Goal: Task Accomplishment & Management: Use online tool/utility

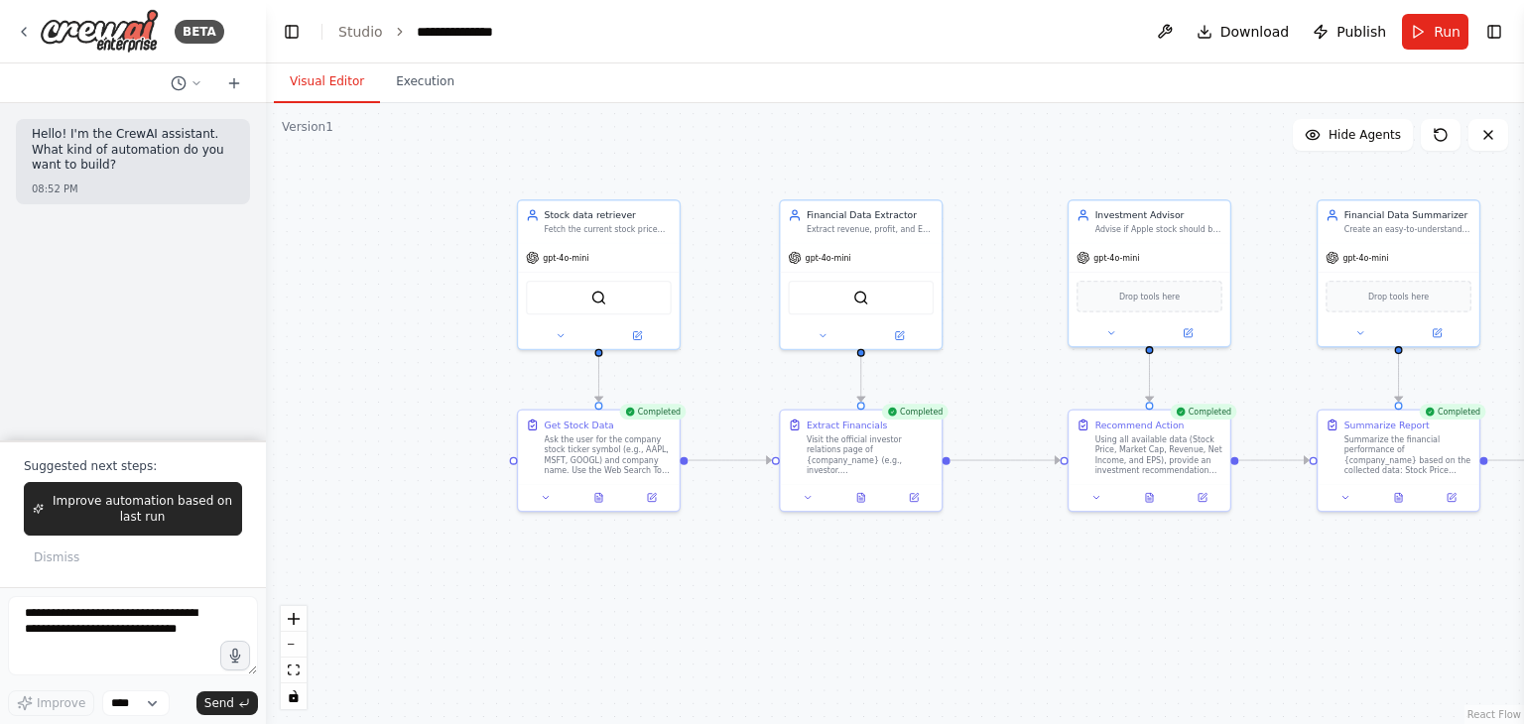
click at [1040, 579] on div ".deletable-edge-delete-btn { width: 20px; height: 20px; border: 0px solid #ffff…" at bounding box center [895, 413] width 1258 height 621
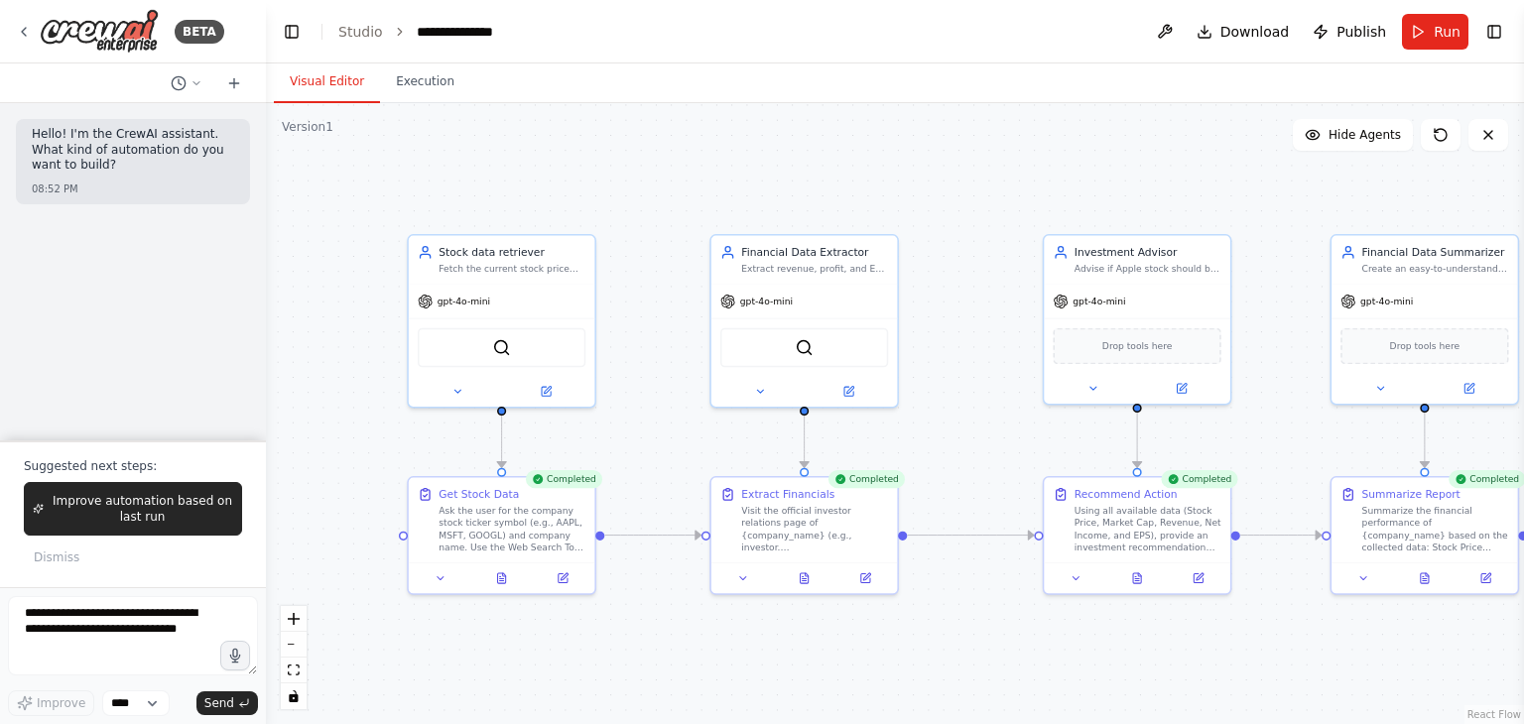
drag, startPoint x: 355, startPoint y: 318, endPoint x: 312, endPoint y: 410, distance: 101.2
click at [312, 410] on div ".deletable-edge-delete-btn { width: 20px; height: 20px; border: 0px solid #ffff…" at bounding box center [895, 413] width 1258 height 621
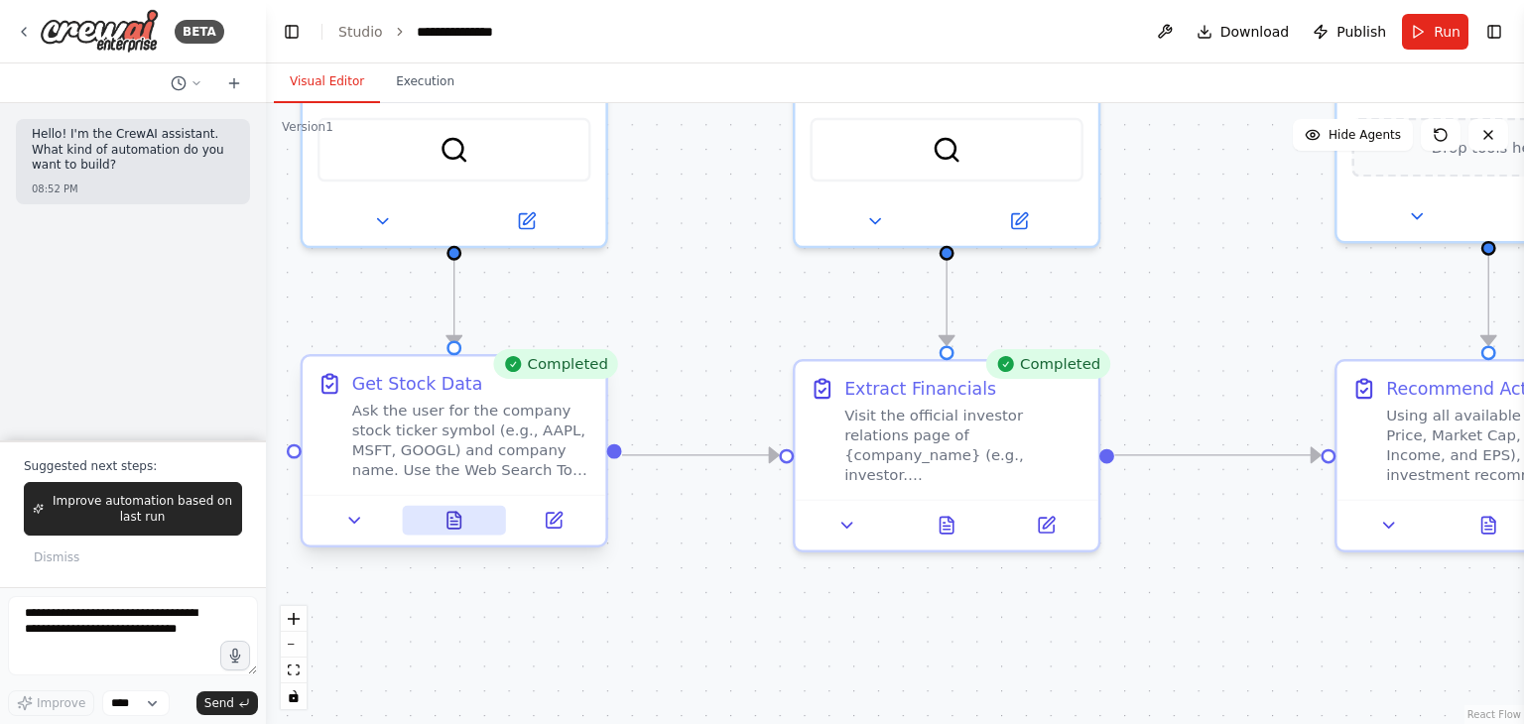
click at [465, 521] on button at bounding box center [454, 521] width 104 height 30
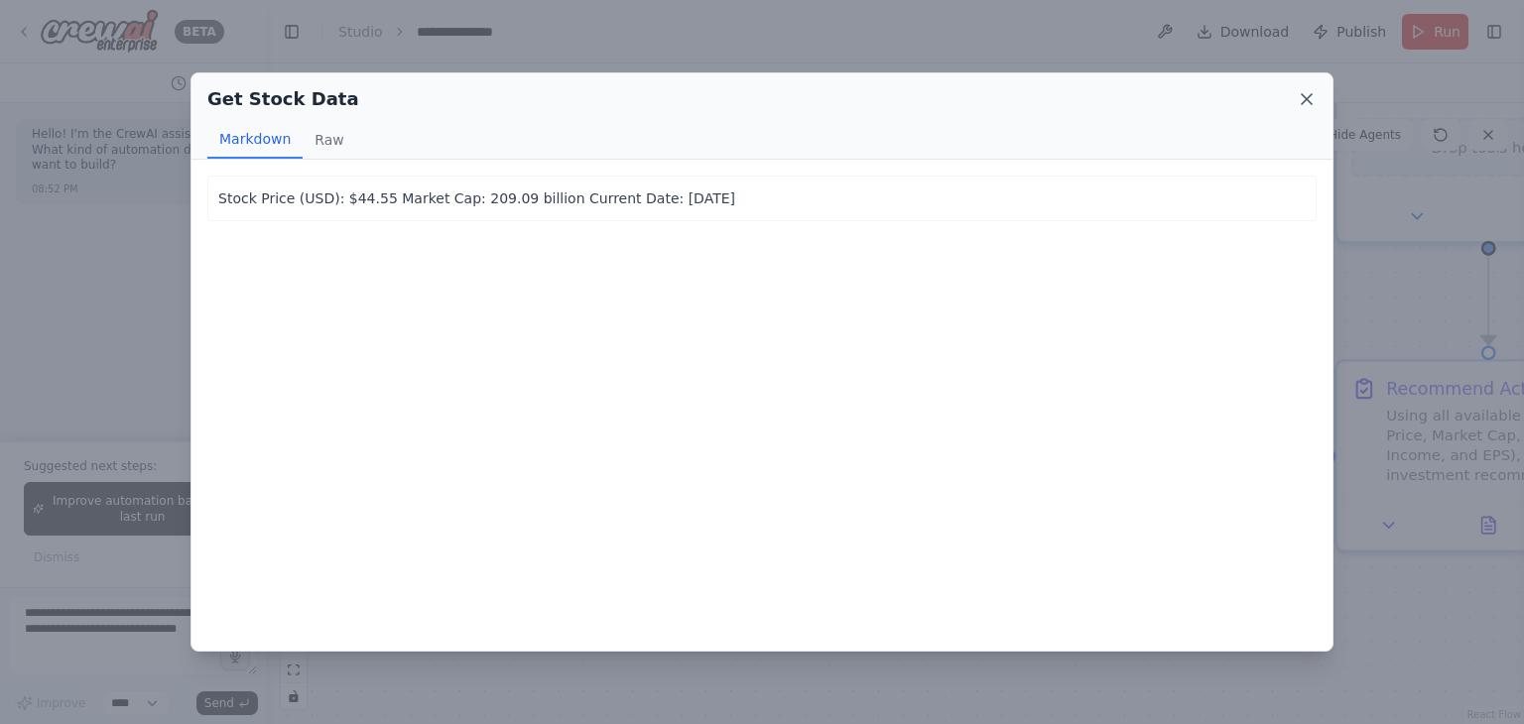
click at [1308, 97] on icon at bounding box center [1307, 99] width 10 height 10
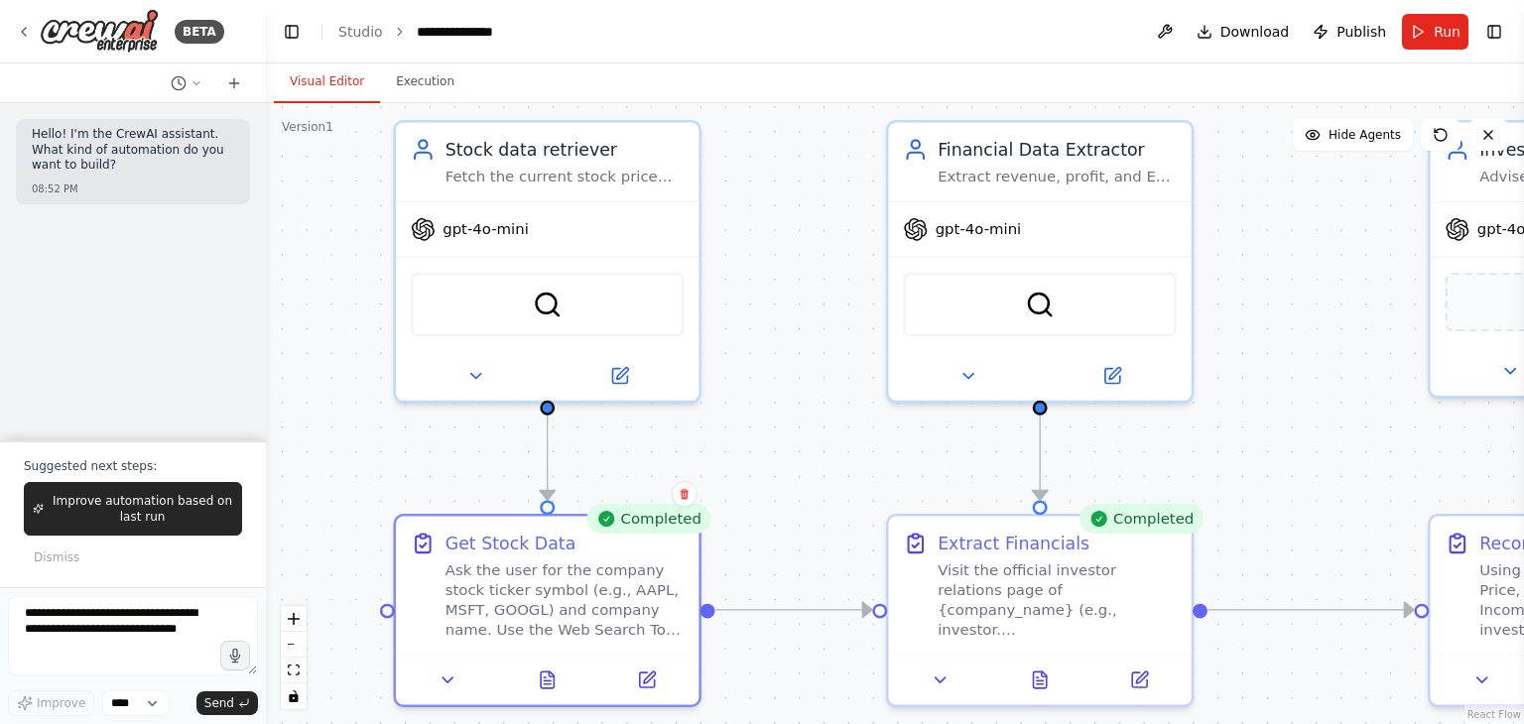
drag, startPoint x: 603, startPoint y: 615, endPoint x: 695, endPoint y: 770, distance: 180.2
click at [695, 723] on html "**********" at bounding box center [762, 362] width 1524 height 724
click at [477, 374] on icon at bounding box center [474, 371] width 20 height 20
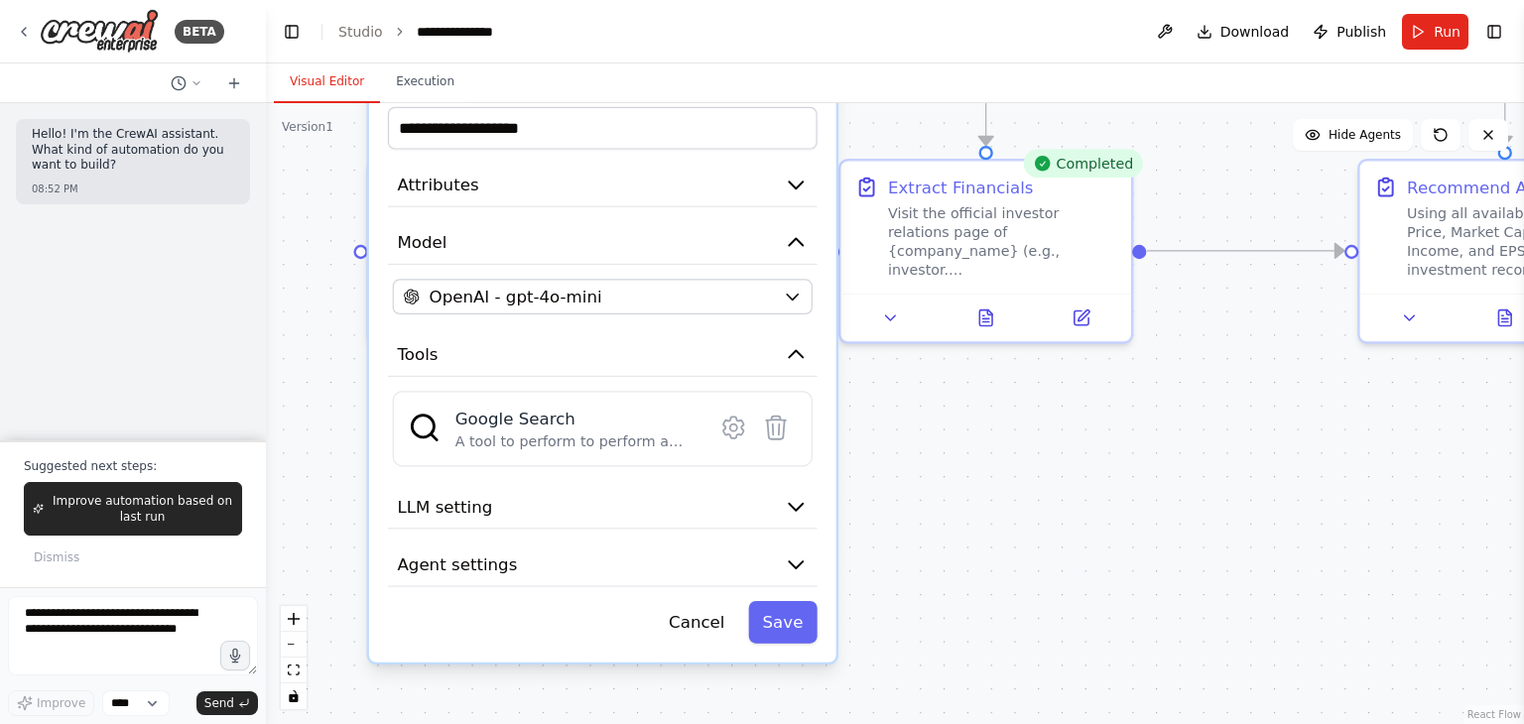
drag, startPoint x: 757, startPoint y: 270, endPoint x: 721, endPoint y: -84, distance: 356.0
click at [721, 0] on html "**********" at bounding box center [762, 362] width 1524 height 724
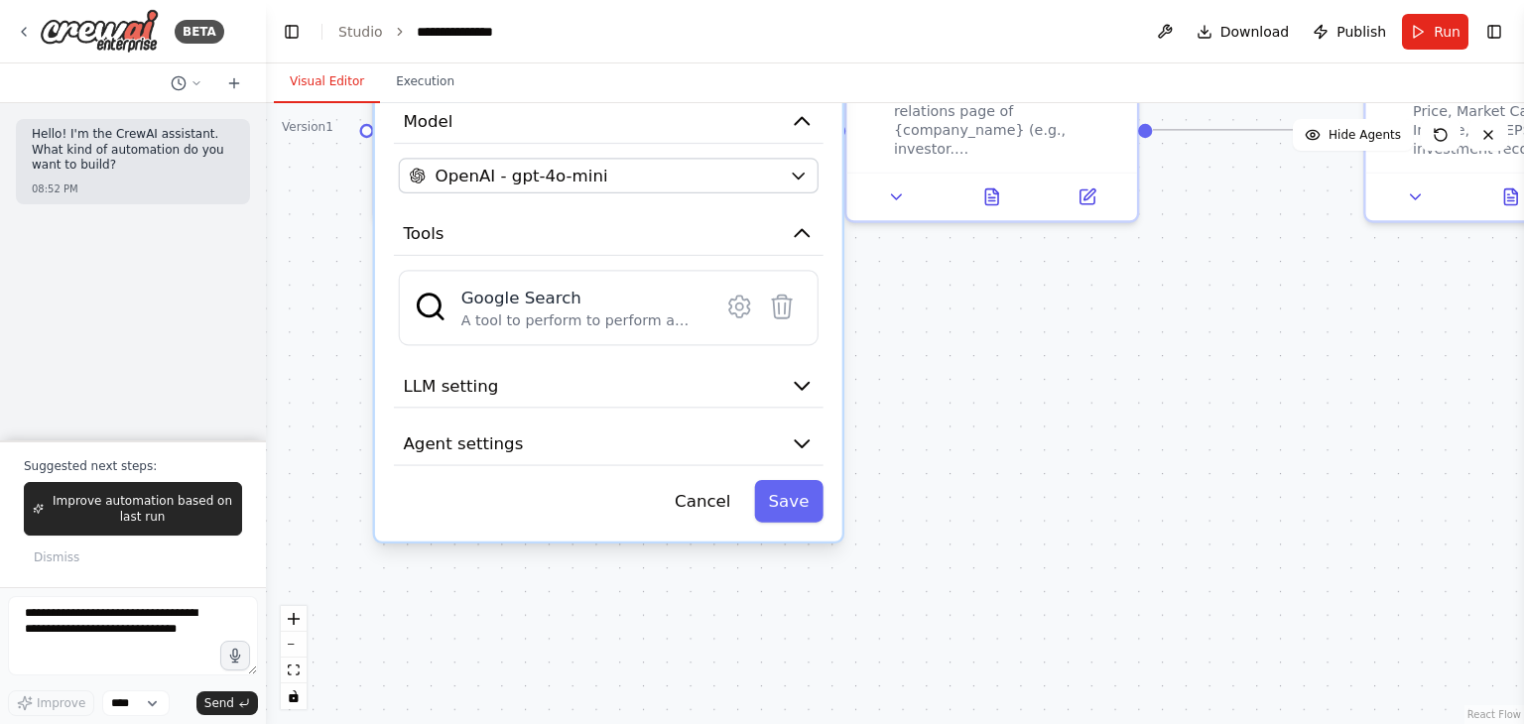
drag, startPoint x: 917, startPoint y: 525, endPoint x: 923, endPoint y: 404, distance: 121.2
click at [923, 404] on div ".deletable-edge-delete-btn { width: 20px; height: 20px; border: 0px solid #ffff…" at bounding box center [895, 413] width 1258 height 621
click at [611, 312] on div "A tool to perform to perform a Google search with a search_query." at bounding box center [582, 321] width 243 height 19
click at [428, 313] on img at bounding box center [430, 306] width 33 height 33
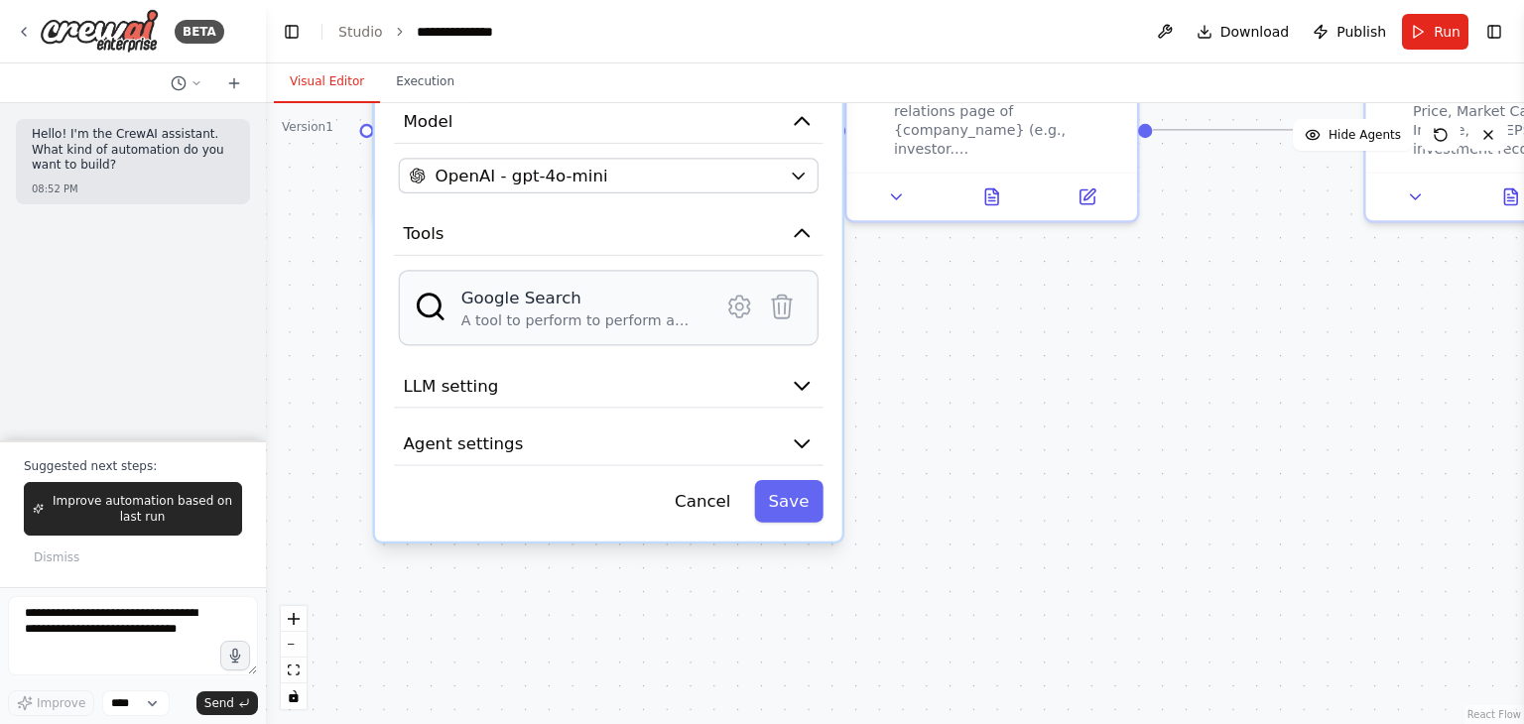
click at [428, 313] on img at bounding box center [430, 306] width 33 height 33
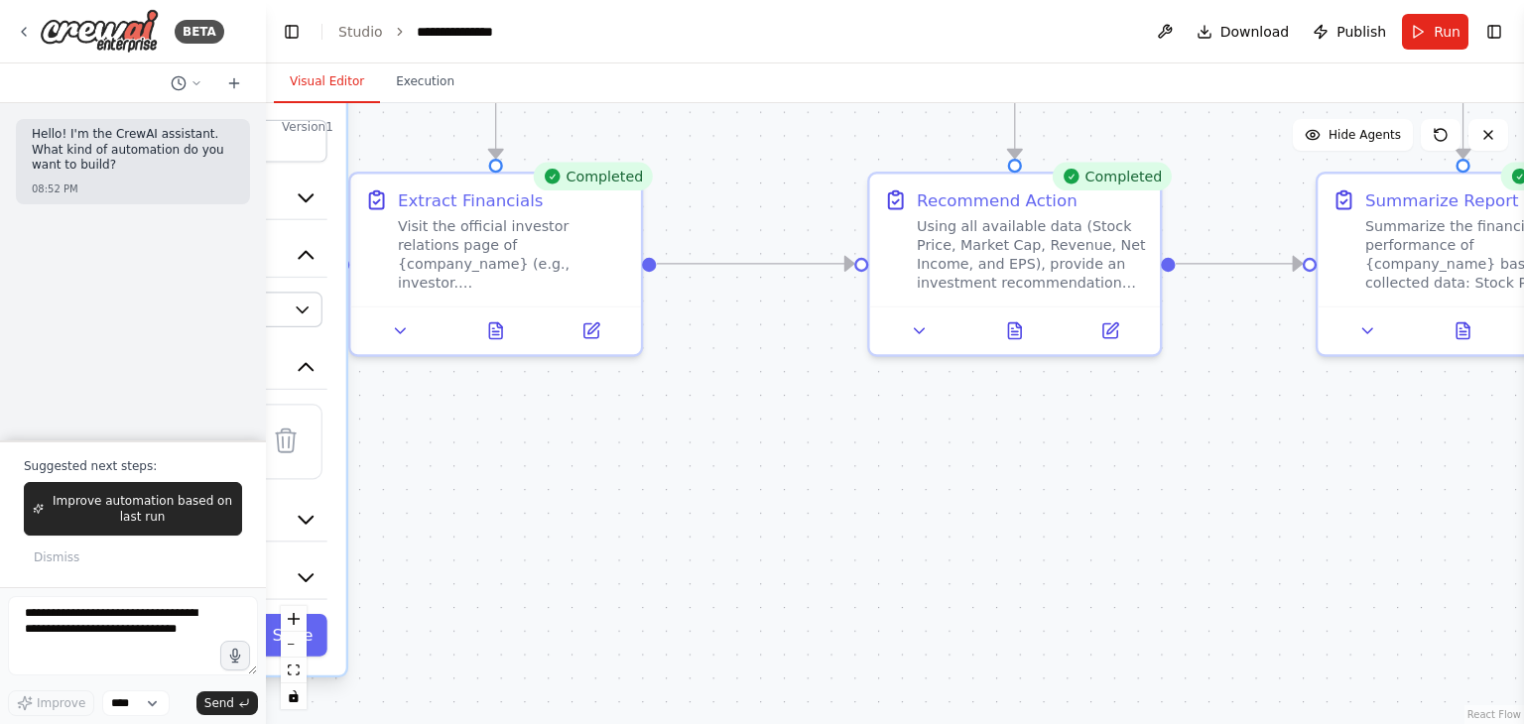
drag, startPoint x: 1191, startPoint y: 463, endPoint x: 695, endPoint y: 597, distance: 513.8
click at [695, 597] on div ".deletable-edge-delete-btn { width: 20px; height: 20px; border: 0px solid #ffff…" at bounding box center [895, 413] width 1258 height 621
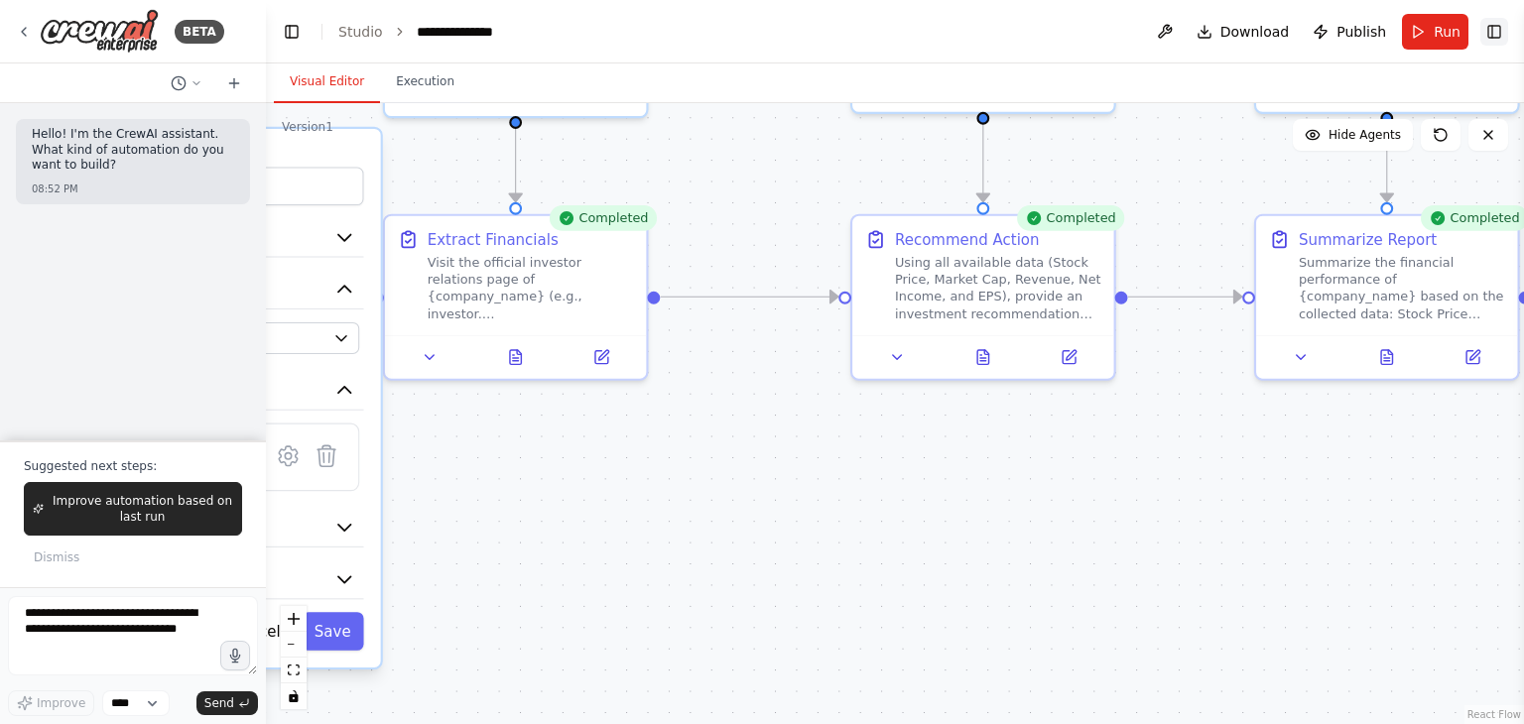
click at [1493, 37] on button "Toggle Right Sidebar" at bounding box center [1494, 32] width 28 height 28
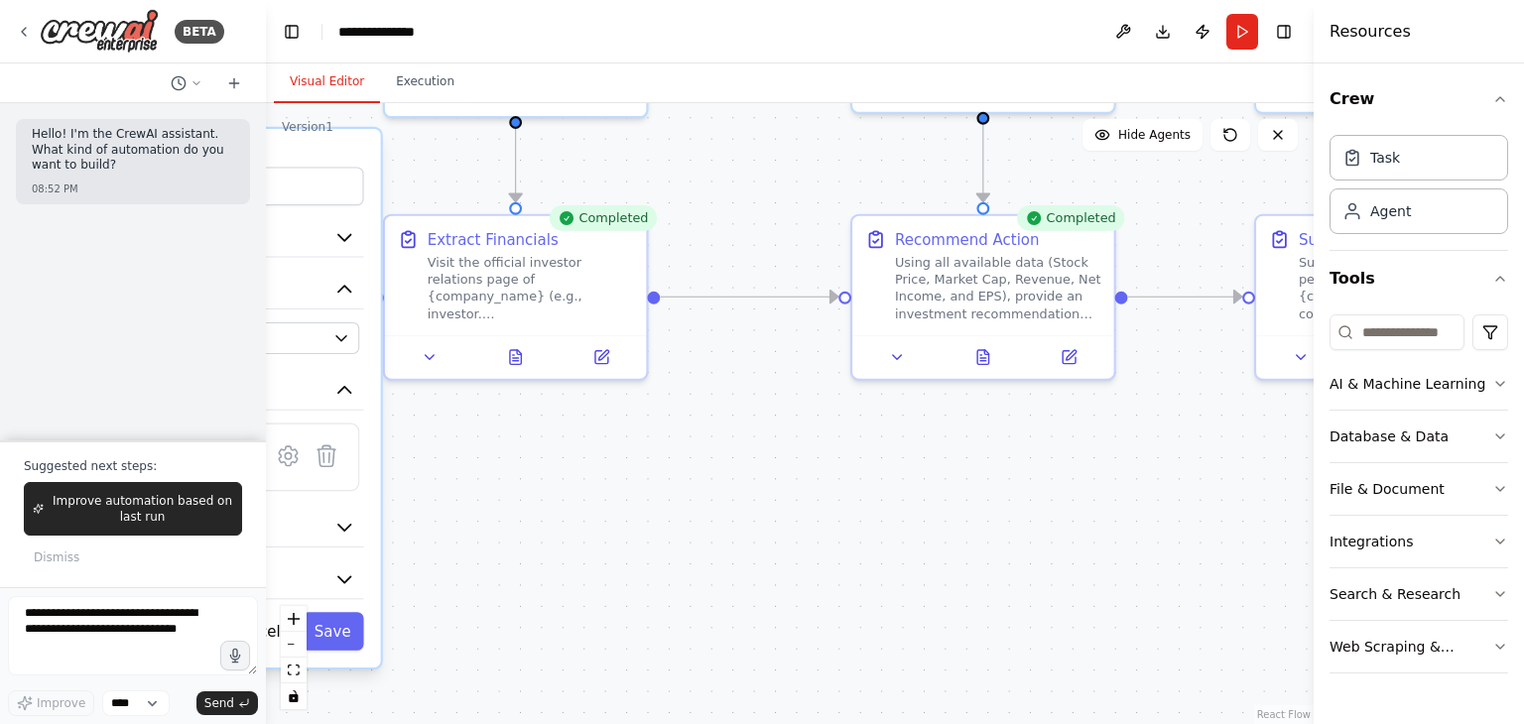
click at [1310, 192] on button "Toggle Sidebar" at bounding box center [1314, 362] width 16 height 724
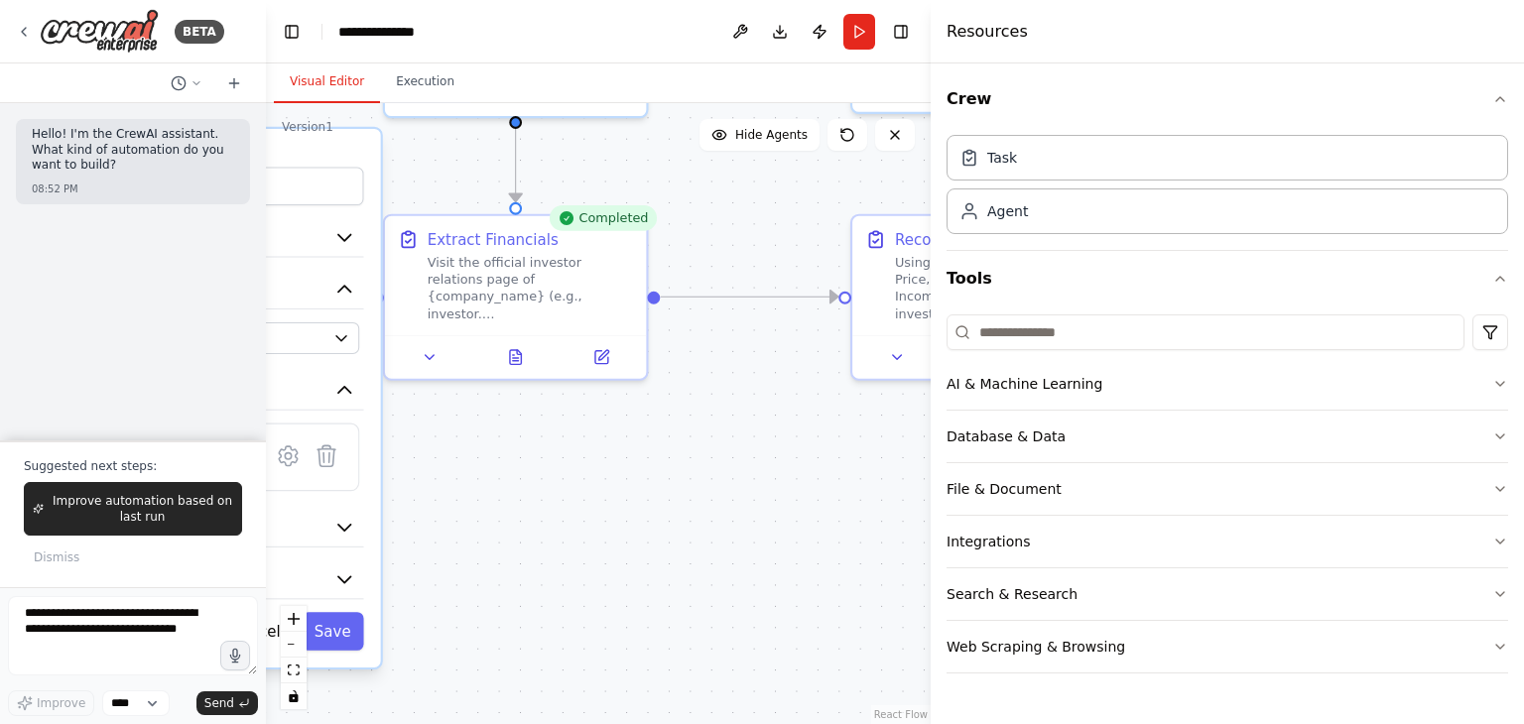
drag, startPoint x: 1314, startPoint y: 188, endPoint x: 901, endPoint y: 256, distance: 419.2
click at [931, 256] on div at bounding box center [935, 362] width 8 height 724
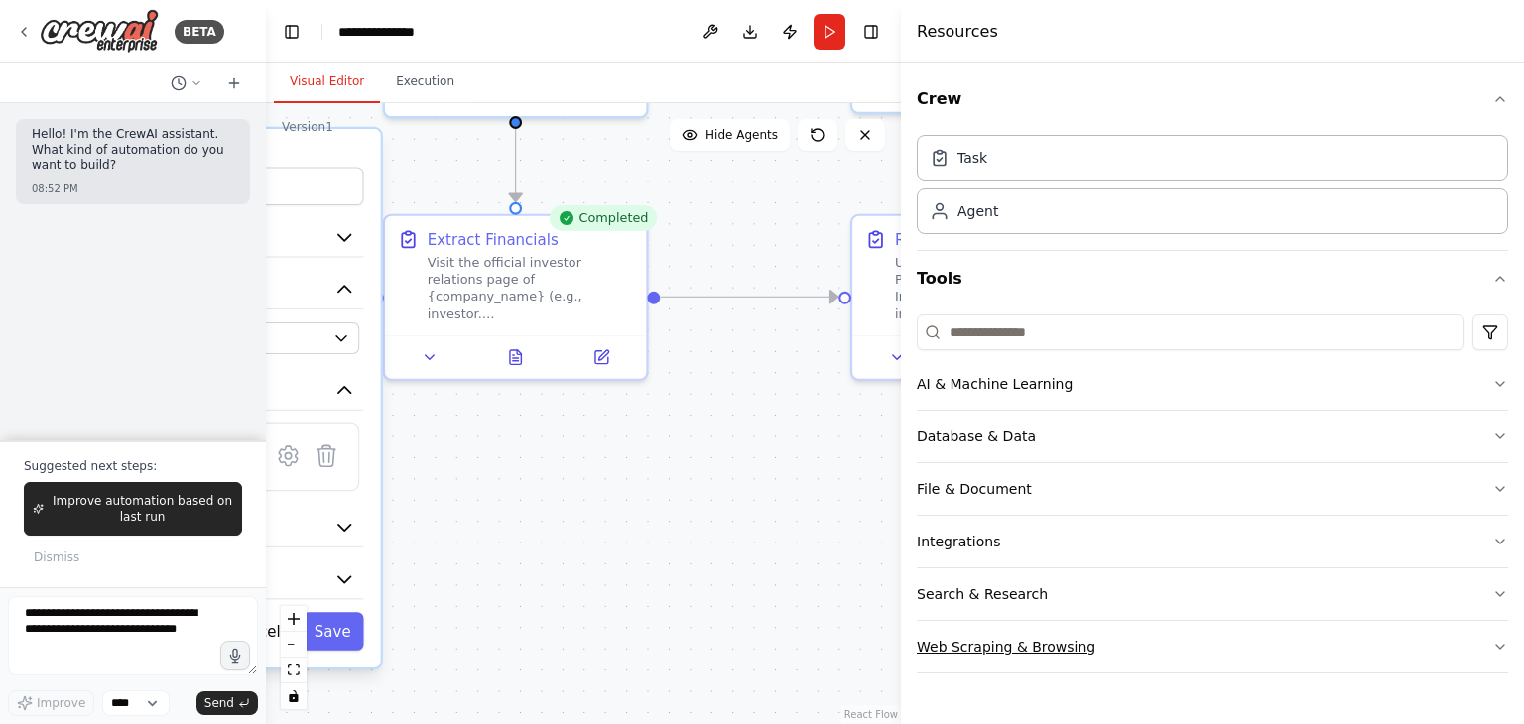
click at [1044, 646] on div "Web Scraping & Browsing" at bounding box center [1006, 647] width 179 height 20
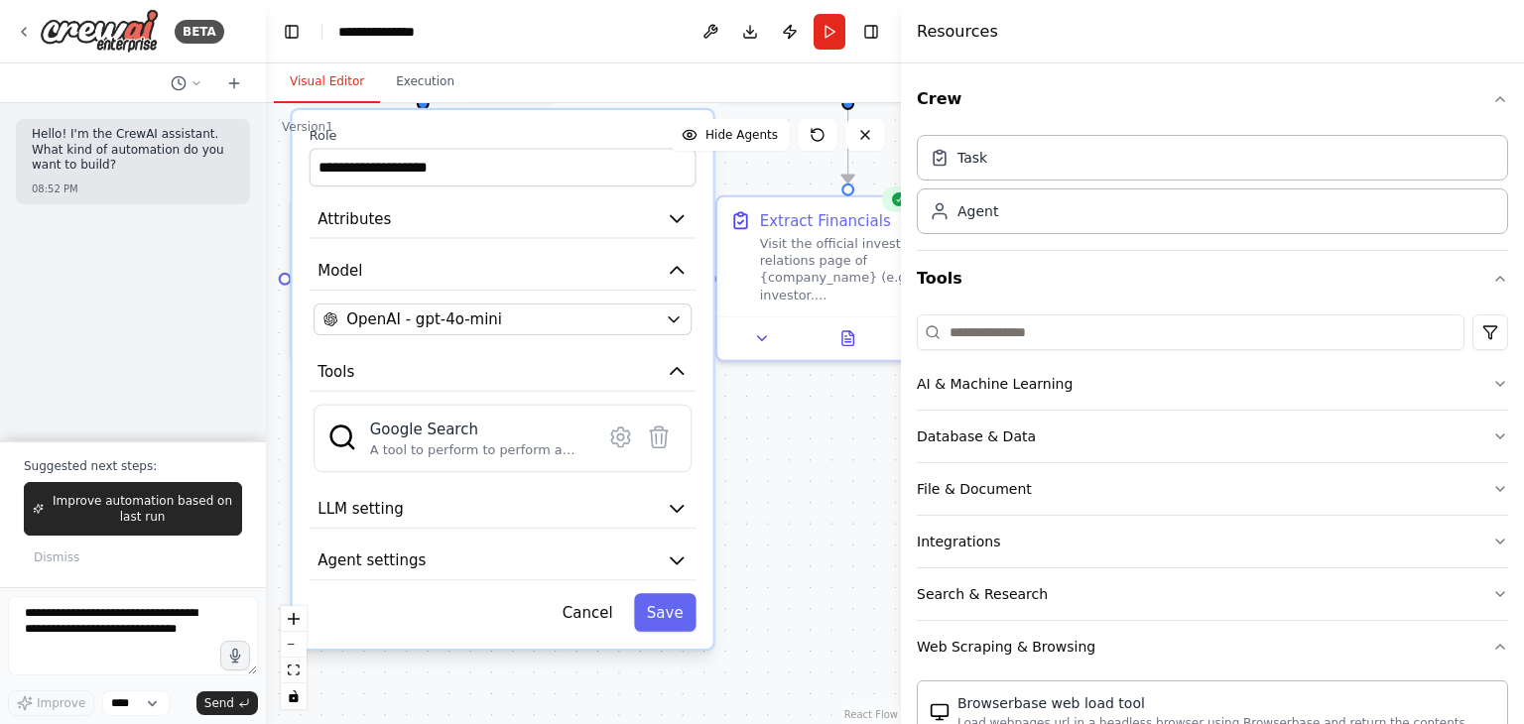
drag, startPoint x: 568, startPoint y: 523, endPoint x: 901, endPoint y: 504, distance: 332.9
click at [901, 504] on div "**********" at bounding box center [762, 362] width 1524 height 724
click at [520, 441] on div "A tool to perform to perform a Google search with a search_query." at bounding box center [479, 449] width 219 height 17
click at [619, 441] on icon at bounding box center [620, 437] width 18 height 19
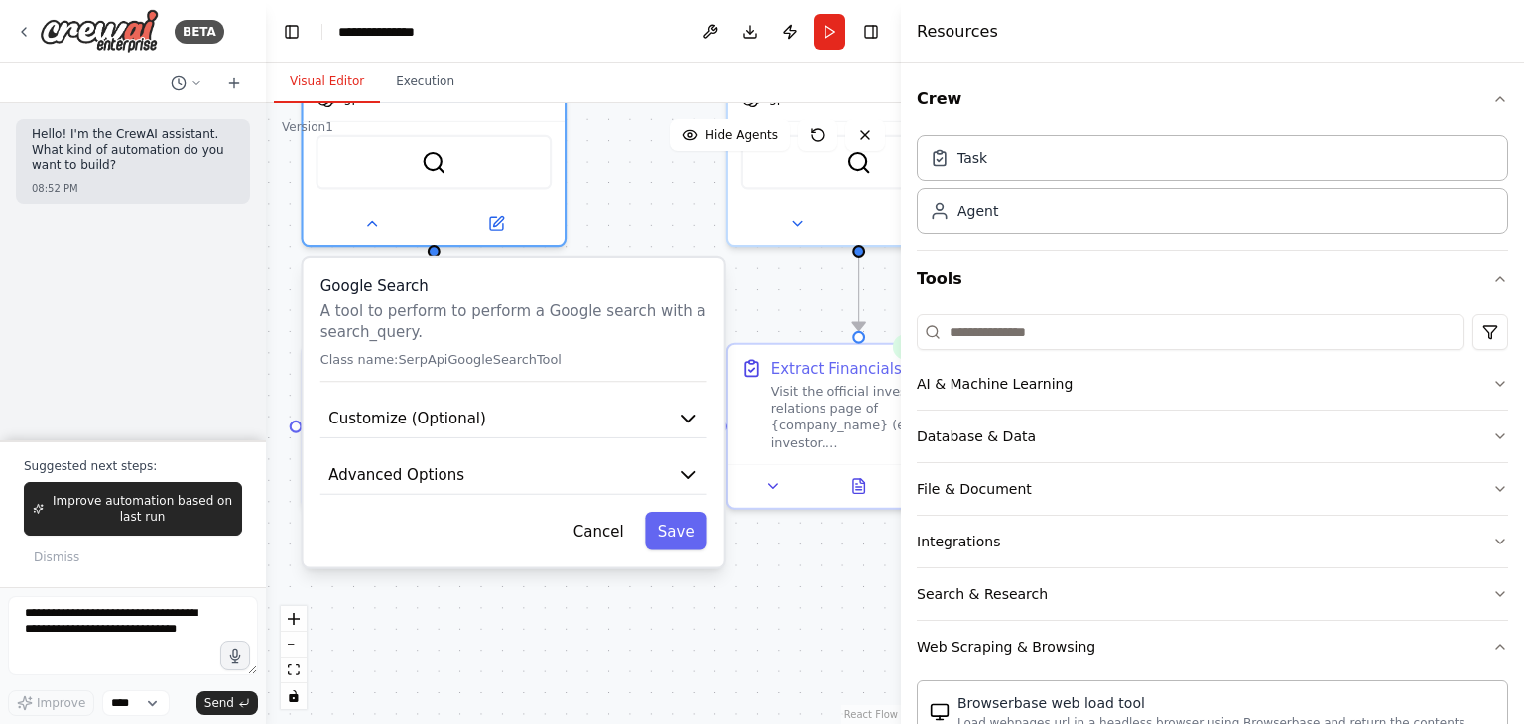
drag, startPoint x: 619, startPoint y: 441, endPoint x: 630, endPoint y: 589, distance: 148.2
click at [630, 589] on div ".deletable-edge-delete-btn { width: 20px; height: 20px; border: 0px solid #ffff…" at bounding box center [583, 413] width 635 height 621
click at [593, 530] on button "Cancel" at bounding box center [599, 531] width 76 height 39
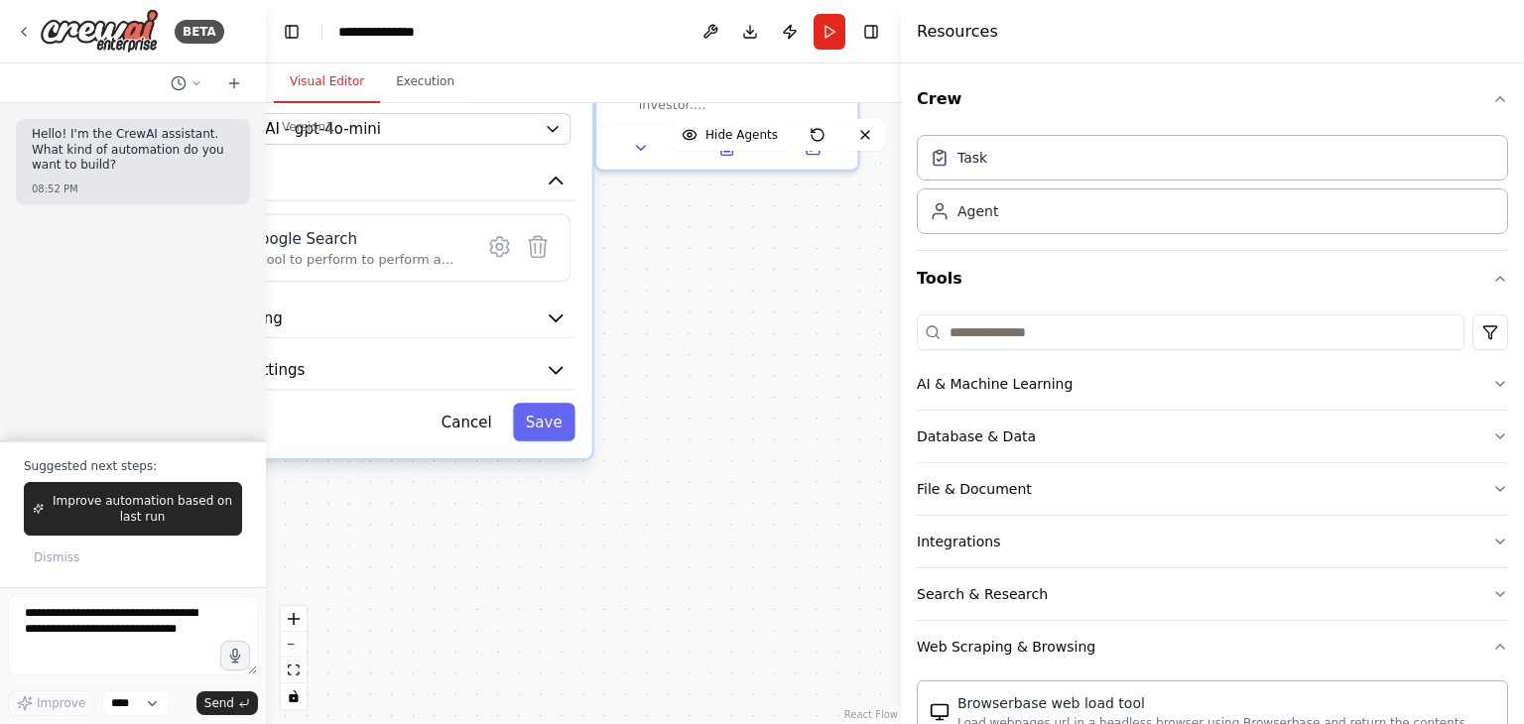
drag, startPoint x: 792, startPoint y: 629, endPoint x: 659, endPoint y: 287, distance: 367.2
click at [659, 287] on div ".deletable-edge-delete-btn { width: 20px; height: 20px; border: 0px solid #ffff…" at bounding box center [583, 413] width 635 height 621
click at [531, 419] on button "Save" at bounding box center [543, 418] width 63 height 39
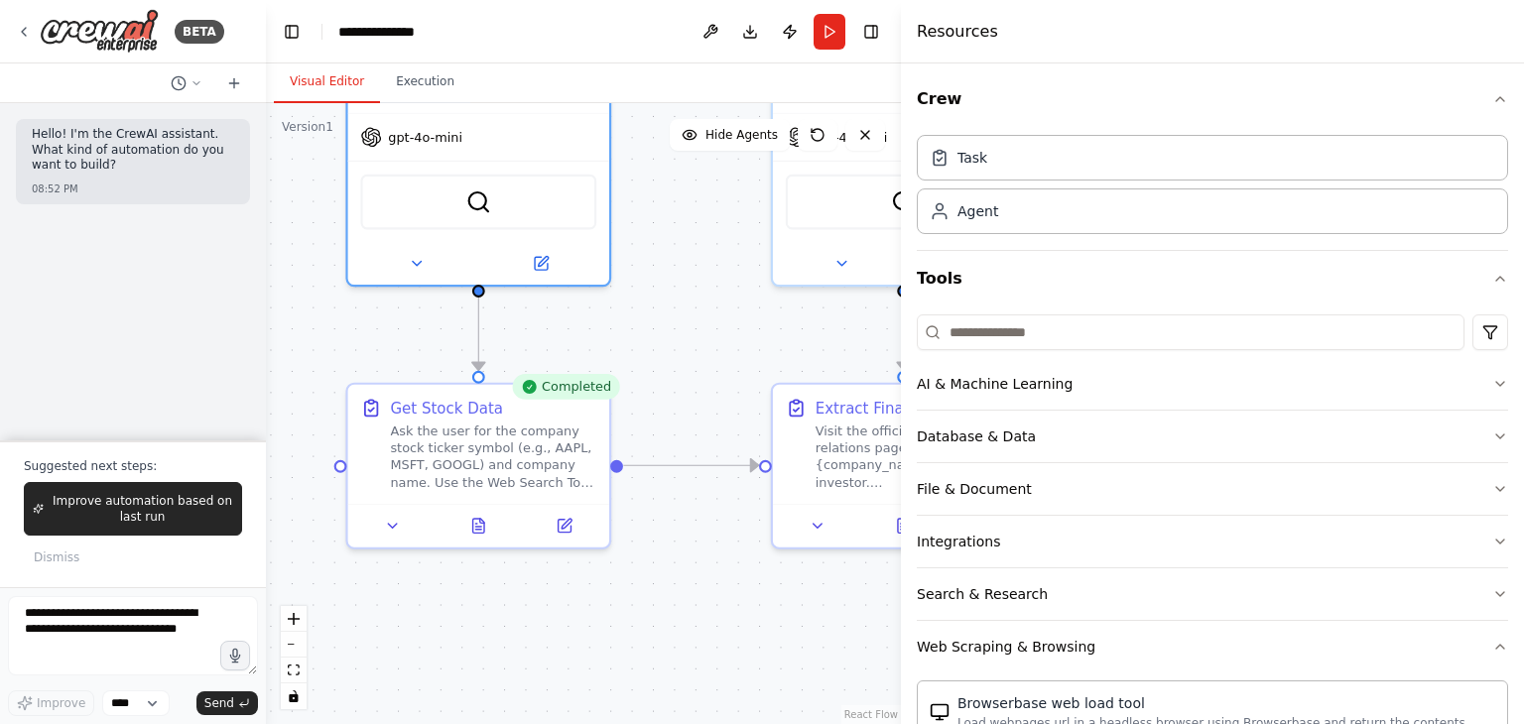
drag, startPoint x: 680, startPoint y: 388, endPoint x: 881, endPoint y: 770, distance: 431.8
click at [881, 723] on html "**********" at bounding box center [762, 362] width 1524 height 724
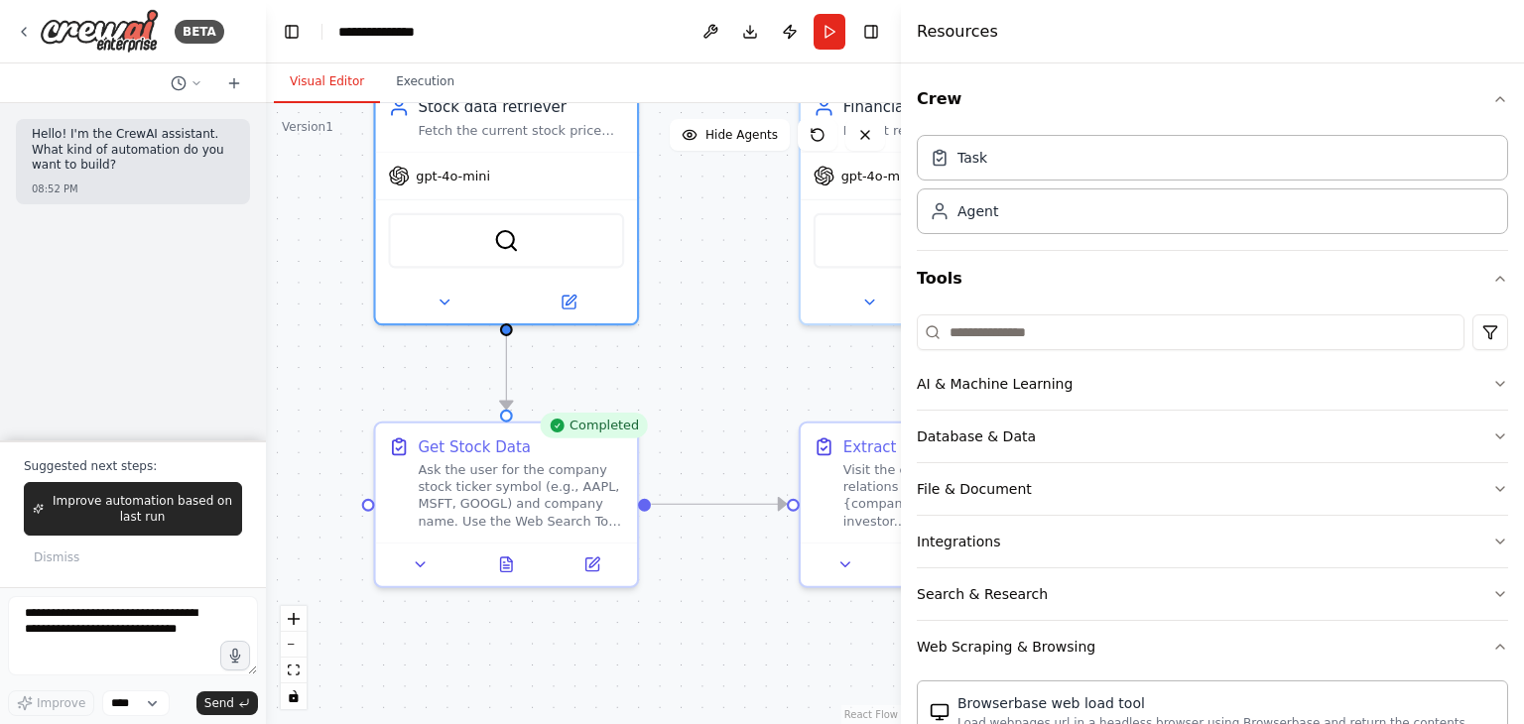
drag, startPoint x: 639, startPoint y: 594, endPoint x: 643, endPoint y: 634, distance: 39.9
click at [643, 634] on div ".deletable-edge-delete-btn { width: 20px; height: 20px; border: 0px solid #ffff…" at bounding box center [583, 413] width 635 height 621
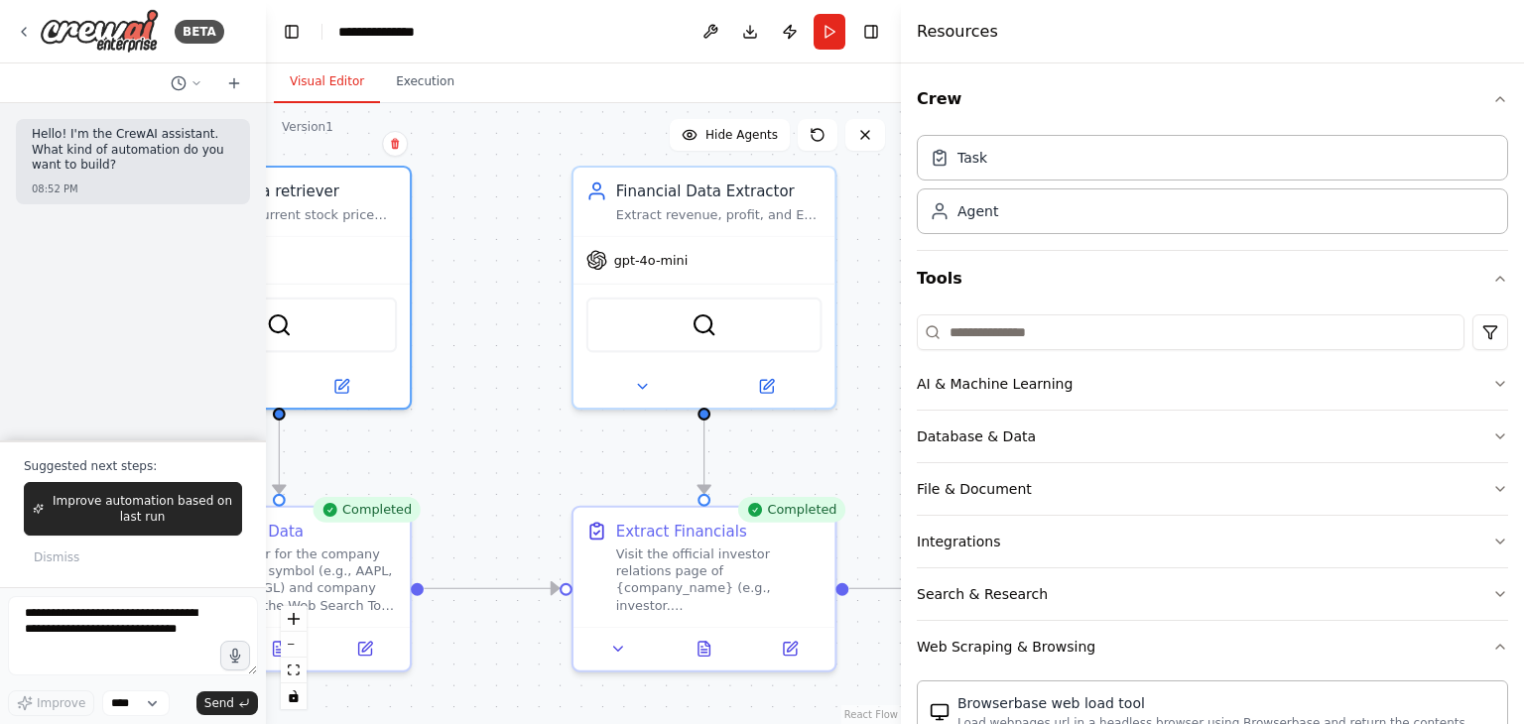
drag, startPoint x: 739, startPoint y: 566, endPoint x: 512, endPoint y: 650, distance: 242.0
click at [512, 650] on div ".deletable-edge-delete-btn { width: 20px; height: 20px; border: 0px solid #ffff…" at bounding box center [583, 413] width 635 height 621
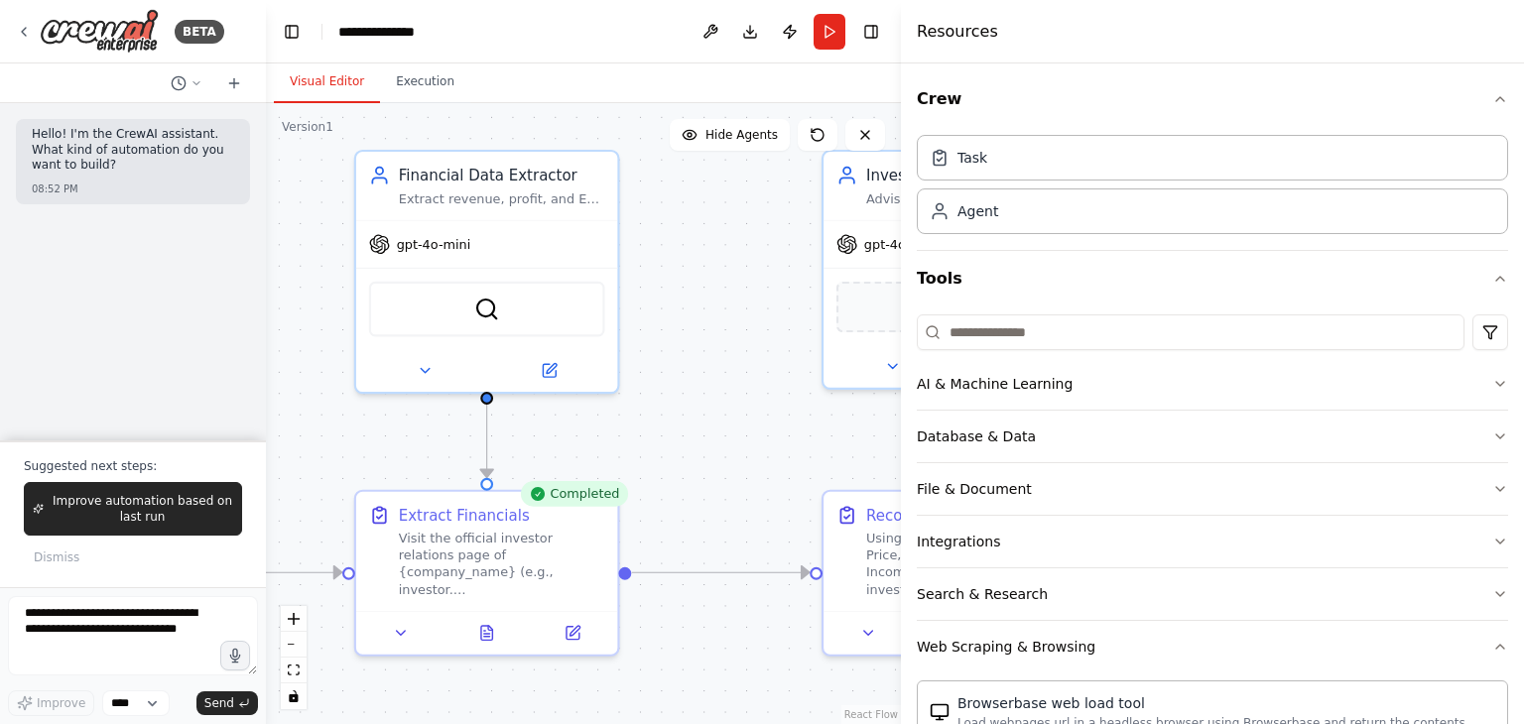
drag, startPoint x: 526, startPoint y: 441, endPoint x: 309, endPoint y: 426, distance: 217.8
click at [309, 426] on div ".deletable-edge-delete-btn { width: 20px; height: 20px; border: 0px solid #ffff…" at bounding box center [583, 413] width 635 height 621
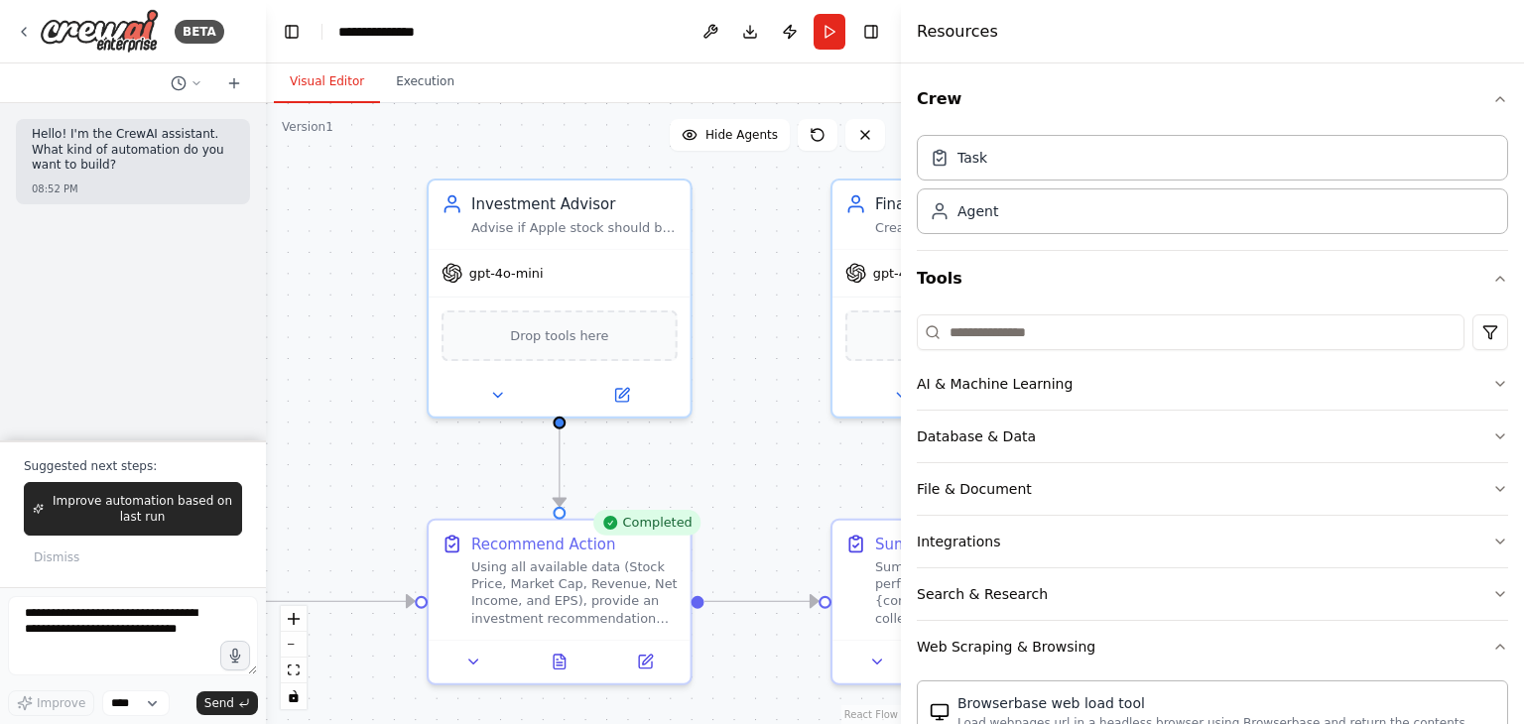
drag, startPoint x: 697, startPoint y: 311, endPoint x: 296, endPoint y: 339, distance: 402.8
click at [296, 339] on div ".deletable-edge-delete-btn { width: 20px; height: 20px; border: 0px solid #ffff…" at bounding box center [583, 413] width 635 height 621
click at [817, 352] on div ".deletable-edge-delete-btn { width: 20px; height: 20px; border: 0px solid #ffff…" at bounding box center [583, 413] width 635 height 621
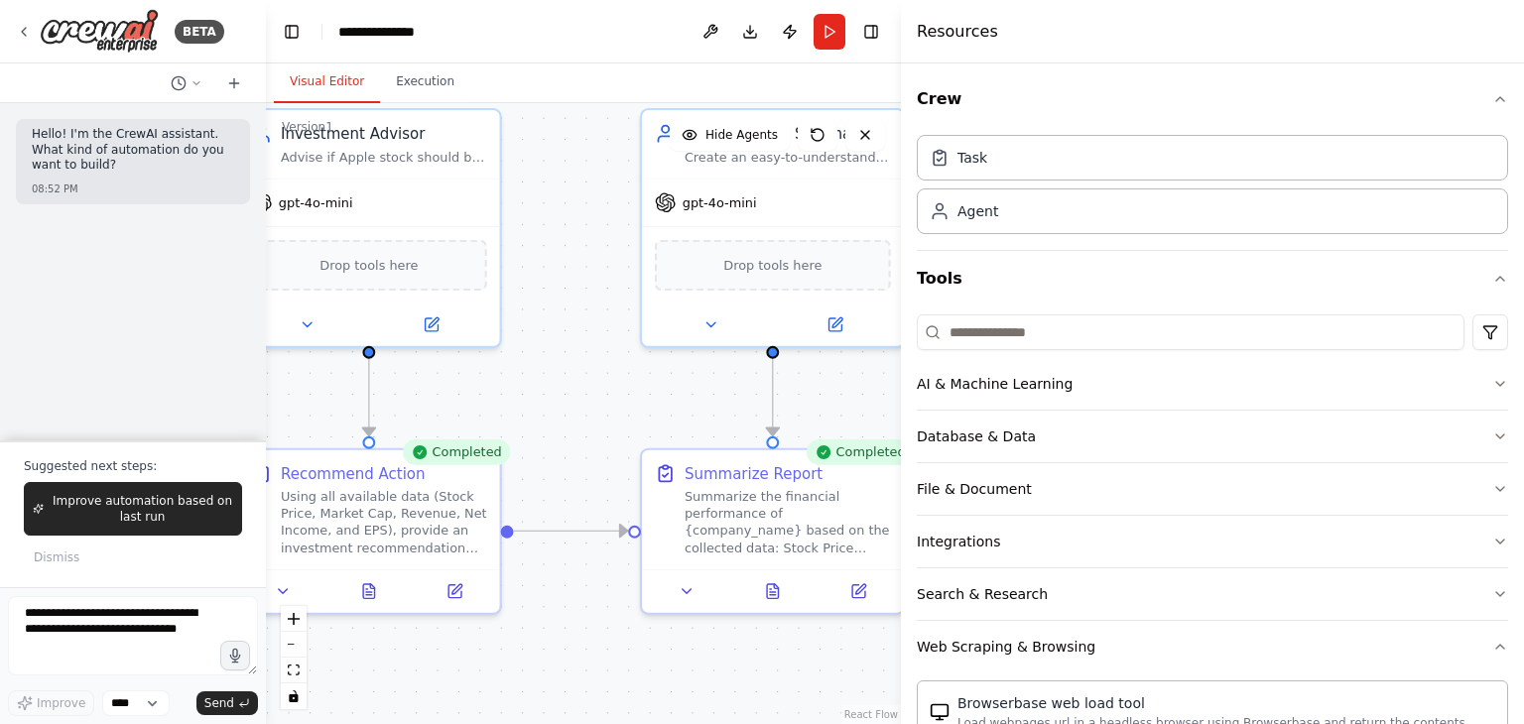
drag, startPoint x: 727, startPoint y: 342, endPoint x: 148, endPoint y: 212, distance: 593.8
click at [148, 212] on div "**********" at bounding box center [762, 362] width 1524 height 724
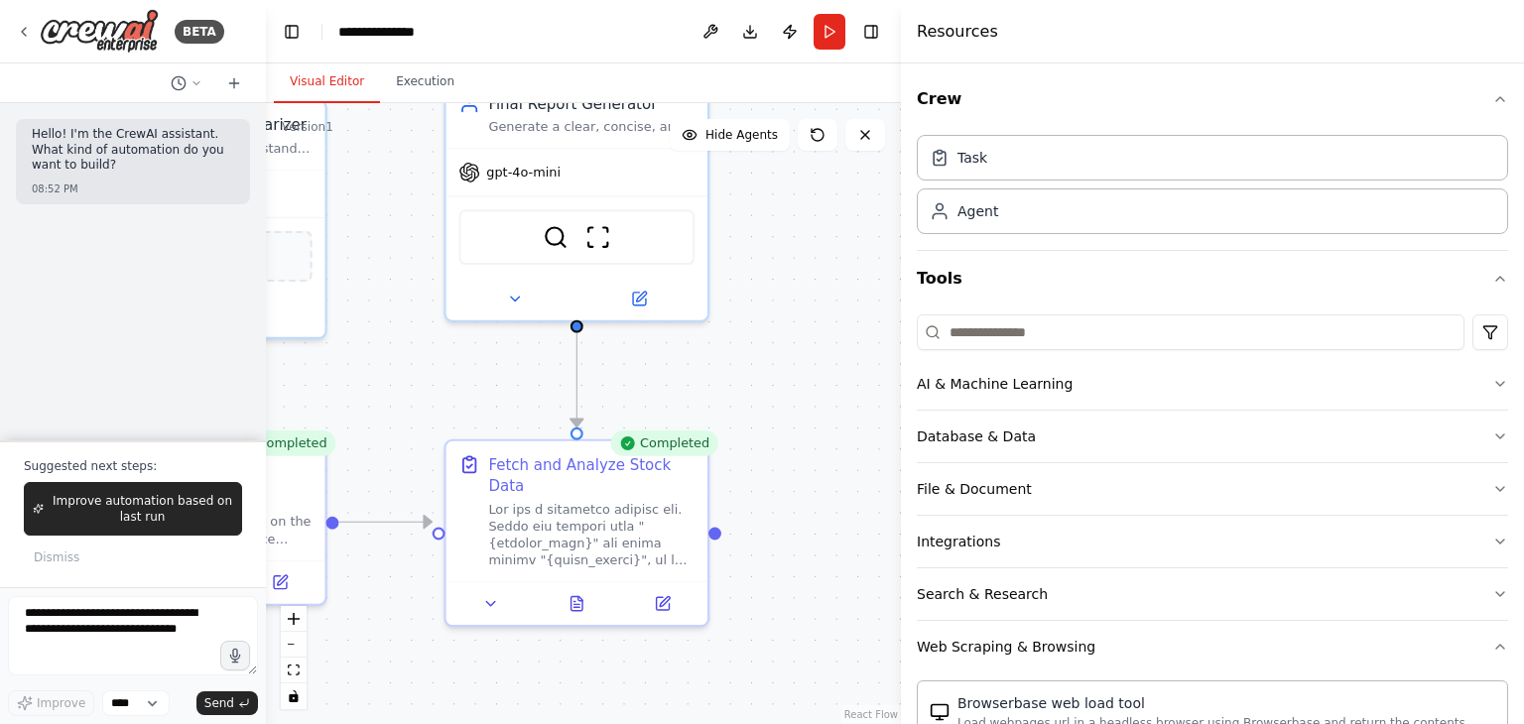
drag, startPoint x: 558, startPoint y: 299, endPoint x: 523, endPoint y: 245, distance: 63.8
click at [523, 245] on div ".deletable-edge-delete-btn { width: 20px; height: 20px; border: 0px solid #ffff…" at bounding box center [583, 413] width 635 height 621
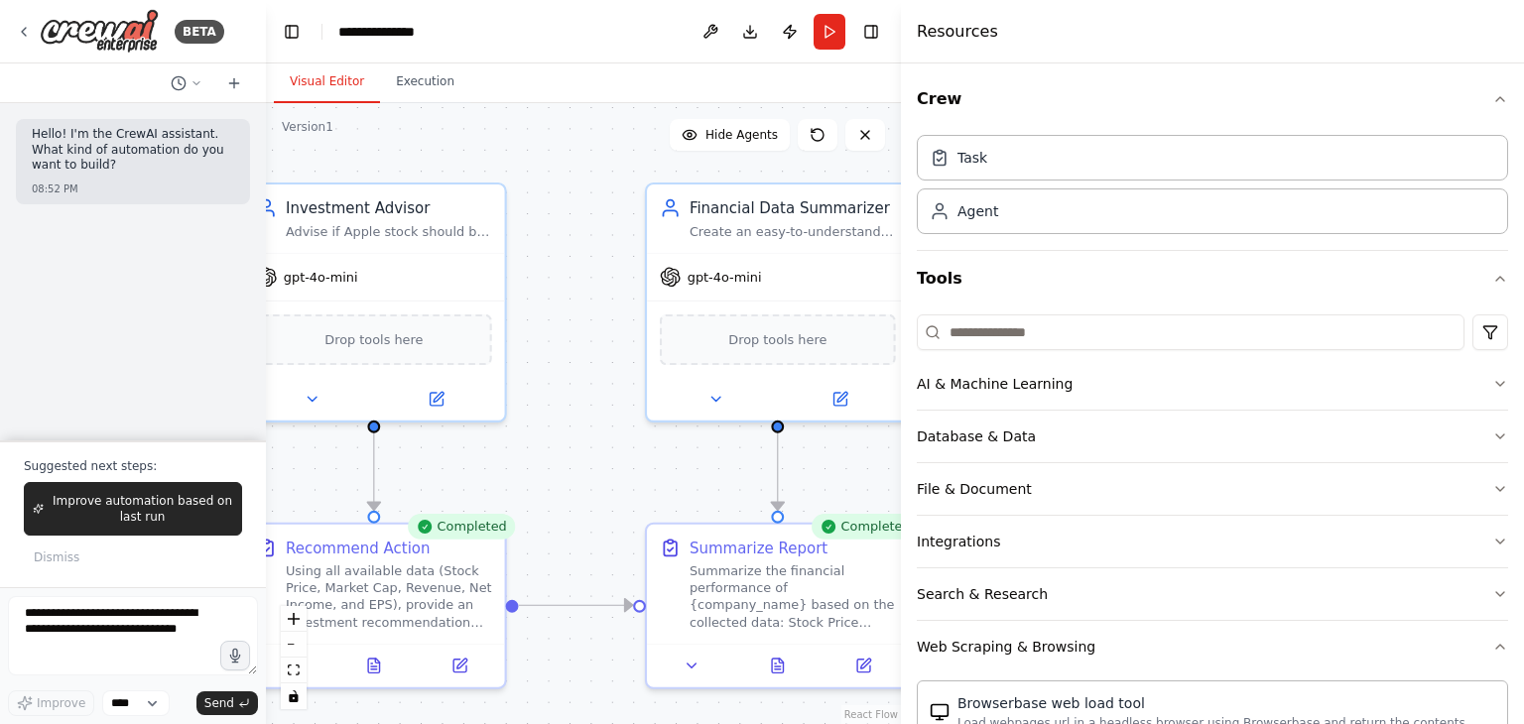
drag, startPoint x: 510, startPoint y: 562, endPoint x: 983, endPoint y: 760, distance: 513.1
click at [983, 723] on html "**********" at bounding box center [762, 362] width 1524 height 724
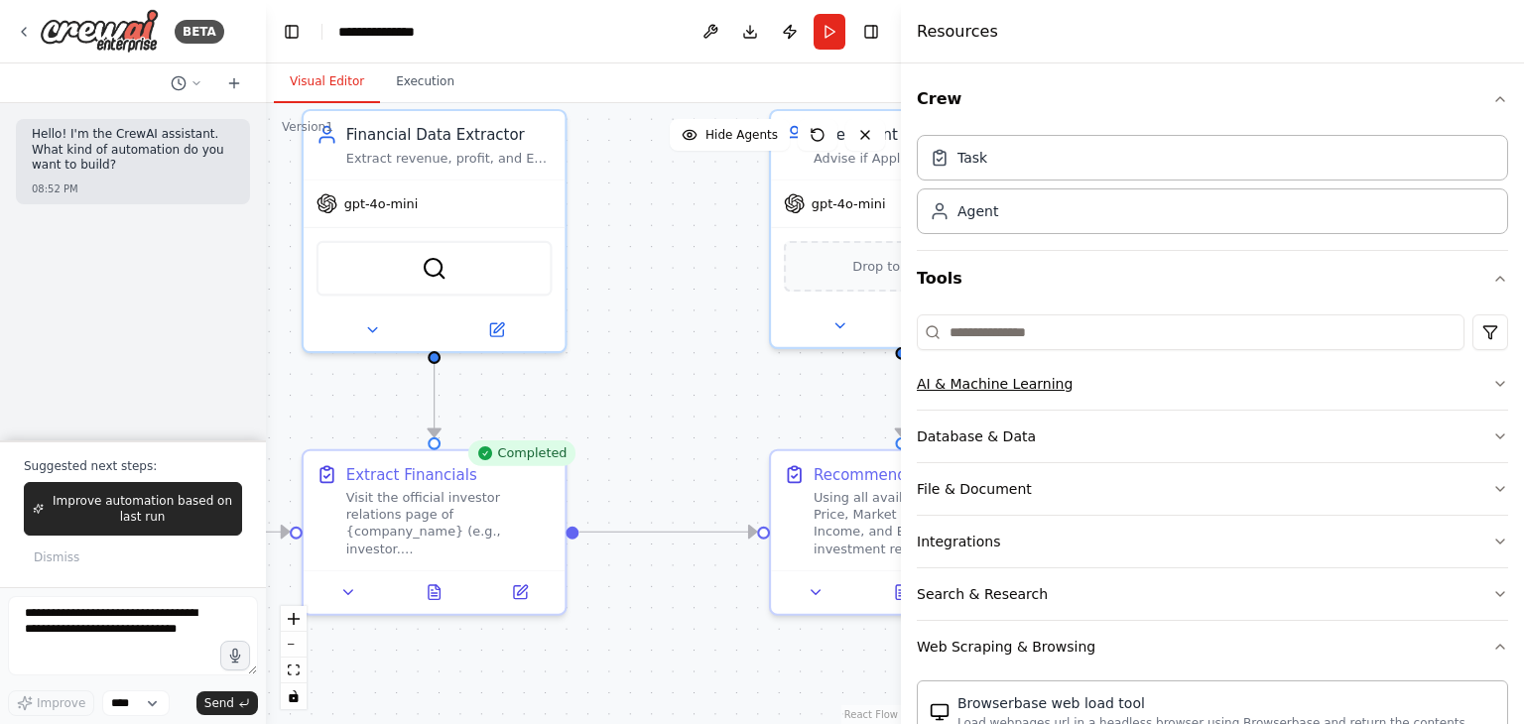
drag, startPoint x: 663, startPoint y: 491, endPoint x: 1181, endPoint y: 402, distance: 525.5
click at [1181, 402] on div "**********" at bounding box center [762, 362] width 1524 height 724
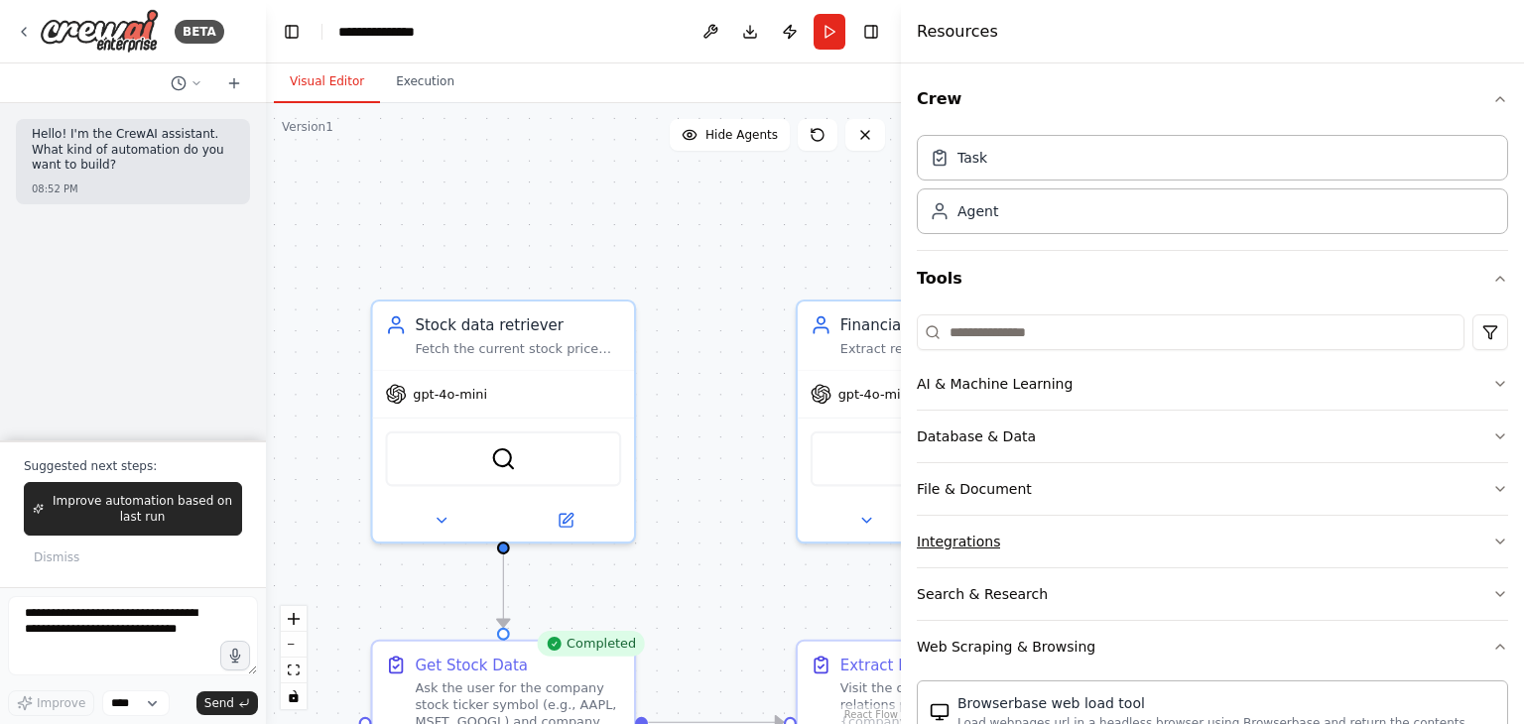
drag, startPoint x: 702, startPoint y: 381, endPoint x: 1203, endPoint y: 561, distance: 532.2
click at [1203, 561] on div "**********" at bounding box center [762, 362] width 1524 height 724
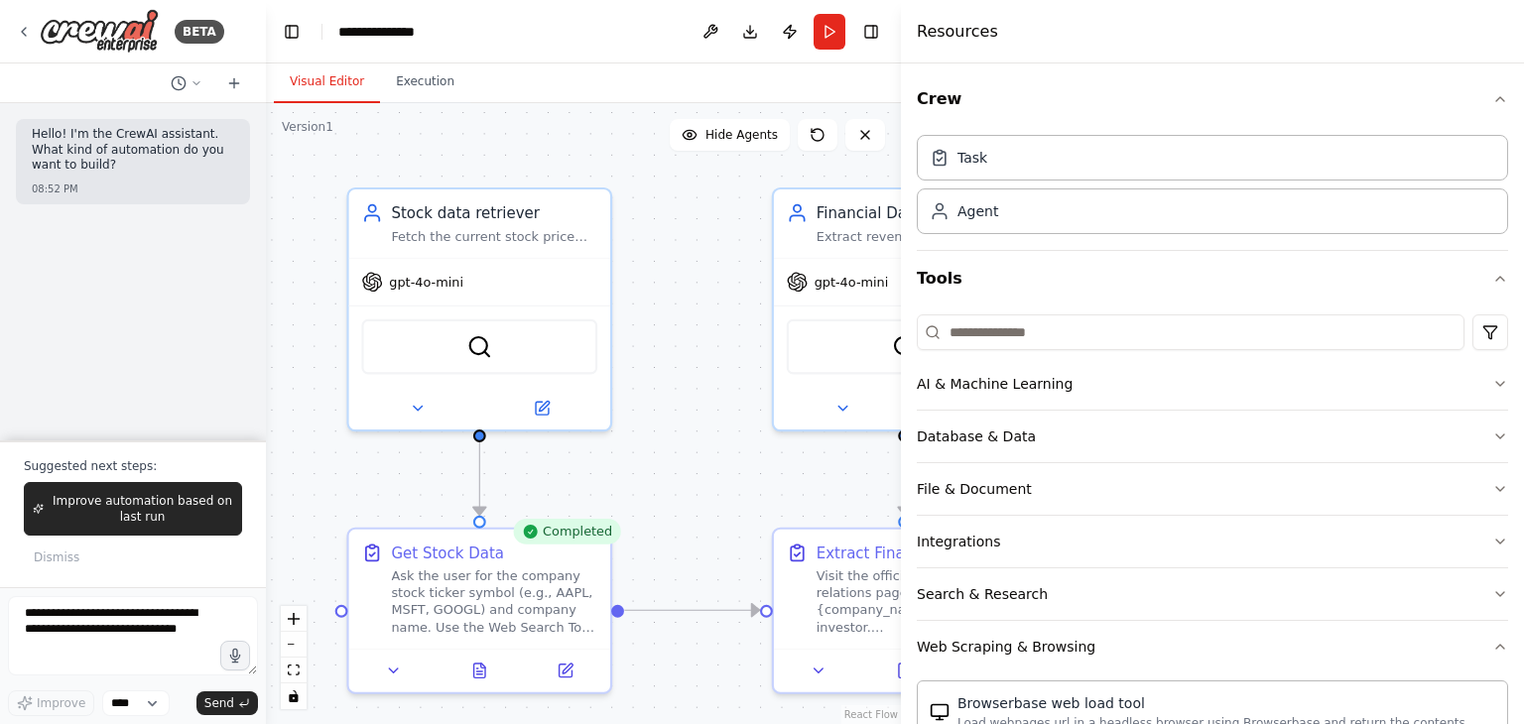
drag, startPoint x: 741, startPoint y: 353, endPoint x: 679, endPoint y: 238, distance: 131.0
click at [679, 238] on div ".deletable-edge-delete-btn { width: 20px; height: 20px; border: 0px solid #ffff…" at bounding box center [583, 413] width 635 height 621
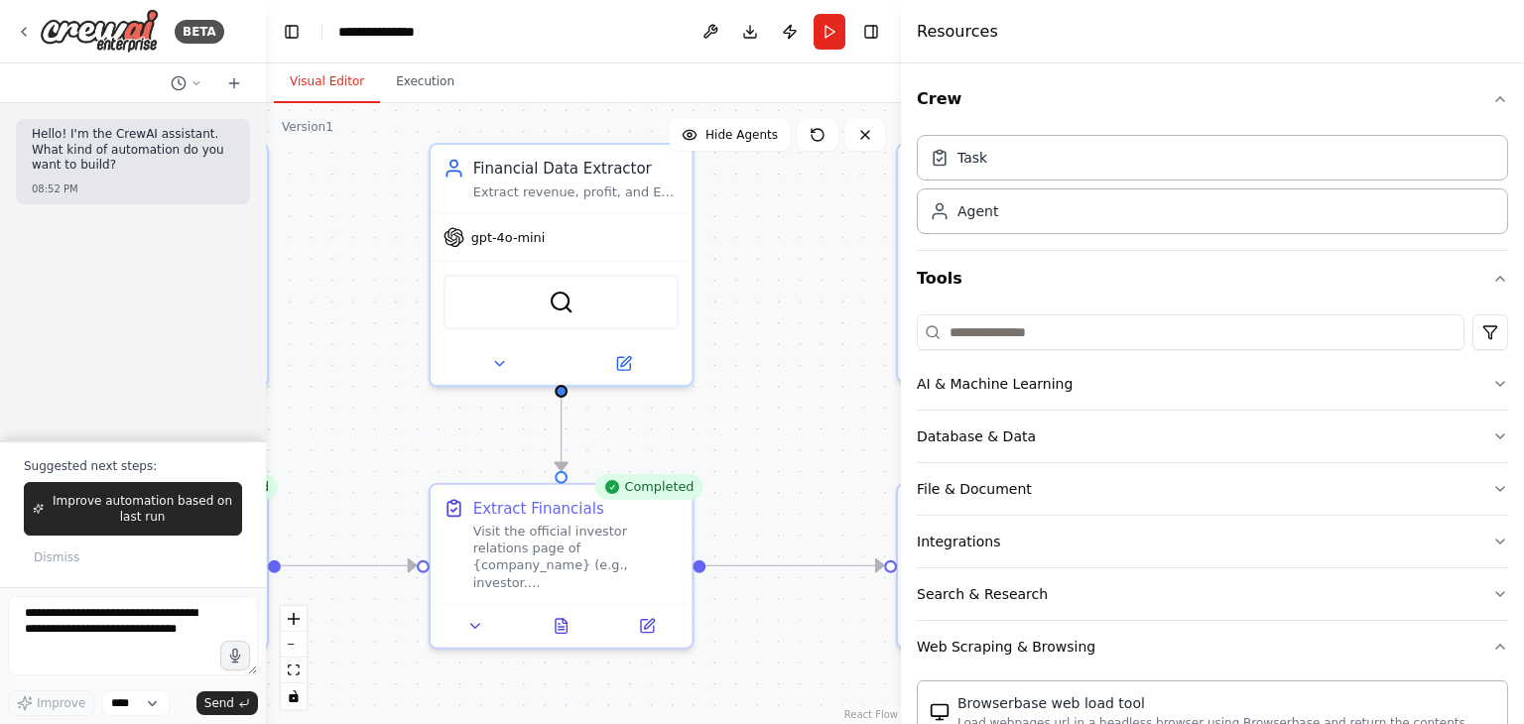
drag, startPoint x: 666, startPoint y: 398, endPoint x: 326, endPoint y: 372, distance: 340.3
click at [326, 372] on div ".deletable-edge-delete-btn { width: 20px; height: 20px; border: 0px solid #ffff…" at bounding box center [583, 413] width 635 height 621
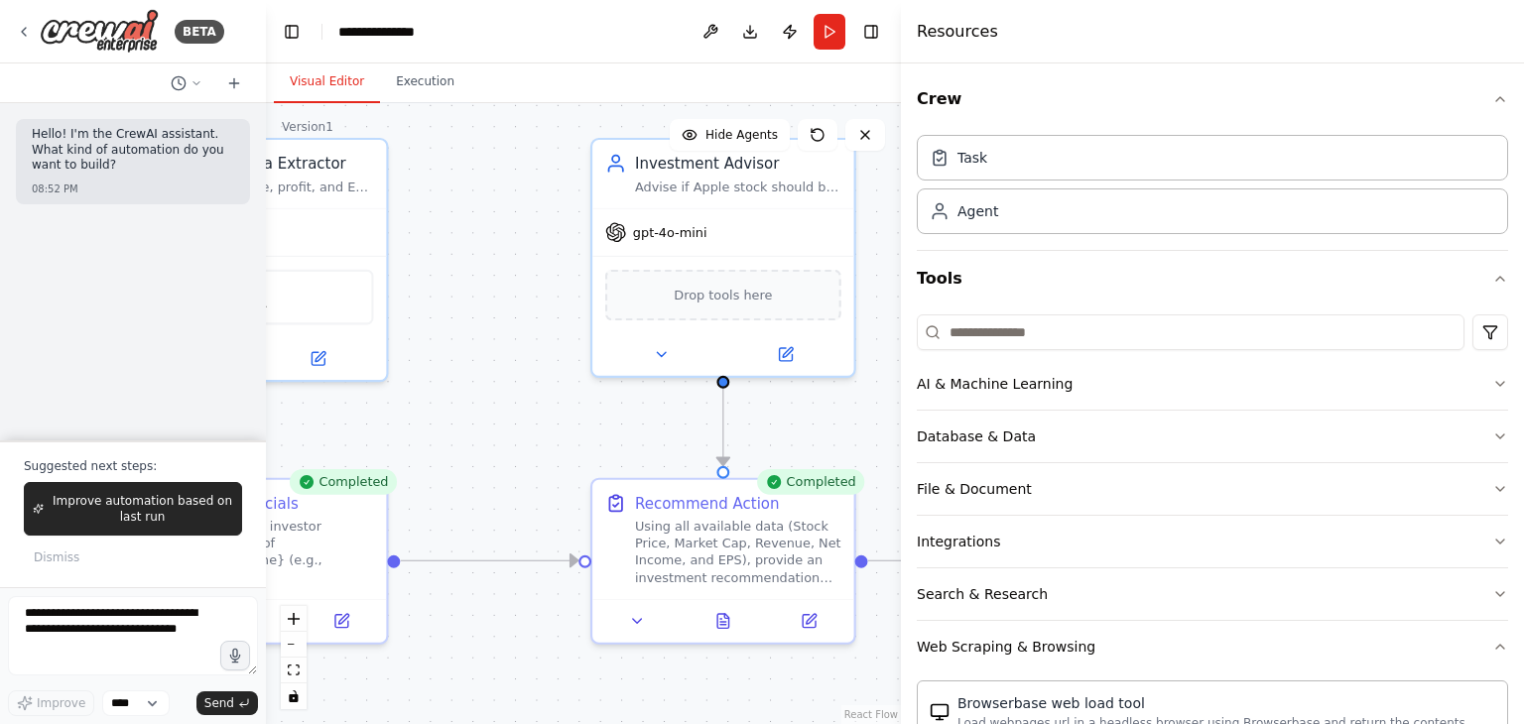
drag, startPoint x: 749, startPoint y: 335, endPoint x: 443, endPoint y: 330, distance: 305.6
click at [443, 330] on div ".deletable-edge-delete-btn { width: 20px; height: 20px; border: 0px solid #ffff…" at bounding box center [583, 413] width 635 height 621
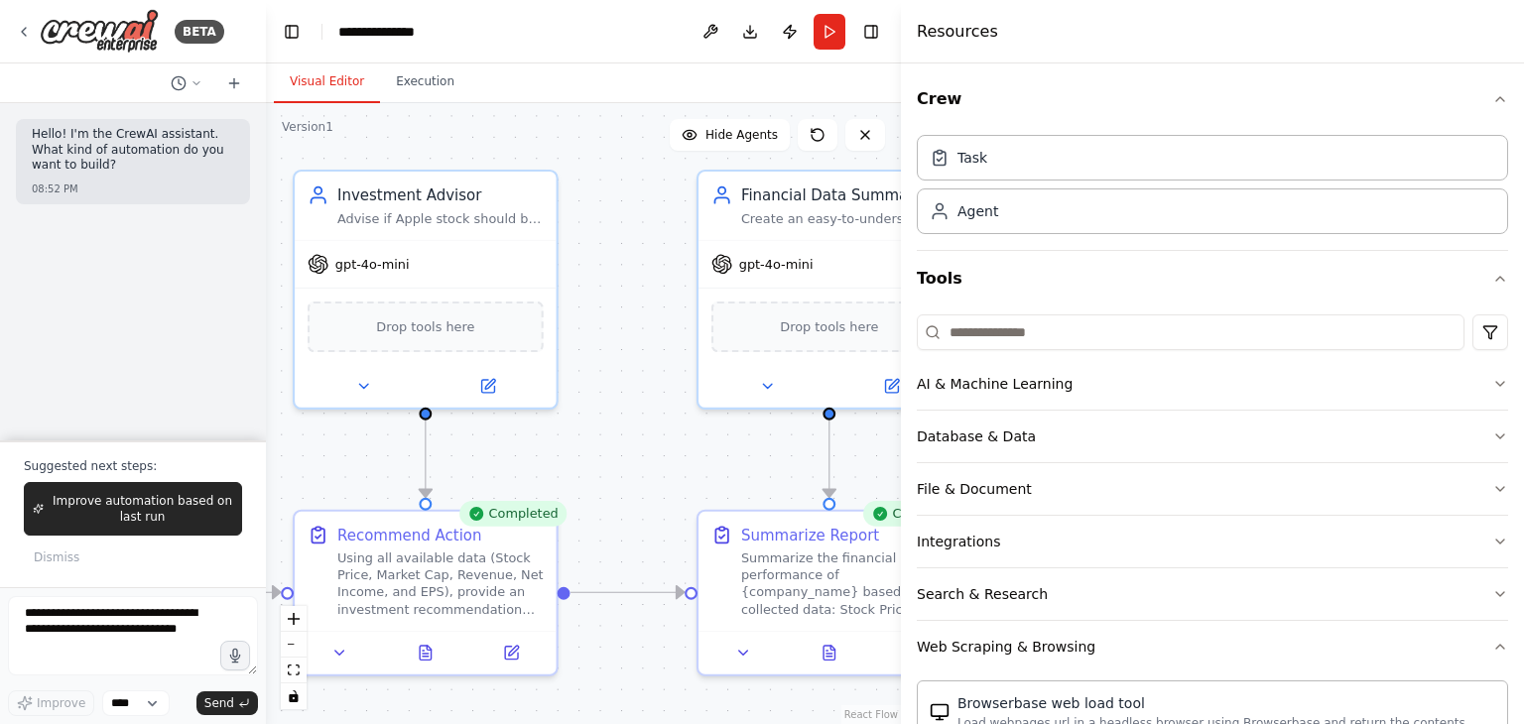
drag, startPoint x: 443, startPoint y: 330, endPoint x: 146, endPoint y: 362, distance: 299.3
click at [146, 362] on div "**********" at bounding box center [762, 362] width 1524 height 724
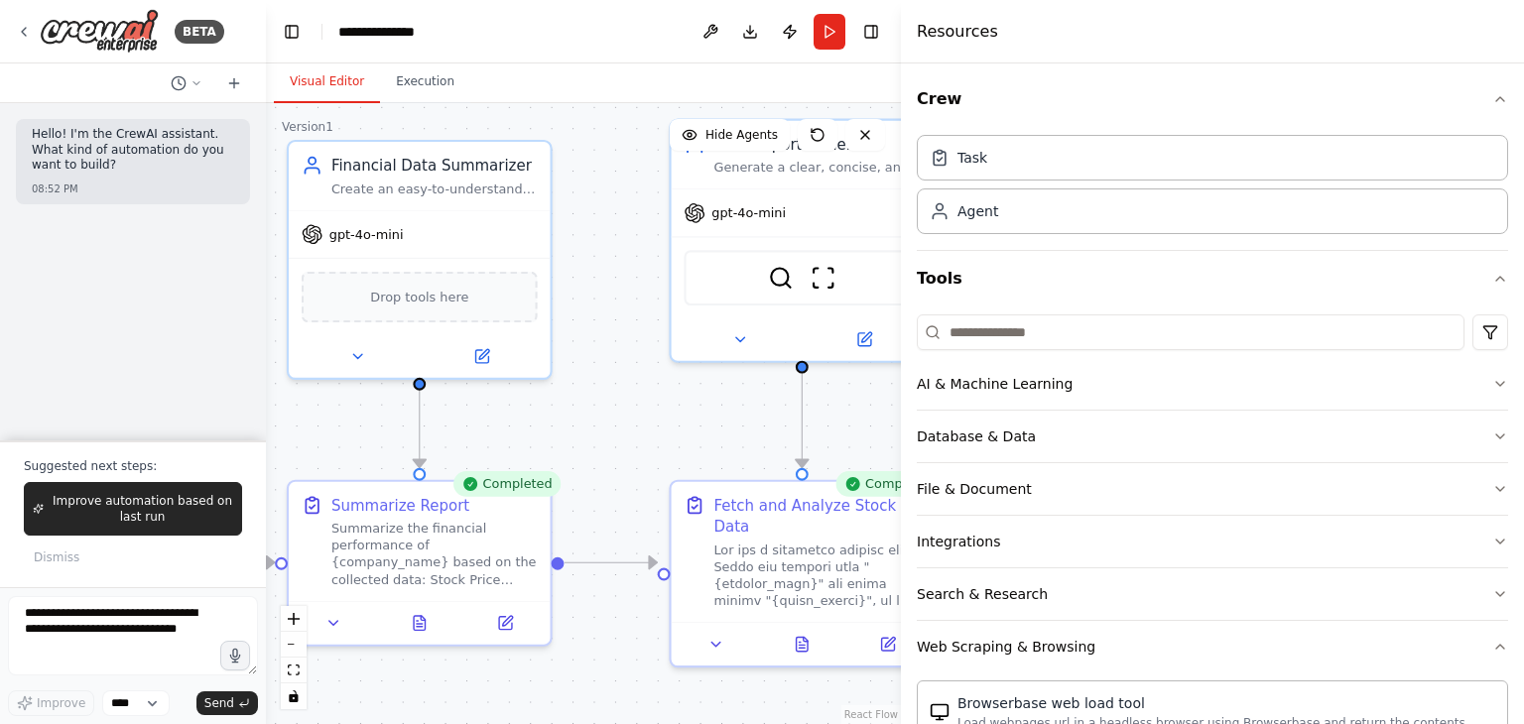
drag, startPoint x: 592, startPoint y: 421, endPoint x: 183, endPoint y: 391, distance: 410.8
click at [183, 391] on div "**********" at bounding box center [762, 362] width 1524 height 724
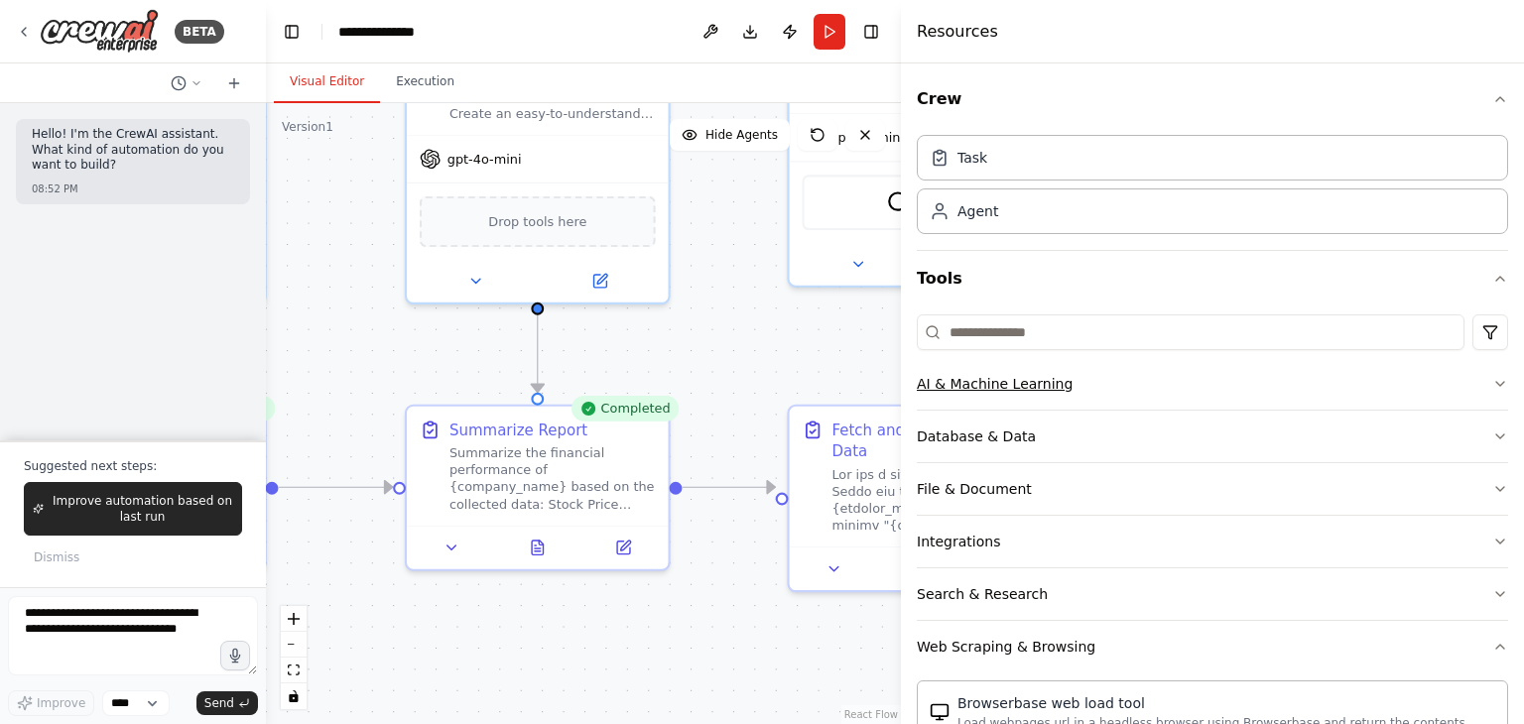
drag, startPoint x: 599, startPoint y: 432, endPoint x: 1202, endPoint y: 398, distance: 604.1
click at [1202, 398] on div "**********" at bounding box center [762, 362] width 1524 height 724
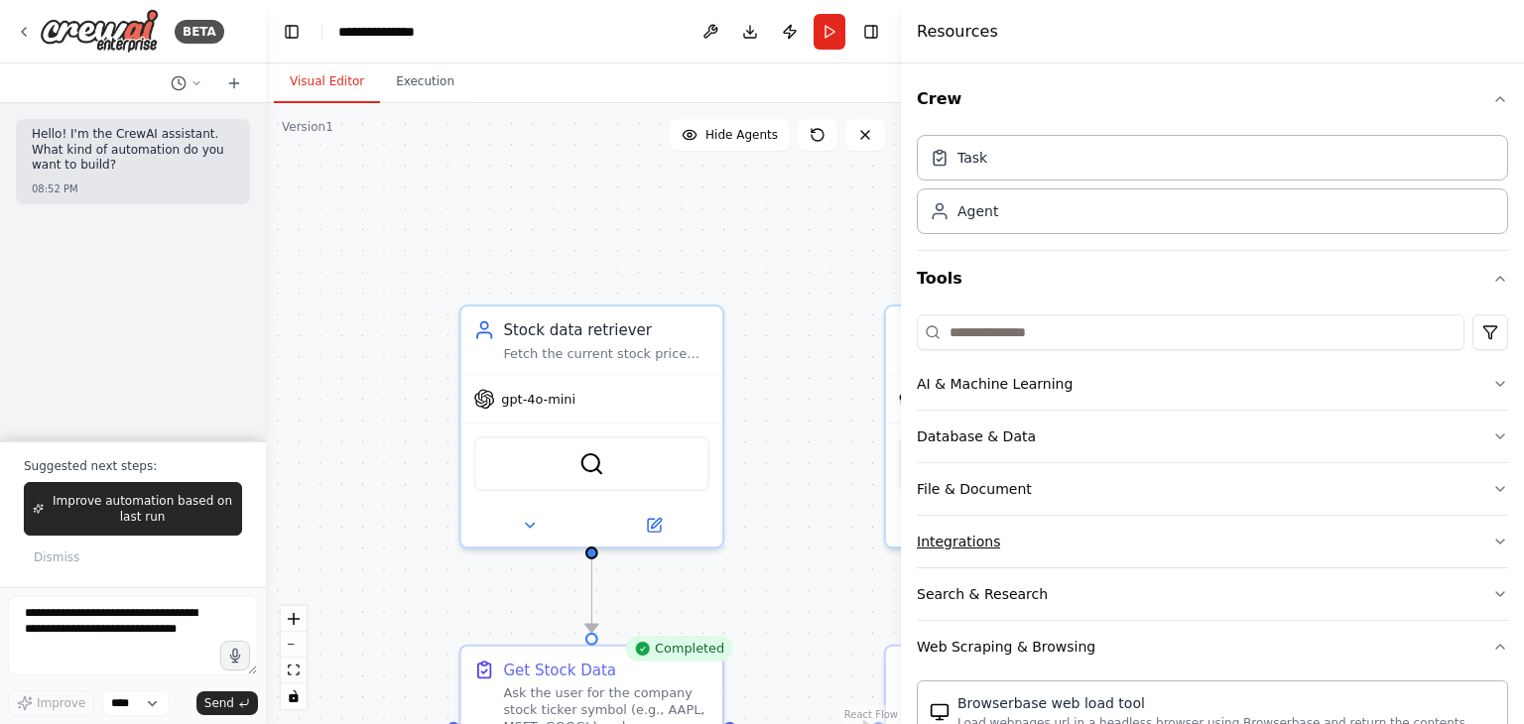
drag, startPoint x: 432, startPoint y: 331, endPoint x: 1337, endPoint y: 526, distance: 926.4
click at [1337, 526] on div "**********" at bounding box center [762, 362] width 1524 height 724
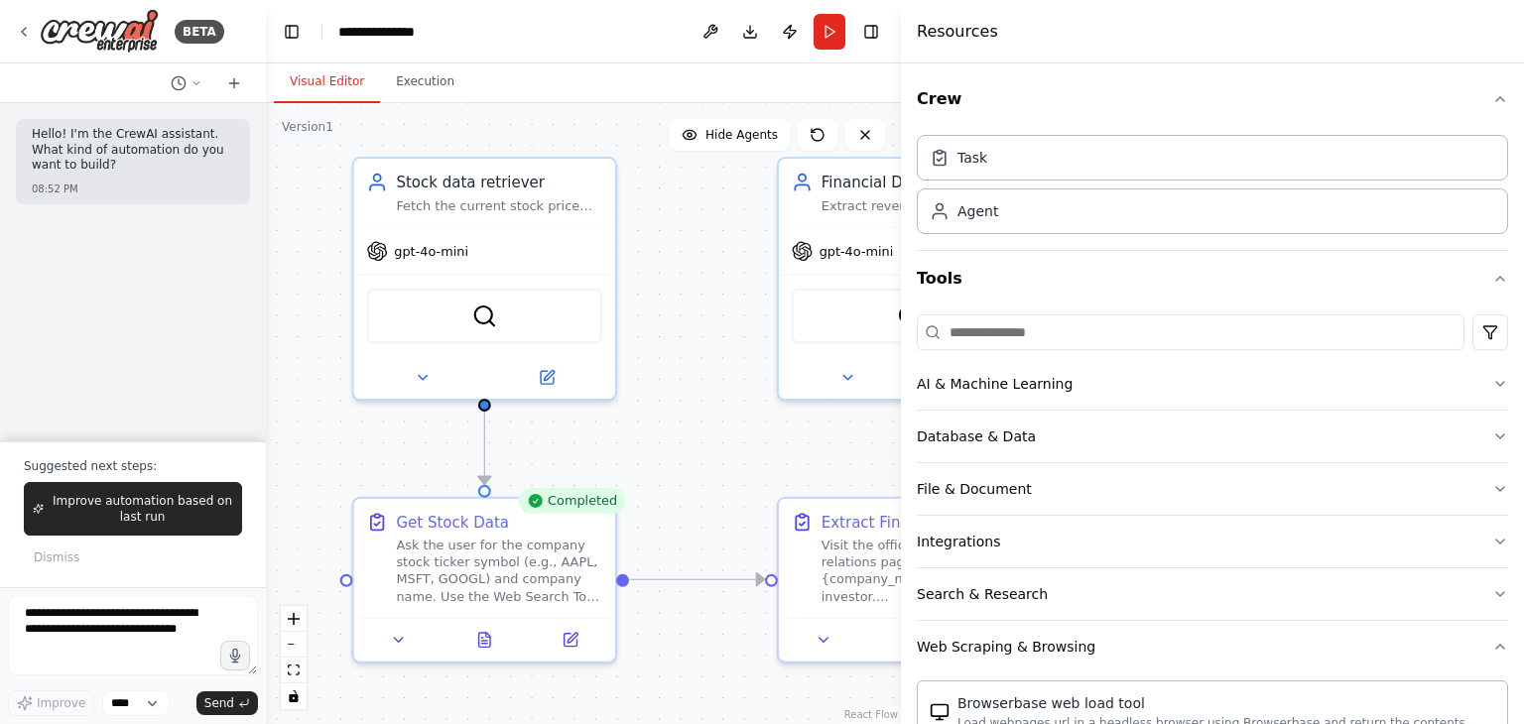
drag, startPoint x: 883, startPoint y: 380, endPoint x: 734, endPoint y: 235, distance: 207.7
click at [734, 235] on div ".deletable-edge-delete-btn { width: 20px; height: 20px; border: 0px solid #ffff…" at bounding box center [583, 413] width 635 height 621
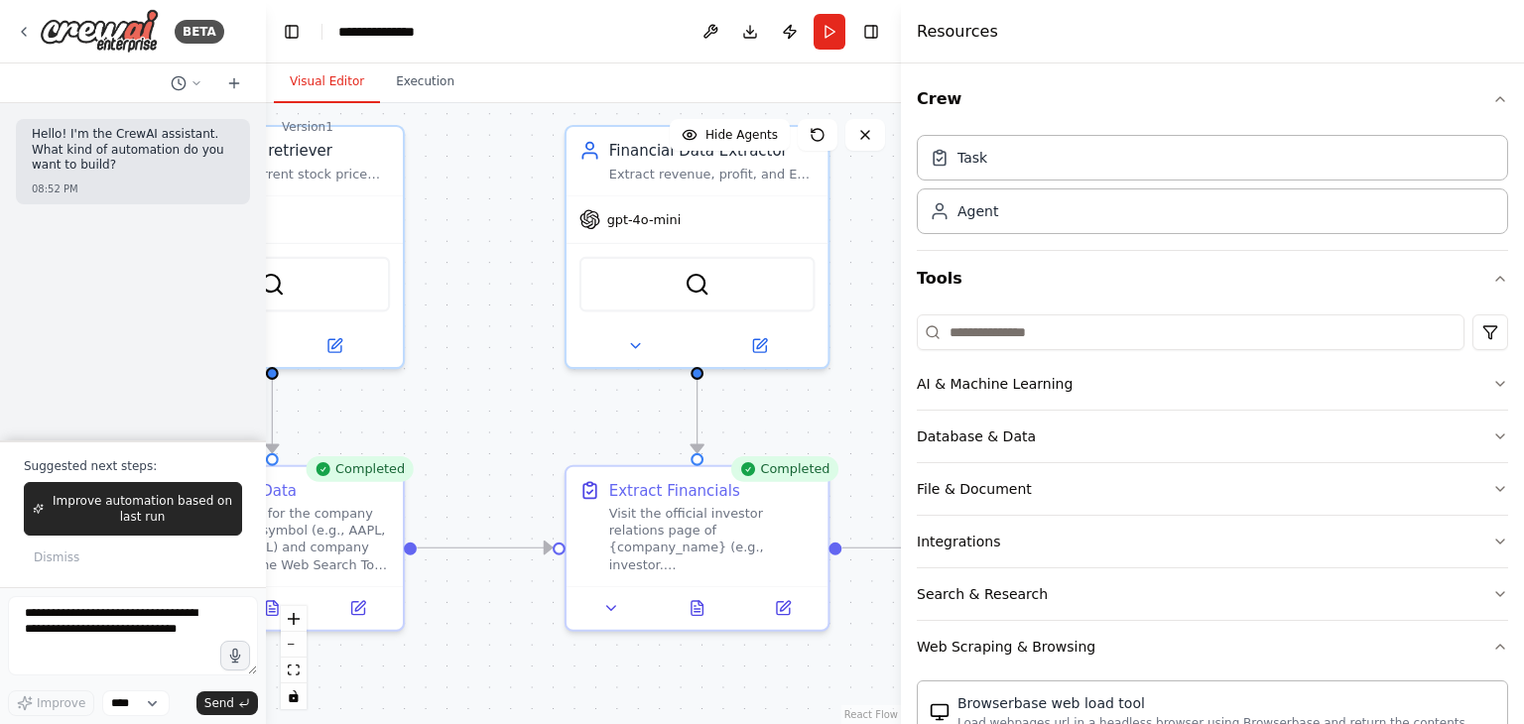
drag, startPoint x: 740, startPoint y: 360, endPoint x: 508, endPoint y: 331, distance: 233.9
click at [508, 331] on div ".deletable-edge-delete-btn { width: 20px; height: 20px; border: 0px solid #ffff…" at bounding box center [583, 413] width 635 height 621
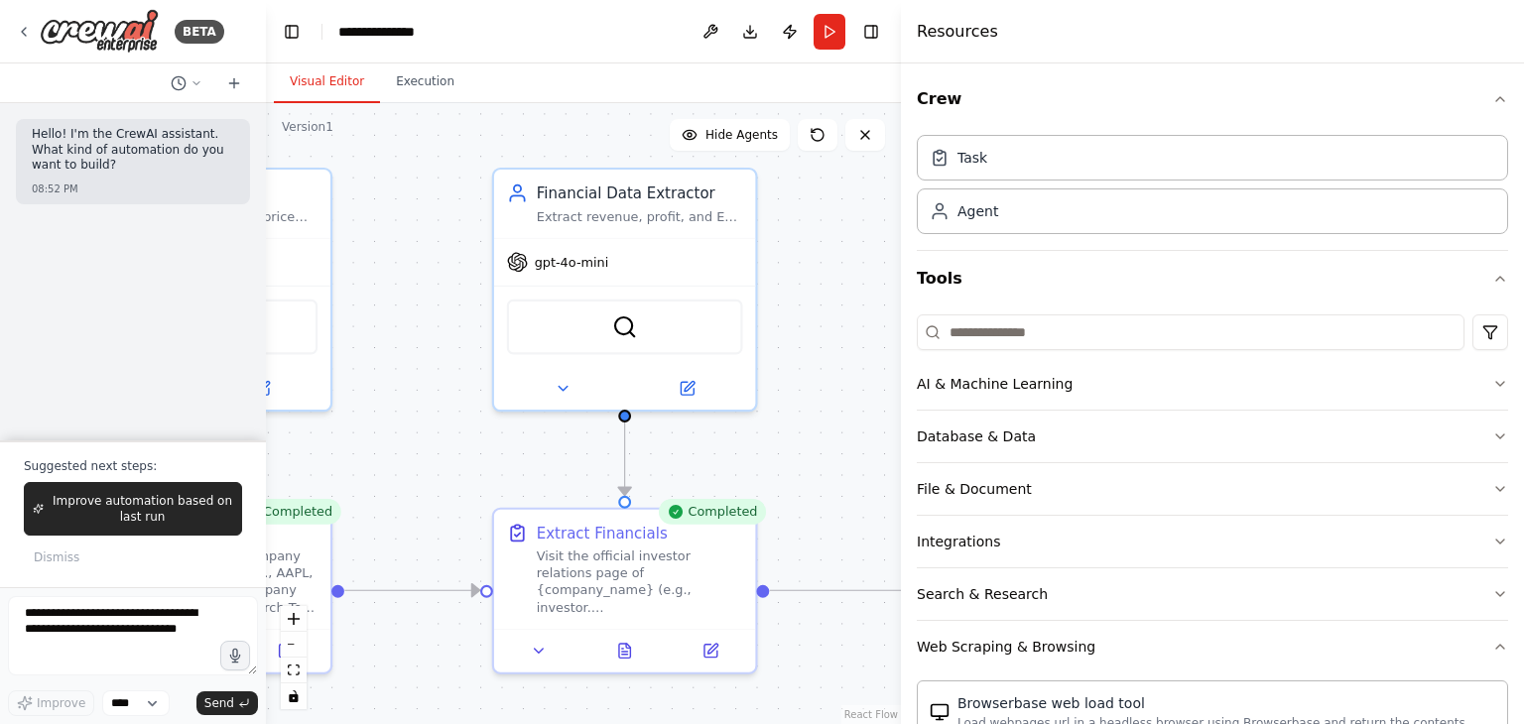
drag, startPoint x: 522, startPoint y: 404, endPoint x: 440, endPoint y: 445, distance: 91.4
click at [440, 445] on div ".deletable-edge-delete-btn { width: 20px; height: 20px; border: 0px solid #ffff…" at bounding box center [583, 413] width 635 height 621
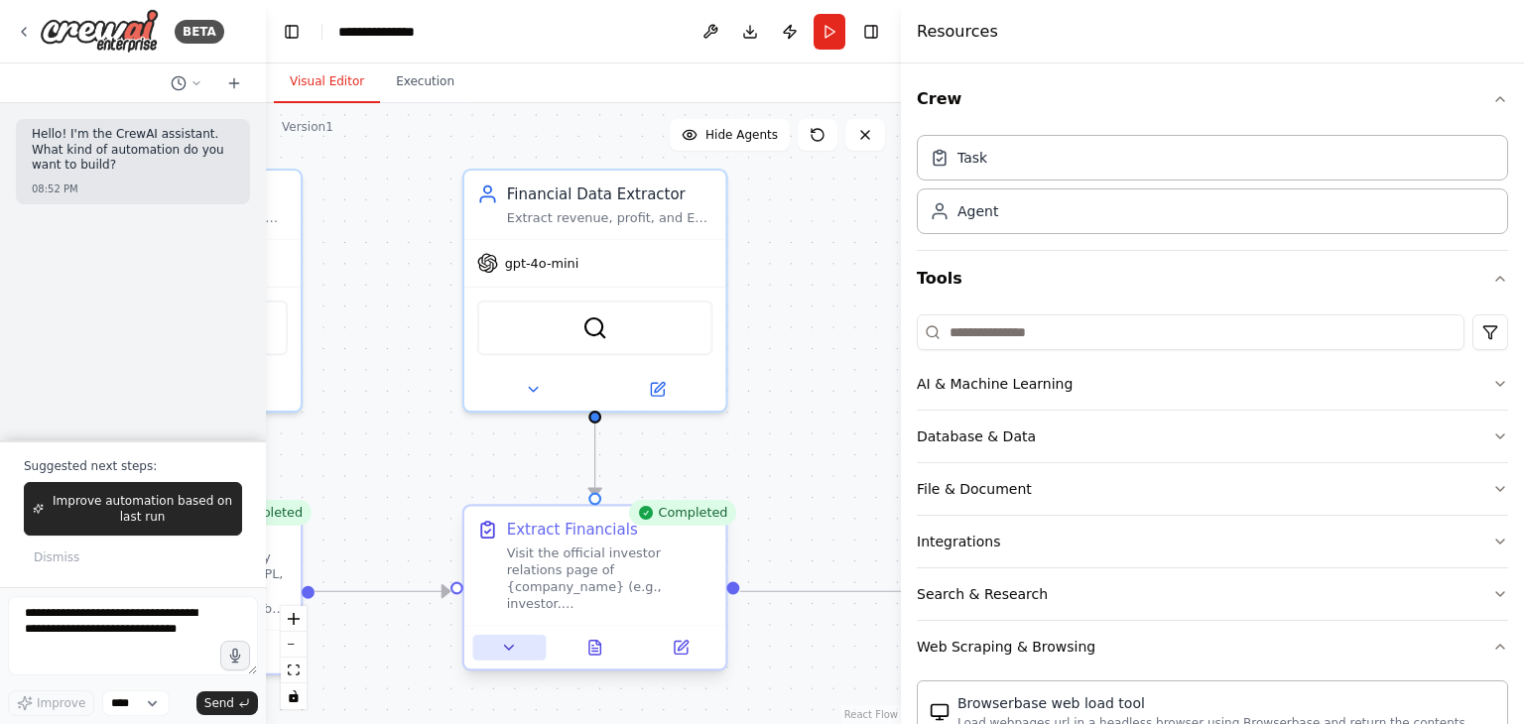
click at [504, 654] on icon at bounding box center [509, 647] width 17 height 17
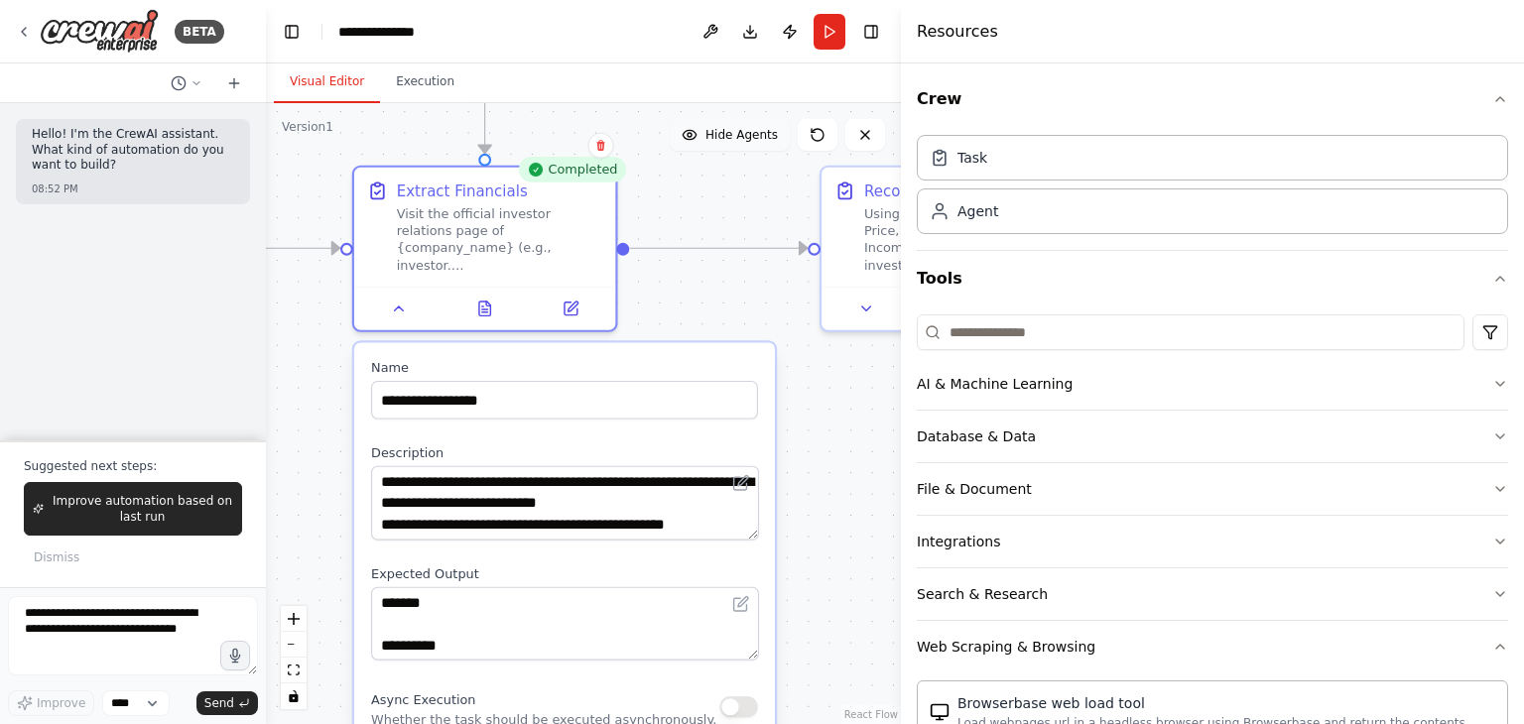
drag, startPoint x: 803, startPoint y: 487, endPoint x: 692, endPoint y: 144, distance: 360.5
click at [692, 144] on div "Version 1 Show Tools Hide Agents .deletable-edge-delete-btn { width: 20px; heig…" at bounding box center [583, 413] width 635 height 621
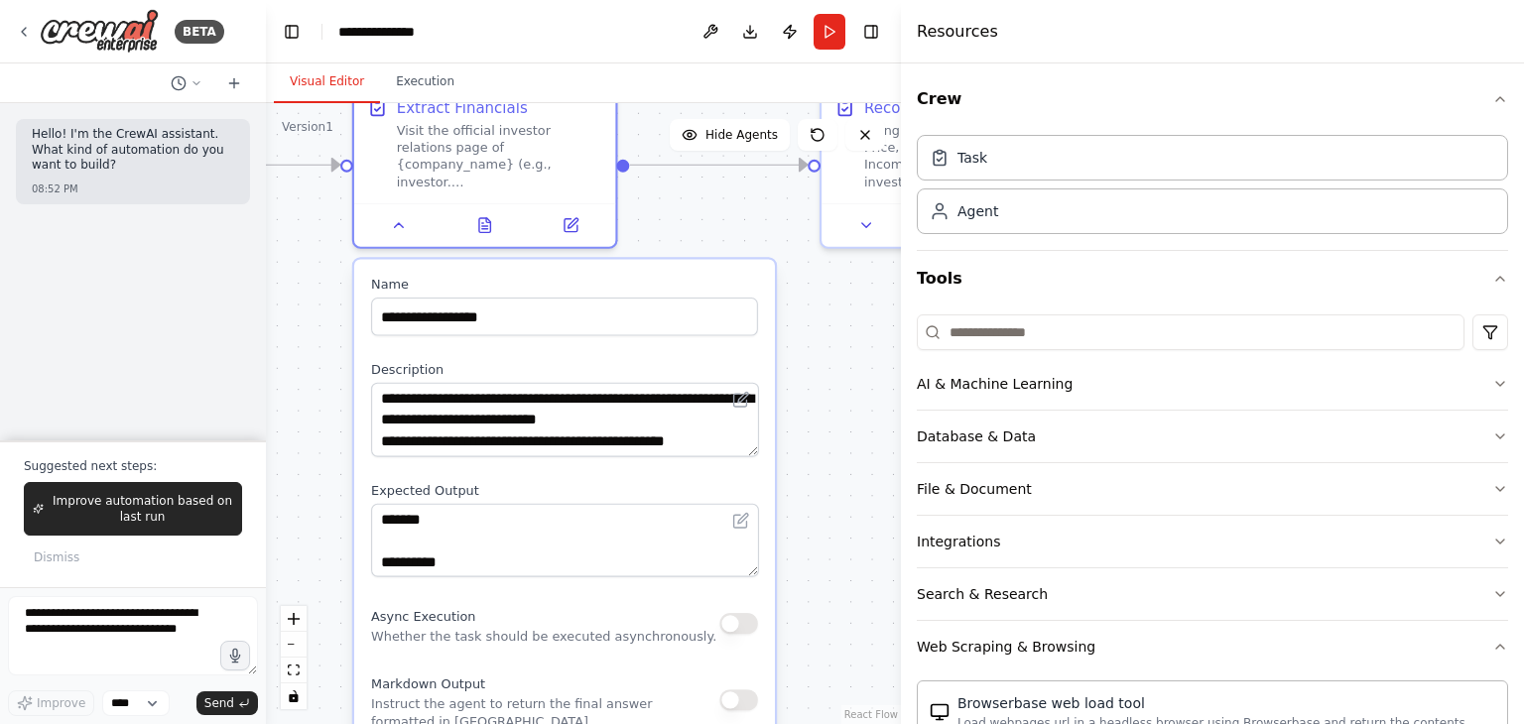
drag, startPoint x: 845, startPoint y: 463, endPoint x: 845, endPoint y: 380, distance: 83.3
click at [845, 380] on div ".deletable-edge-delete-btn { width: 20px; height: 20px; border: 0px solid #ffff…" at bounding box center [583, 413] width 635 height 621
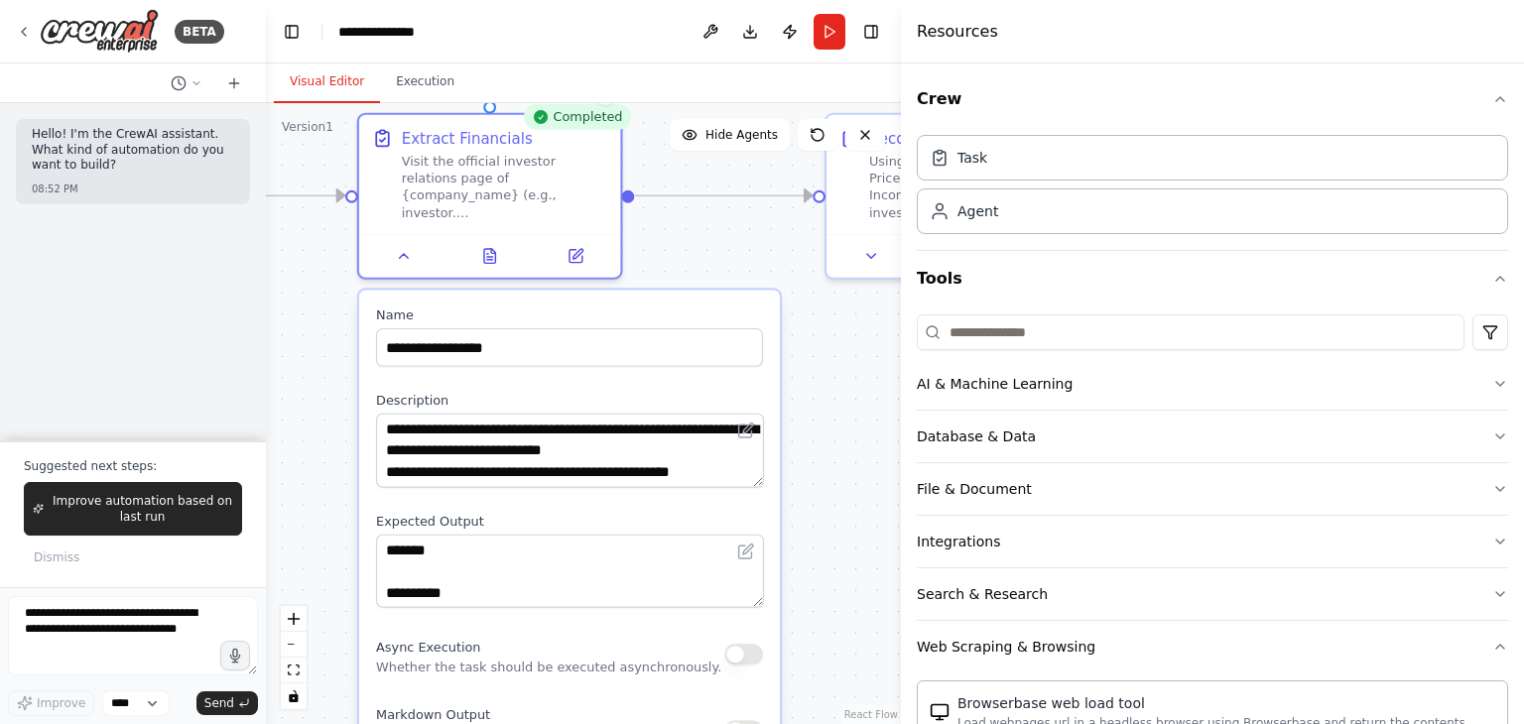
drag, startPoint x: 845, startPoint y: 380, endPoint x: 850, endPoint y: 411, distance: 31.2
click at [850, 411] on div ".deletable-edge-delete-btn { width: 20px; height: 20px; border: 0px solid #ffff…" at bounding box center [583, 413] width 635 height 621
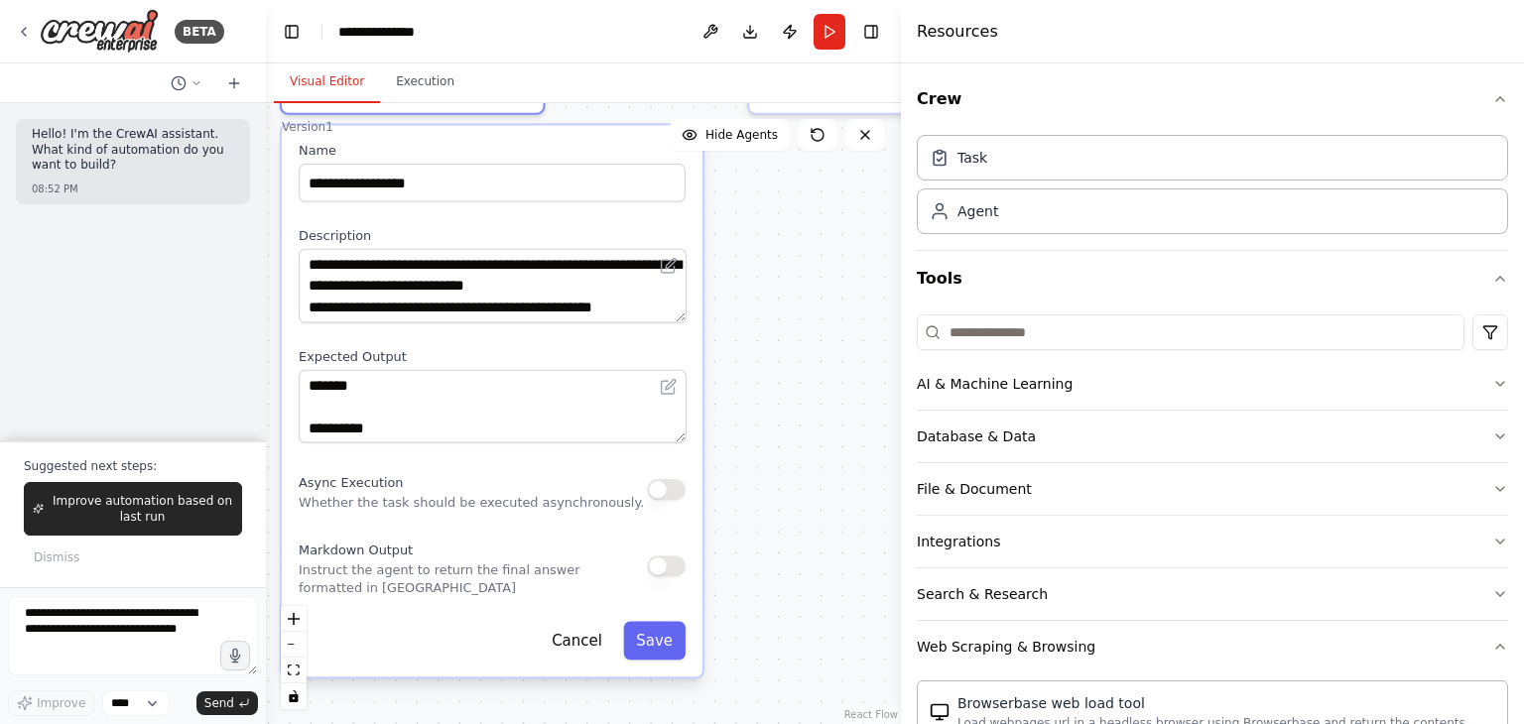
drag, startPoint x: 850, startPoint y: 411, endPoint x: 773, endPoint y: 246, distance: 182.0
click at [773, 246] on div ".deletable-edge-delete-btn { width: 20px; height: 20px; border: 0px solid #ffff…" at bounding box center [583, 413] width 635 height 621
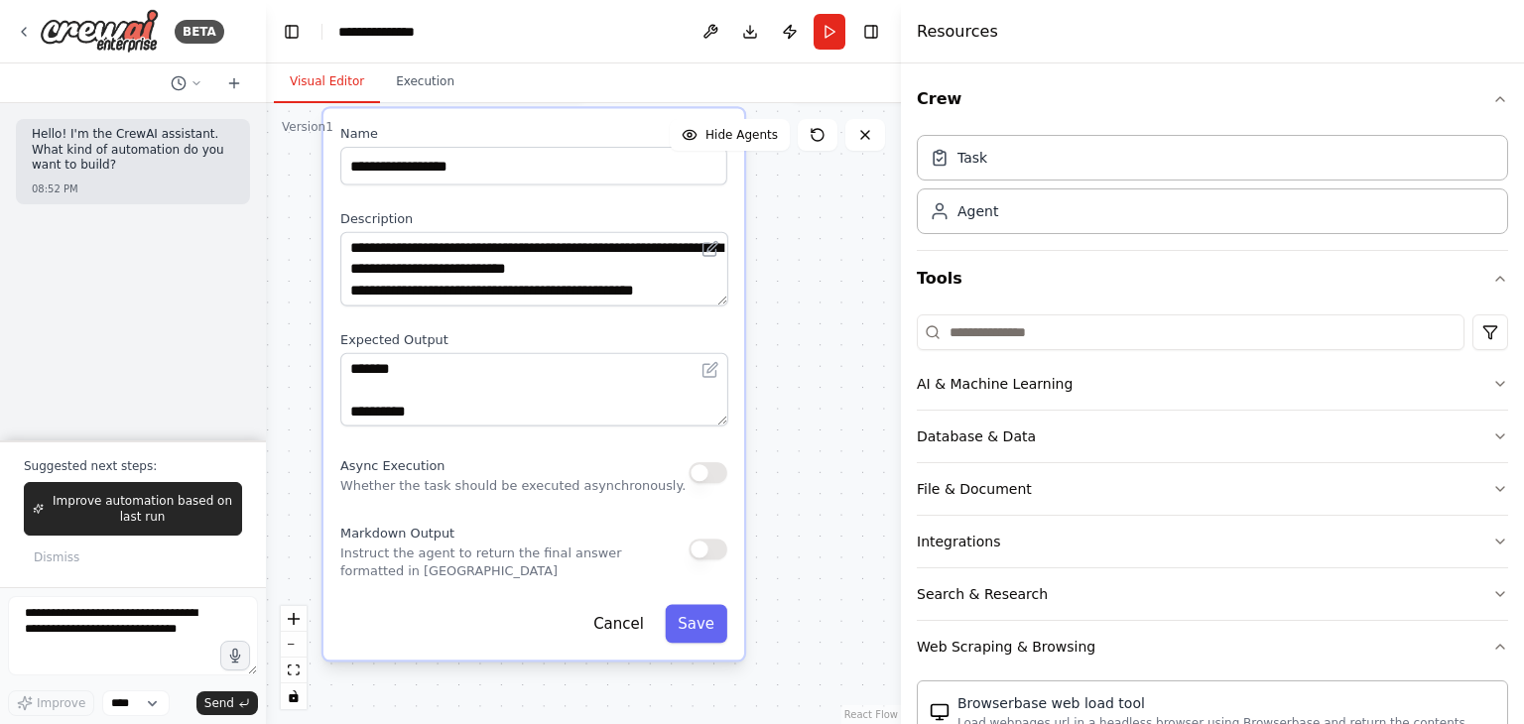
drag, startPoint x: 783, startPoint y: 390, endPoint x: 824, endPoint y: 374, distance: 44.6
click at [824, 374] on div ".deletable-edge-delete-btn { width: 20px; height: 20px; border: 0px solid #ffff…" at bounding box center [583, 413] width 635 height 621
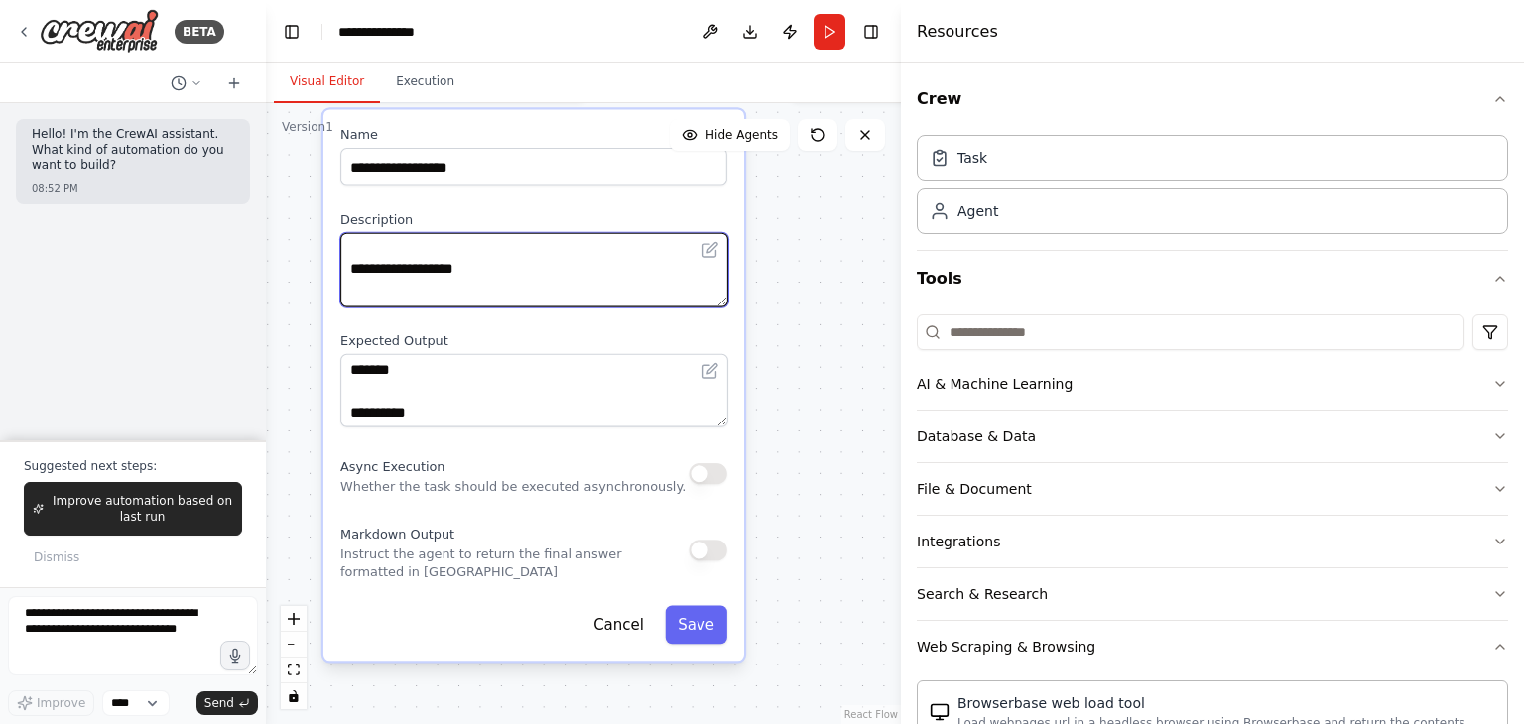
drag, startPoint x: 597, startPoint y: 284, endPoint x: 595, endPoint y: 306, distance: 21.9
click at [595, 306] on div "**********" at bounding box center [533, 385] width 421 height 552
click at [626, 279] on textarea "**********" at bounding box center [534, 269] width 388 height 73
drag, startPoint x: 583, startPoint y: 269, endPoint x: 579, endPoint y: 305, distance: 35.9
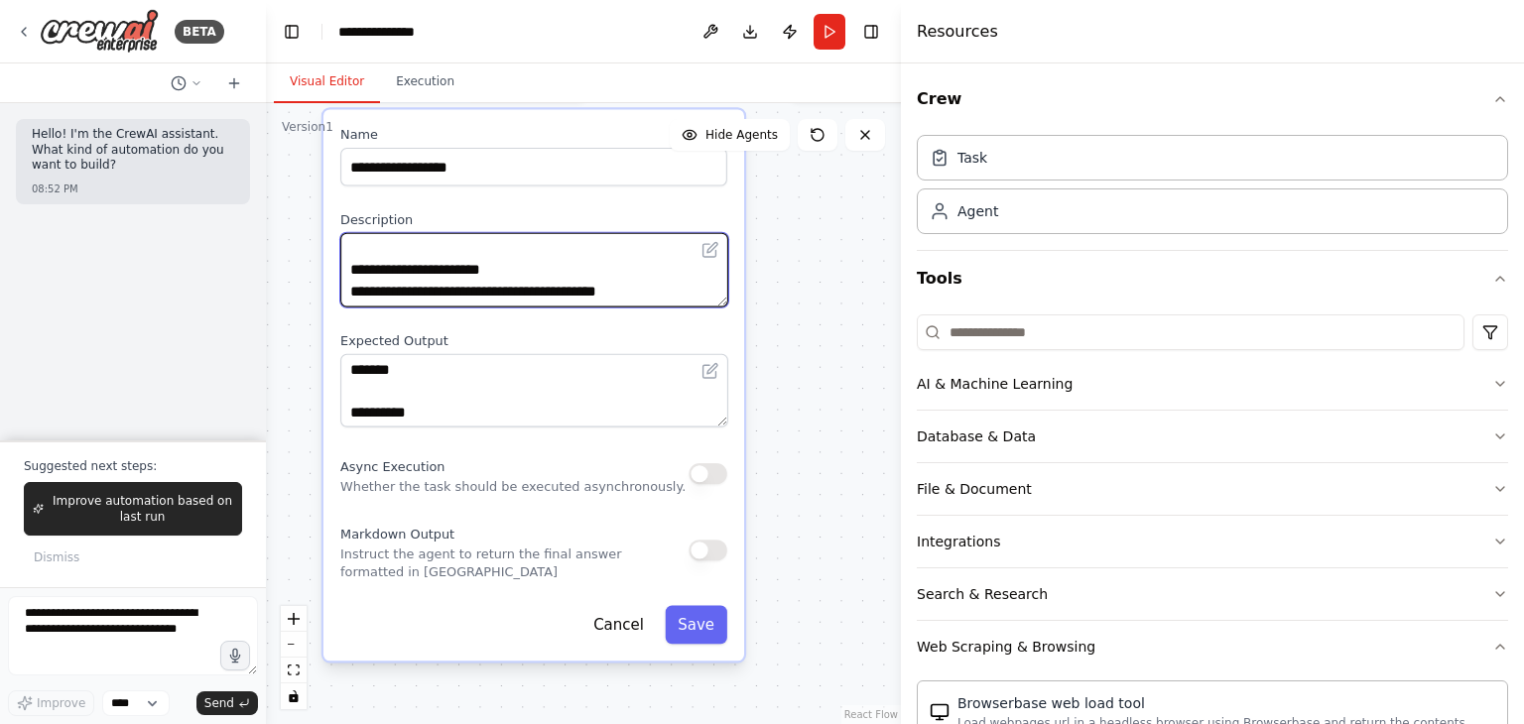
click at [579, 305] on textarea "**********" at bounding box center [534, 269] width 388 height 73
click at [718, 247] on icon at bounding box center [709, 249] width 17 height 17
click at [704, 245] on icon at bounding box center [709, 250] width 13 height 13
click at [710, 255] on icon at bounding box center [709, 250] width 13 height 13
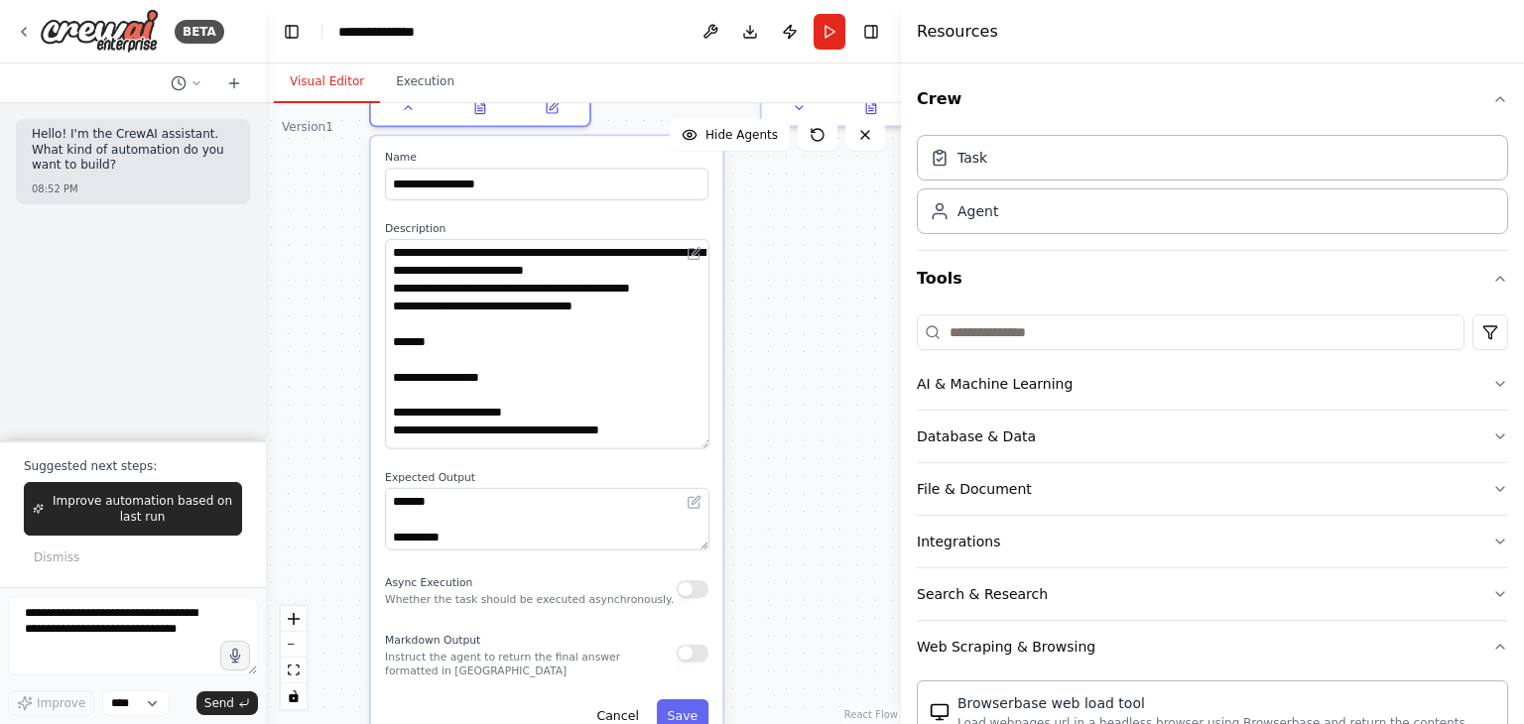
scroll to position [0, 0]
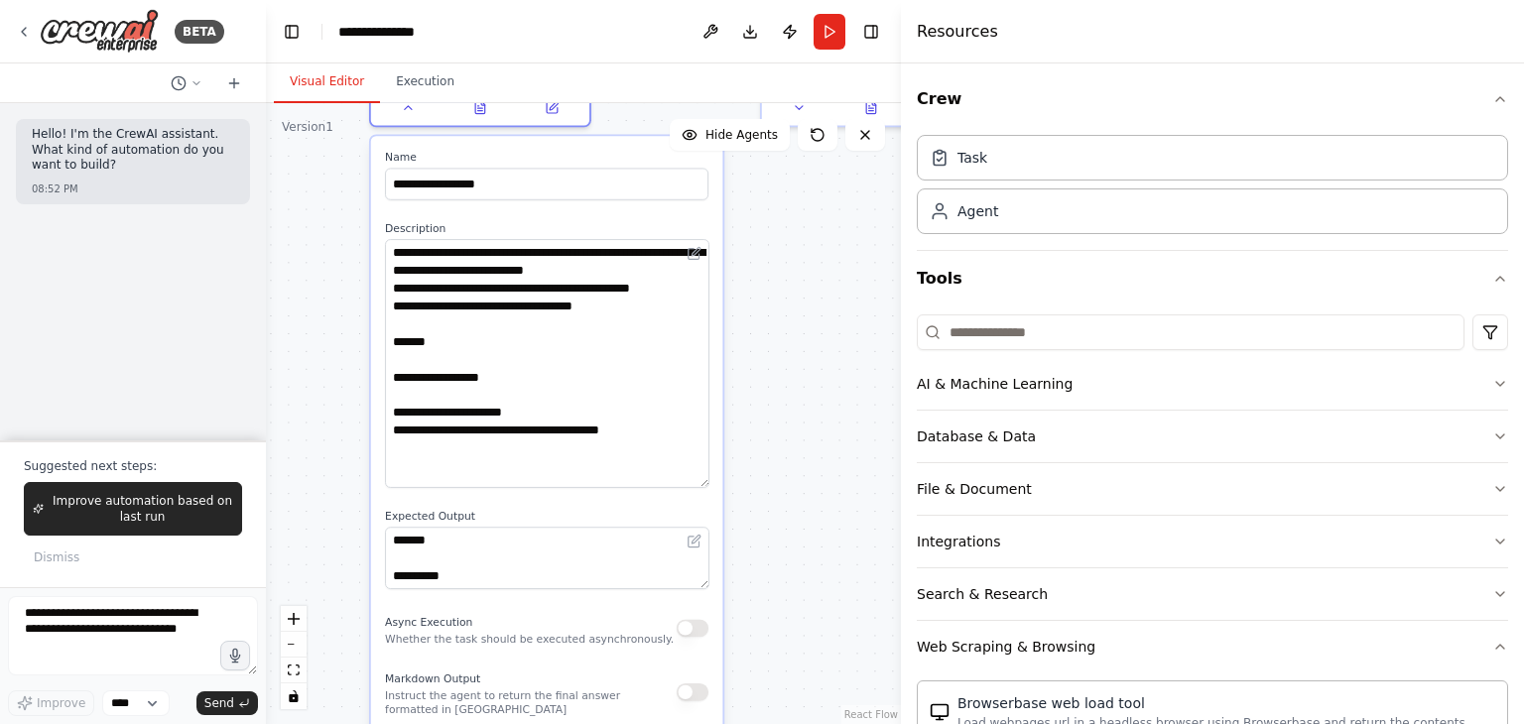
drag, startPoint x: 704, startPoint y: 295, endPoint x: 719, endPoint y: 483, distance: 189.1
click at [719, 483] on div "**********" at bounding box center [547, 460] width 352 height 648
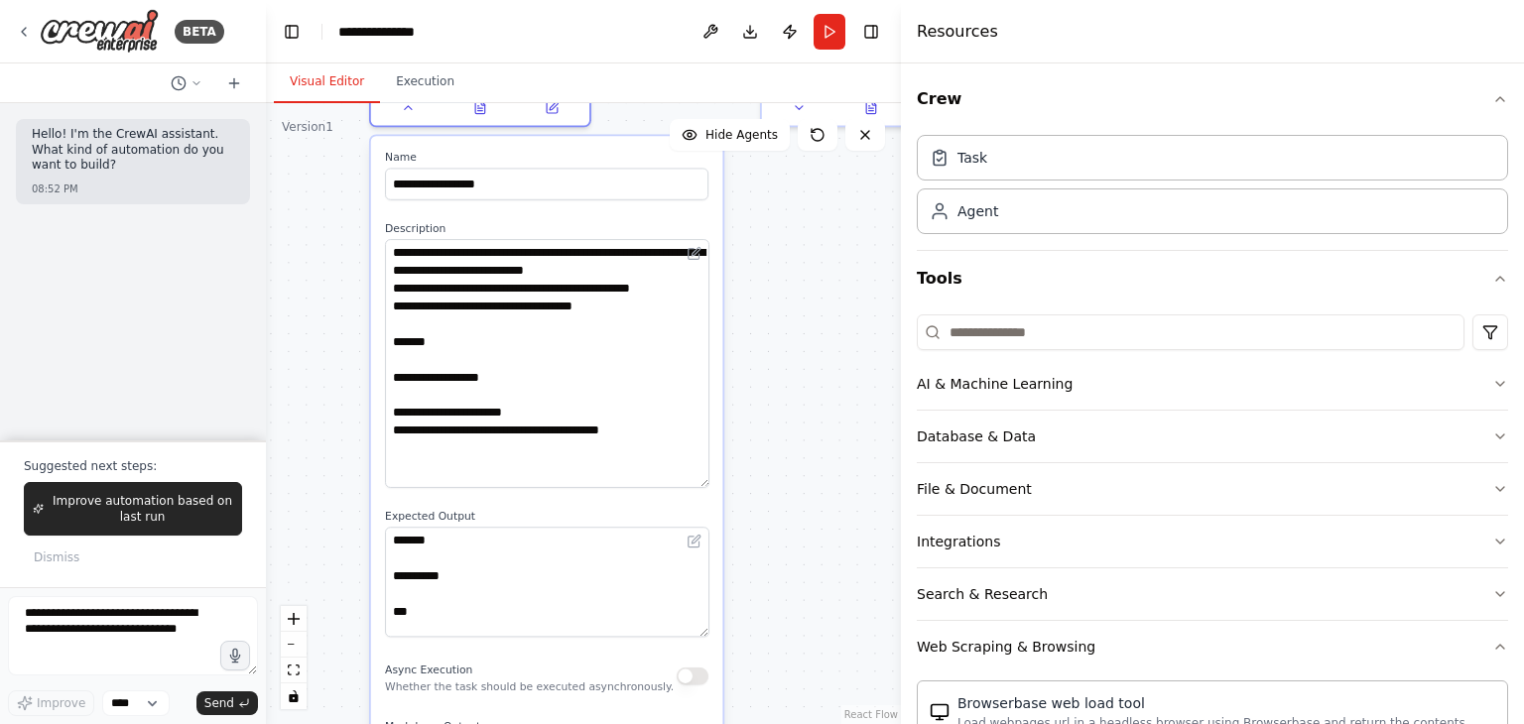
drag, startPoint x: 700, startPoint y: 584, endPoint x: 714, endPoint y: 640, distance: 57.3
click at [714, 640] on div "**********" at bounding box center [547, 484] width 352 height 696
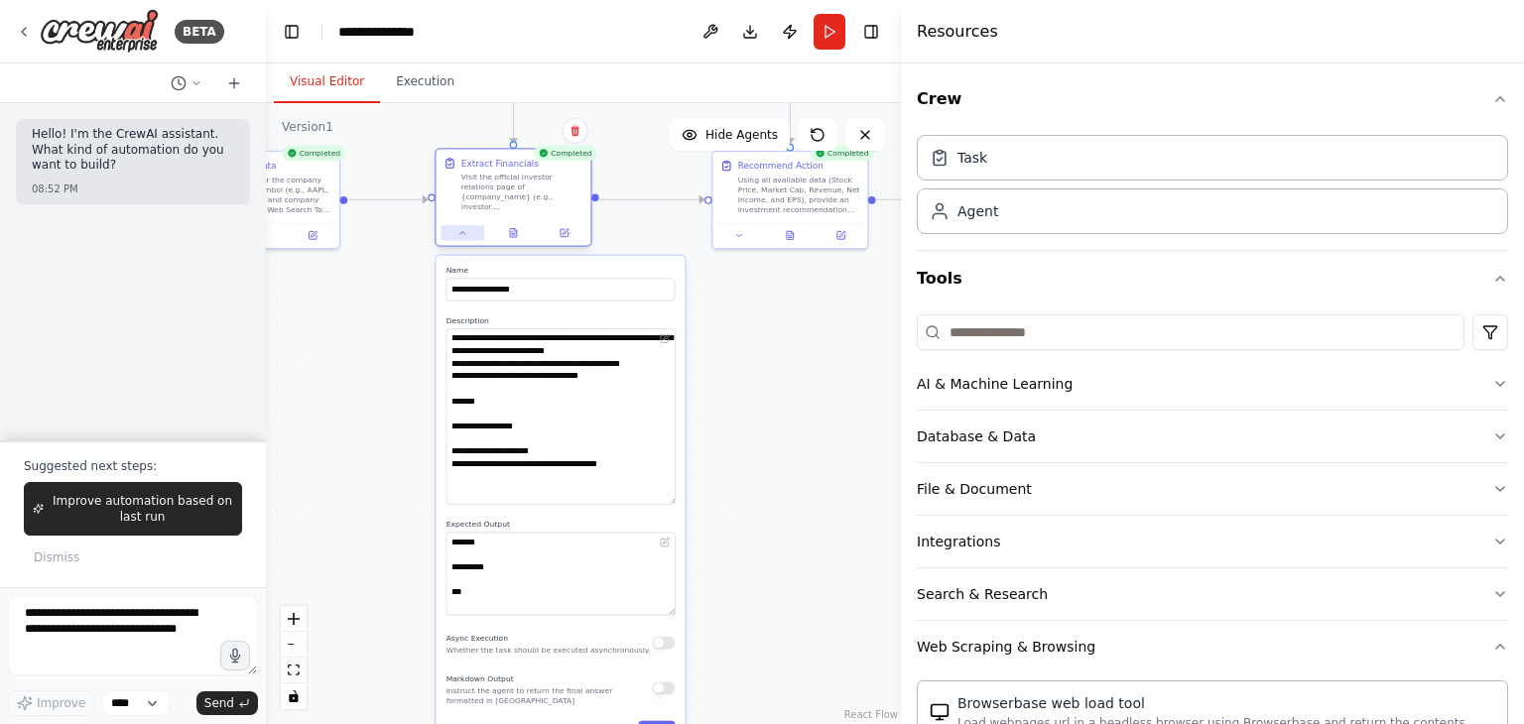
click at [463, 229] on icon at bounding box center [462, 233] width 10 height 10
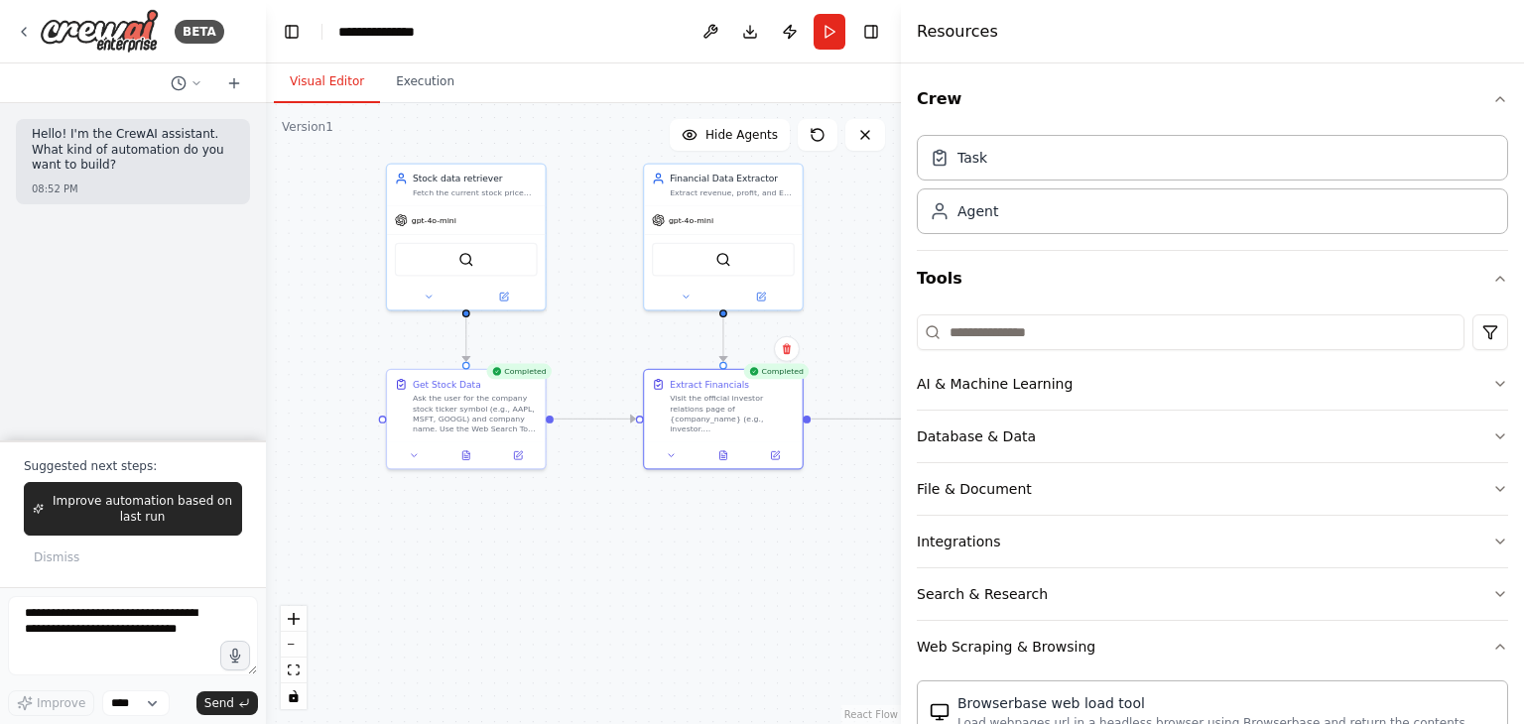
drag, startPoint x: 465, startPoint y: 330, endPoint x: 677, endPoint y: 580, distance: 327.3
click at [677, 580] on div ".deletable-edge-delete-btn { width: 20px; height: 20px; border: 0px solid #ffff…" at bounding box center [583, 413] width 635 height 621
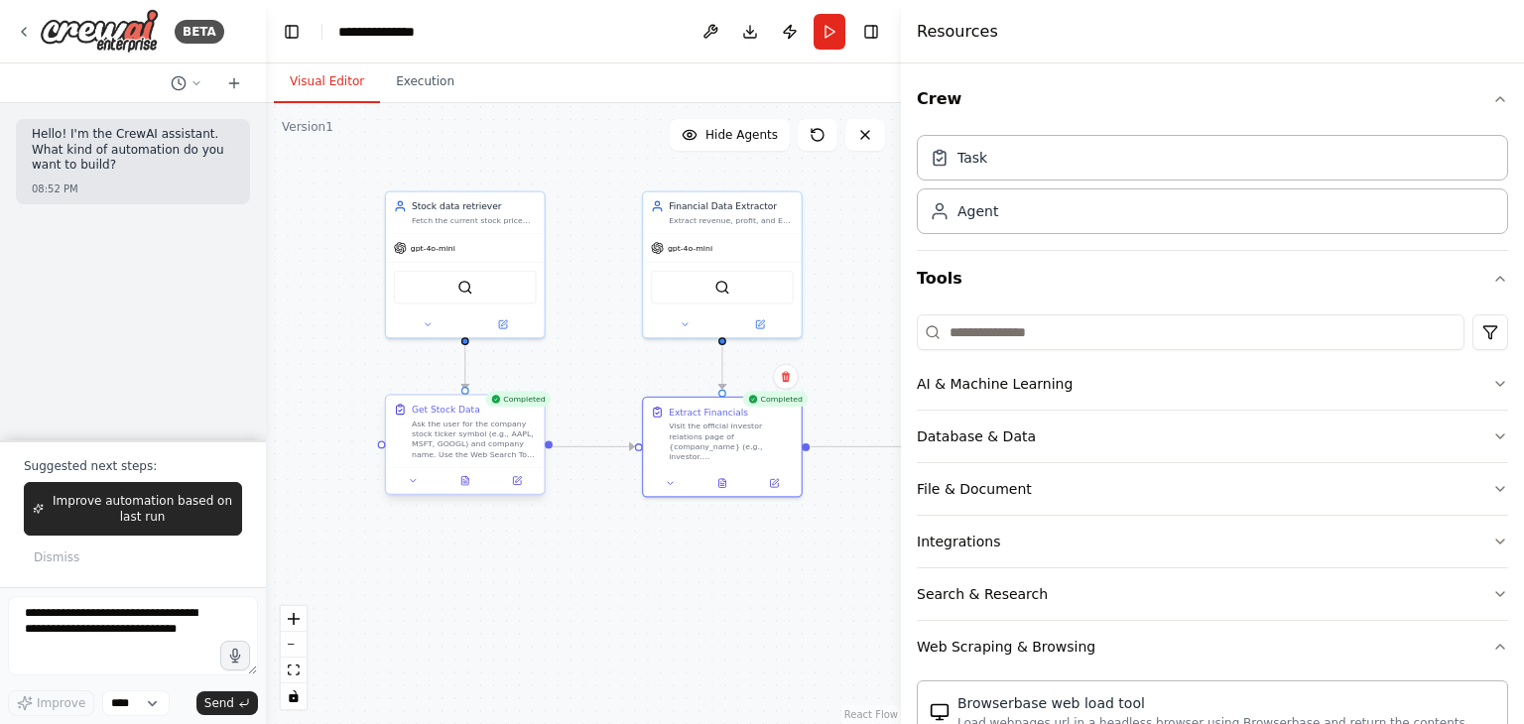
click at [417, 489] on div at bounding box center [465, 480] width 158 height 27
click at [416, 482] on icon at bounding box center [413, 480] width 10 height 10
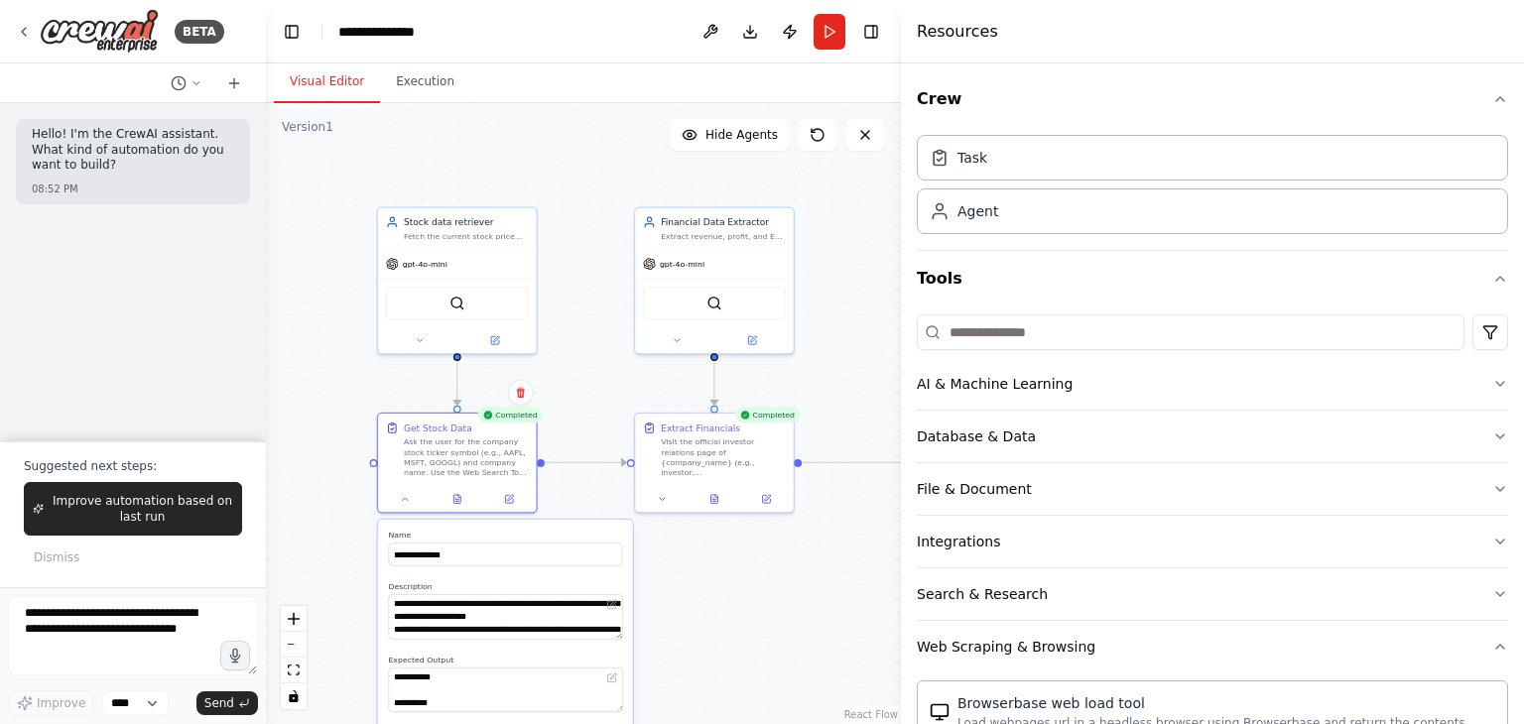
drag, startPoint x: 726, startPoint y: 557, endPoint x: 717, endPoint y: 574, distance: 20.0
click at [717, 574] on div ".deletable-edge-delete-btn { width: 20px; height: 20px; border: 0px solid #ffff…" at bounding box center [583, 413] width 635 height 621
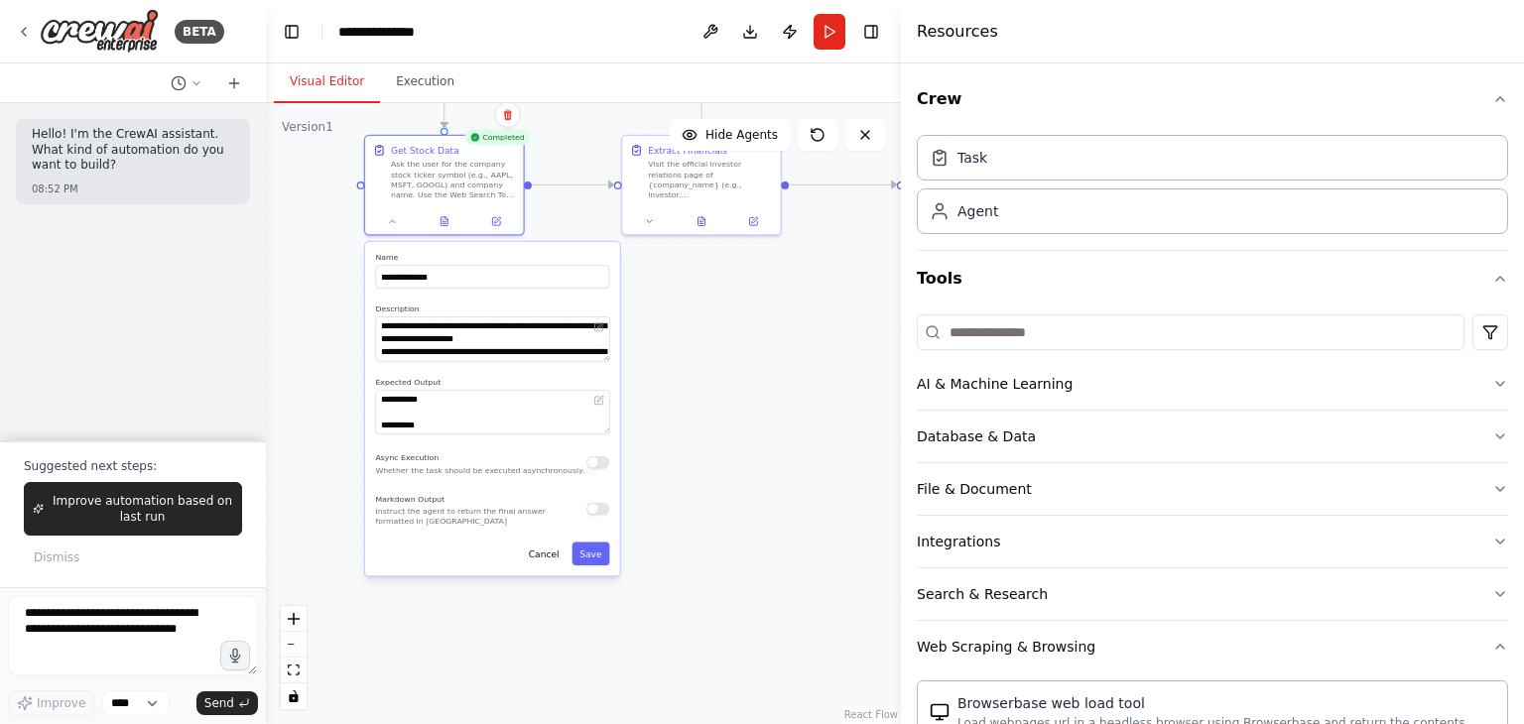
drag, startPoint x: 717, startPoint y: 574, endPoint x: 705, endPoint y: 295, distance: 280.0
click at [705, 295] on div ".deletable-edge-delete-btn { width: 20px; height: 20px; border: 0px solid #ffff…" at bounding box center [583, 413] width 635 height 621
click at [610, 354] on div "**********" at bounding box center [492, 408] width 255 height 333
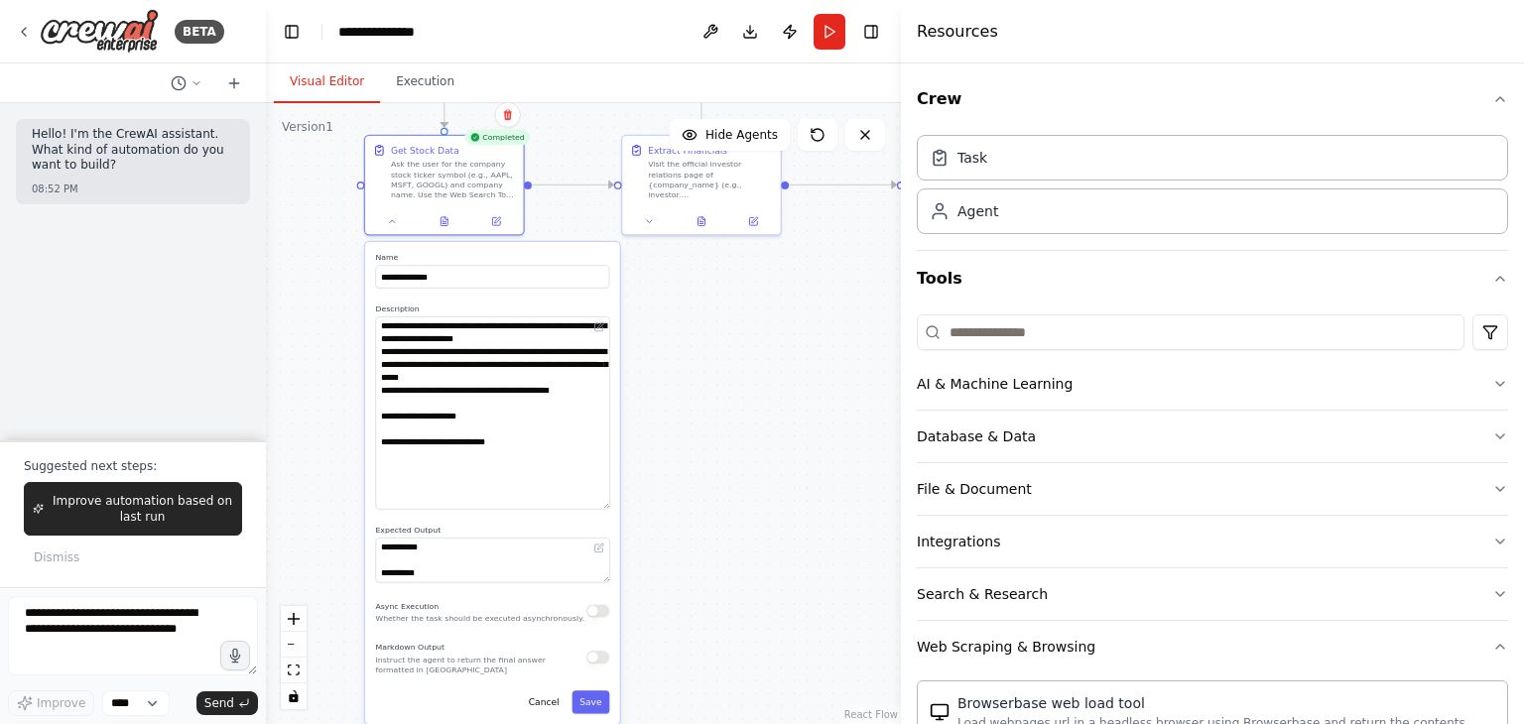
drag, startPoint x: 605, startPoint y: 359, endPoint x: 627, endPoint y: 508, distance: 150.4
click at [627, 508] on div ".deletable-edge-delete-btn { width: 20px; height: 20px; border: 0px solid #ffff…" at bounding box center [583, 413] width 635 height 621
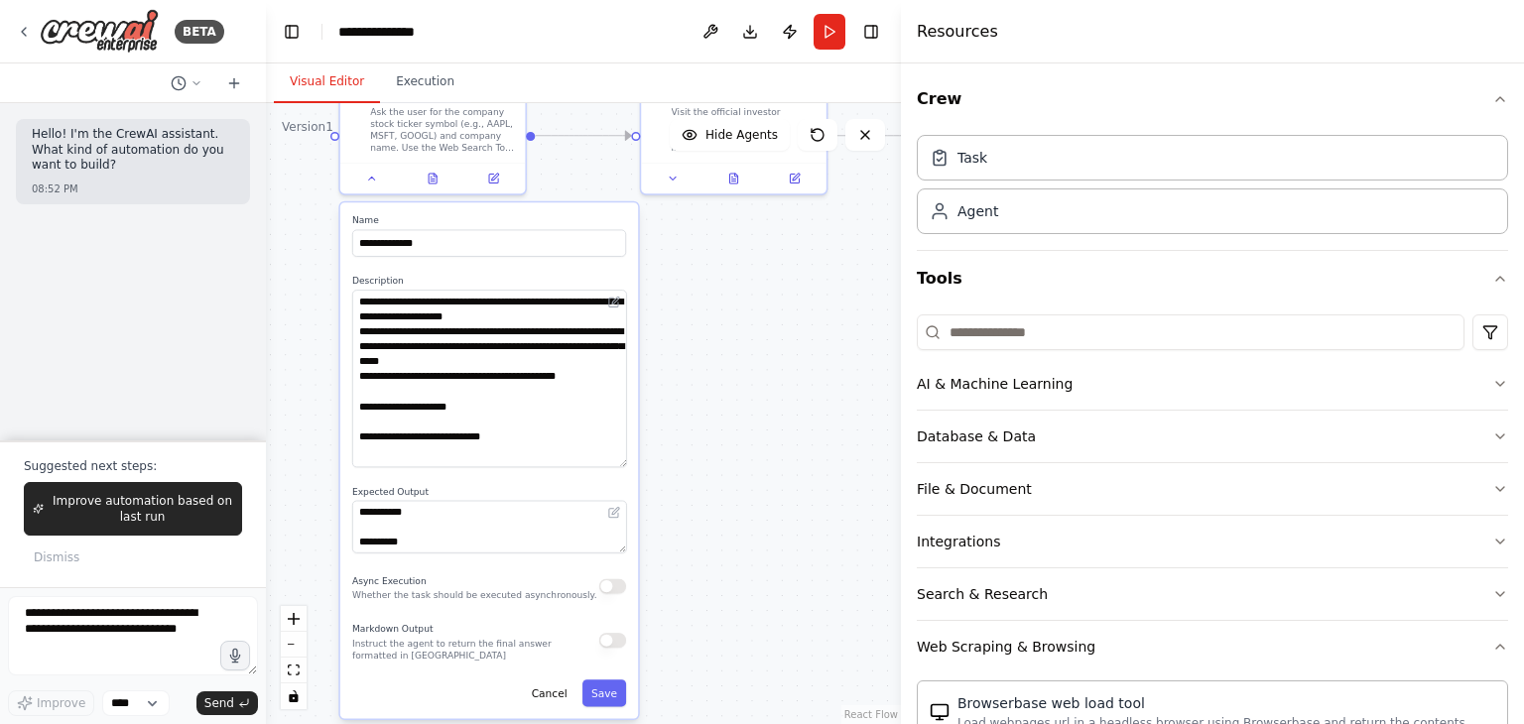
drag, startPoint x: 619, startPoint y: 511, endPoint x: 588, endPoint y: 455, distance: 63.5
click at [588, 455] on textarea "**********" at bounding box center [489, 379] width 275 height 178
click at [873, 34] on button "Toggle Right Sidebar" at bounding box center [871, 32] width 28 height 28
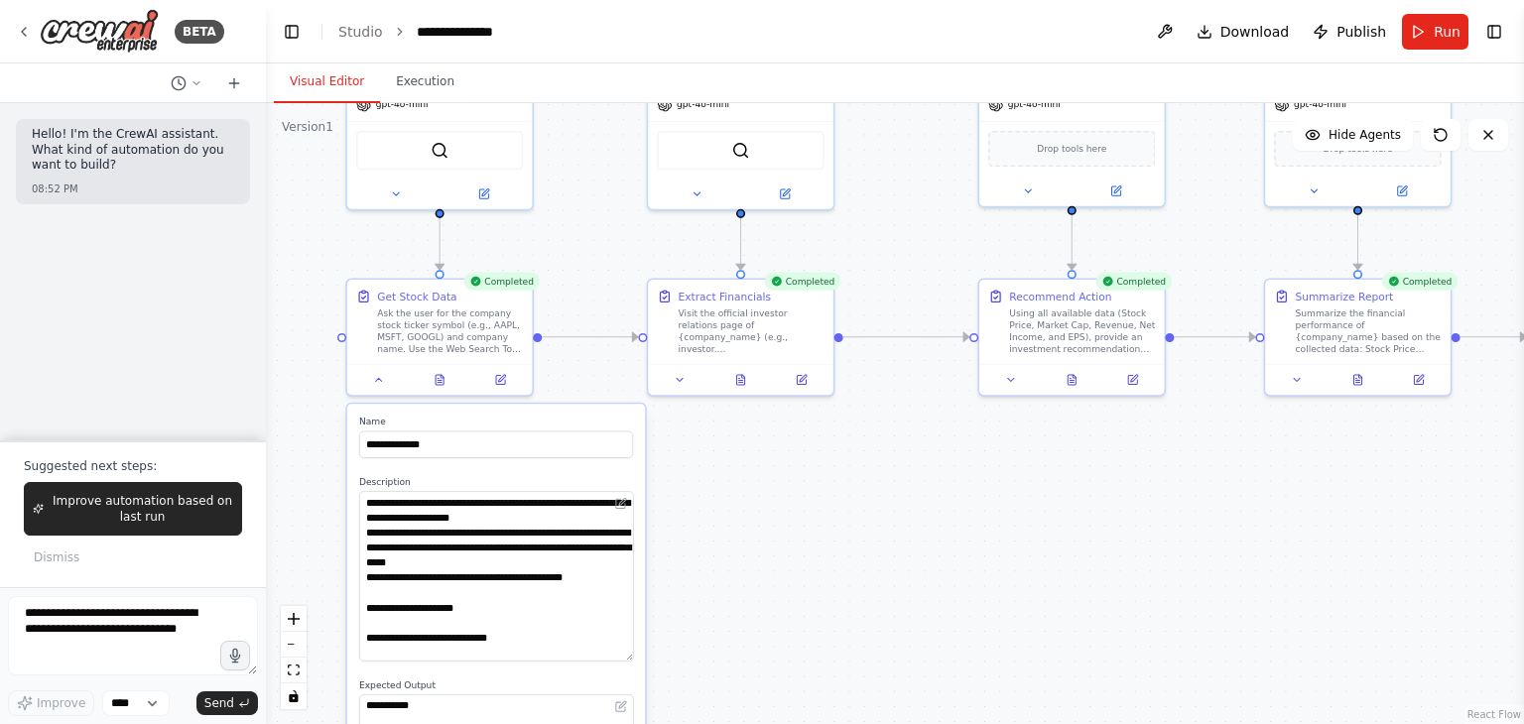
drag, startPoint x: 857, startPoint y: 409, endPoint x: 901, endPoint y: 534, distance: 132.4
click at [901, 534] on div ".deletable-edge-delete-btn { width: 20px; height: 20px; border: 0px solid #ffff…" at bounding box center [895, 413] width 1258 height 621
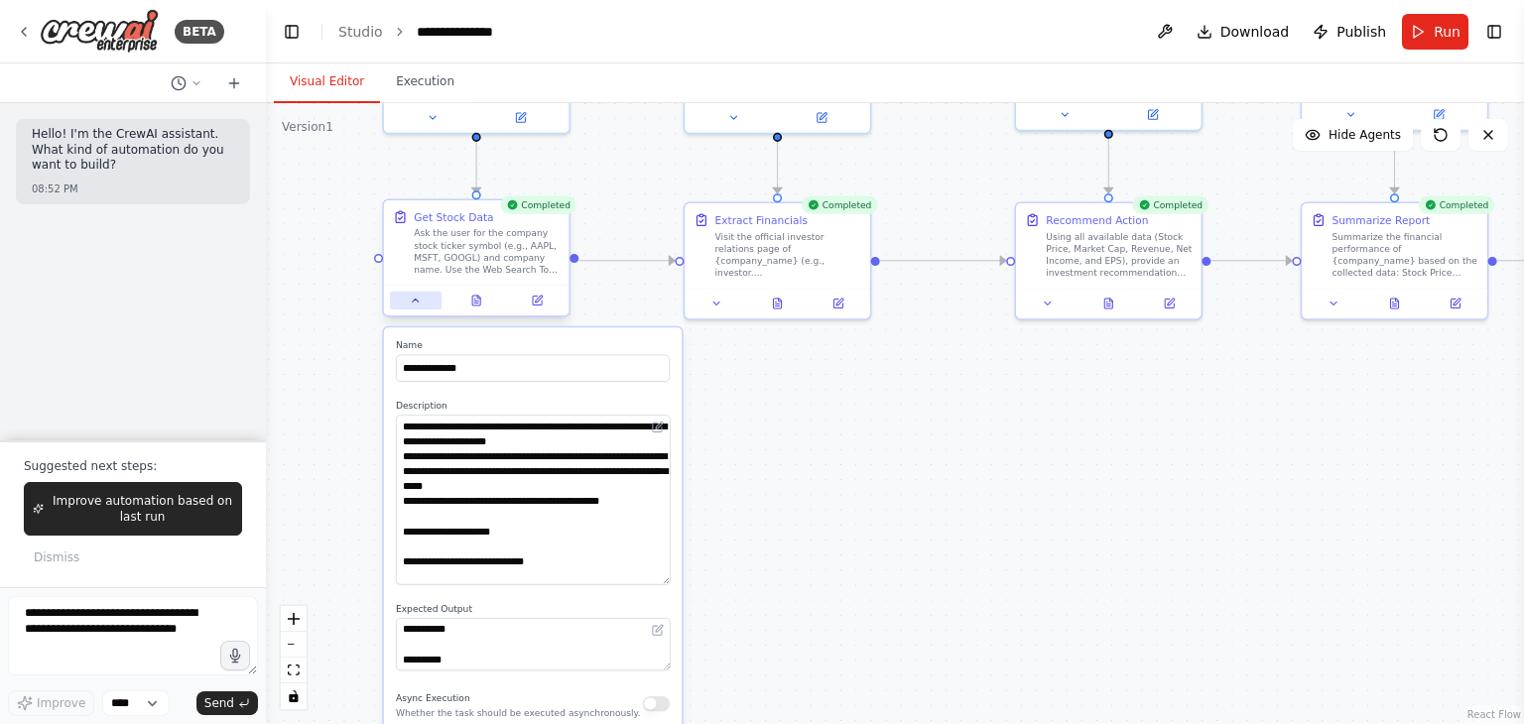
click at [413, 306] on icon at bounding box center [416, 301] width 12 height 12
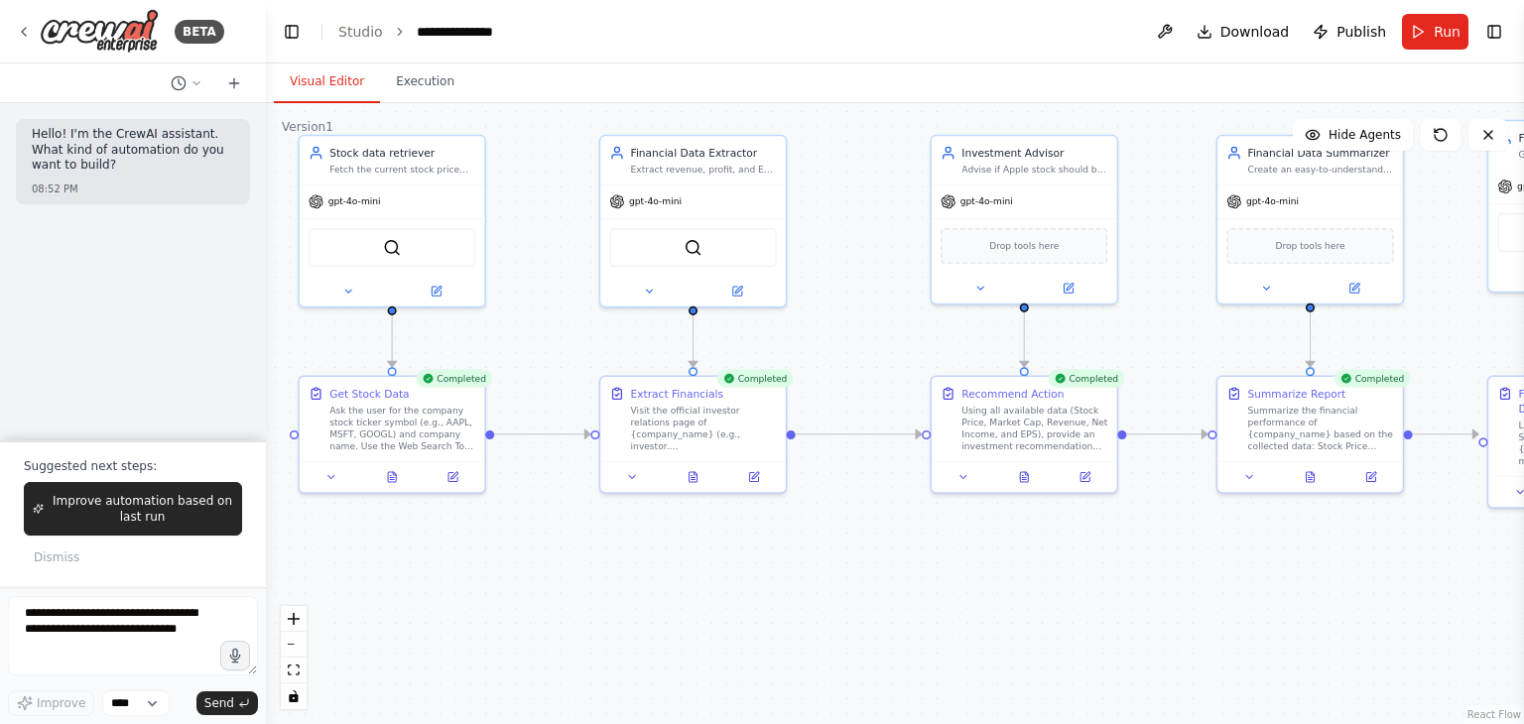
drag, startPoint x: 552, startPoint y: 438, endPoint x: 466, endPoint y: 612, distance: 194.3
click at [466, 612] on div ".deletable-edge-delete-btn { width: 20px; height: 20px; border: 0px solid #ffff…" at bounding box center [895, 413] width 1258 height 621
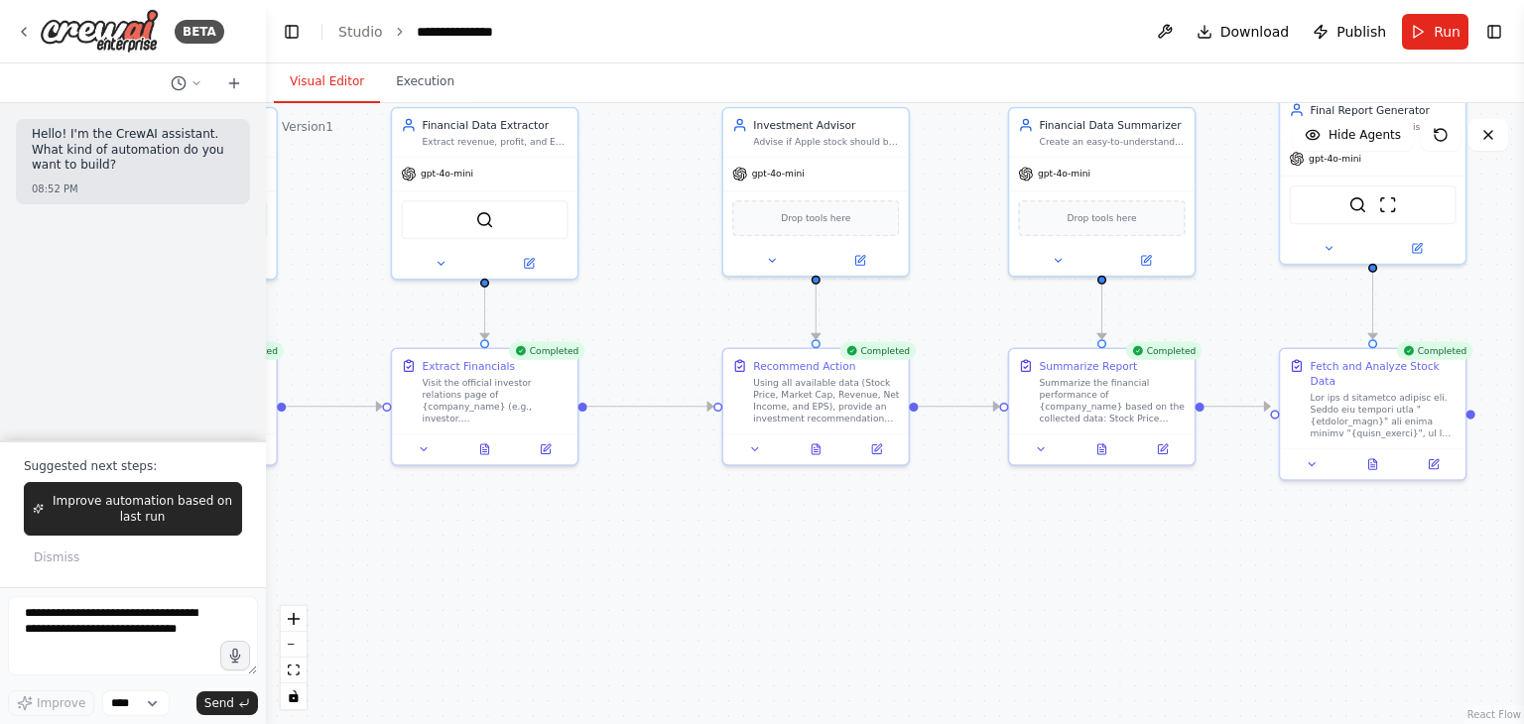
drag, startPoint x: 583, startPoint y: 688, endPoint x: 376, endPoint y: 659, distance: 209.3
click at [376, 659] on div ".deletable-edge-delete-btn { width: 20px; height: 20px; border: 0px solid #ffff…" at bounding box center [895, 413] width 1258 height 621
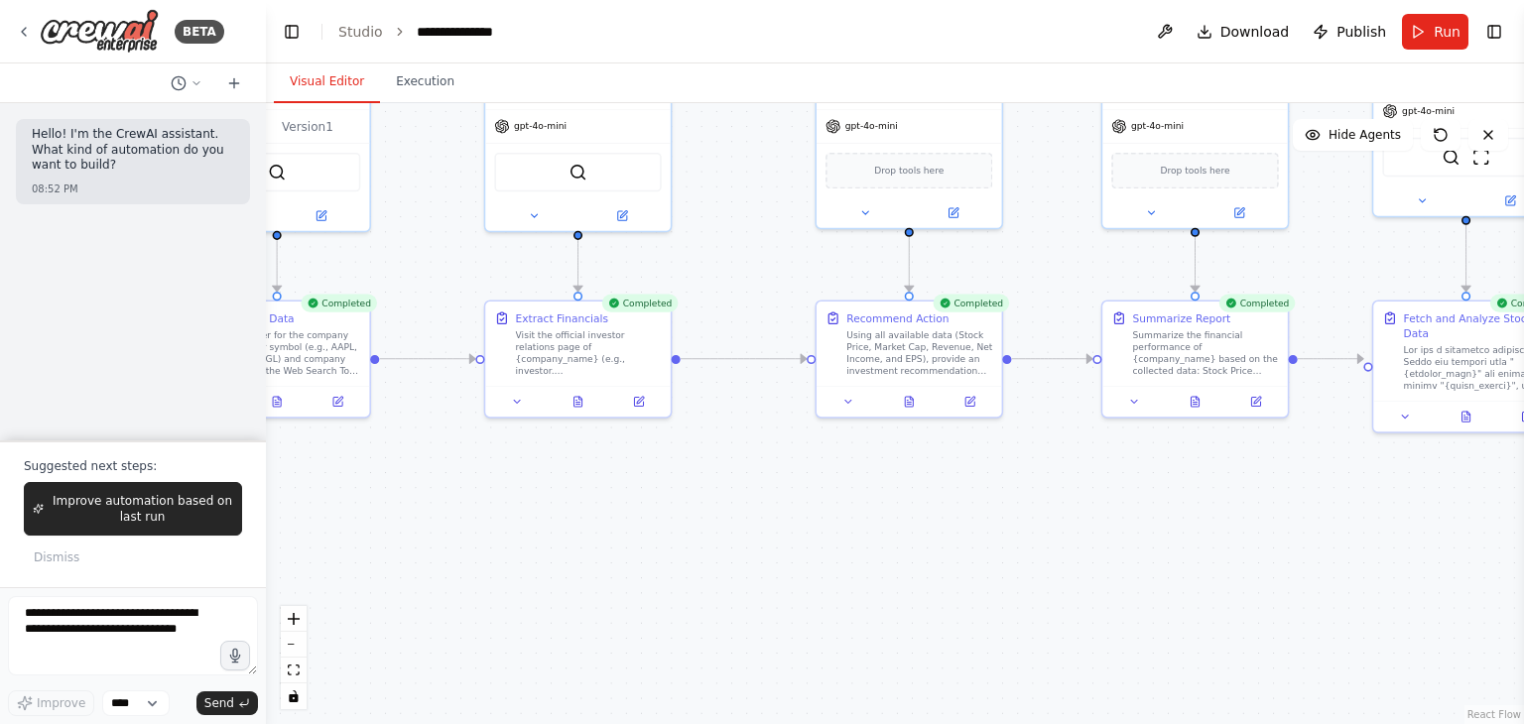
drag, startPoint x: 480, startPoint y: 631, endPoint x: 575, endPoint y: 580, distance: 107.8
click at [575, 580] on div ".deletable-edge-delete-btn { width: 20px; height: 20px; border: 0px solid #ffff…" at bounding box center [895, 413] width 1258 height 621
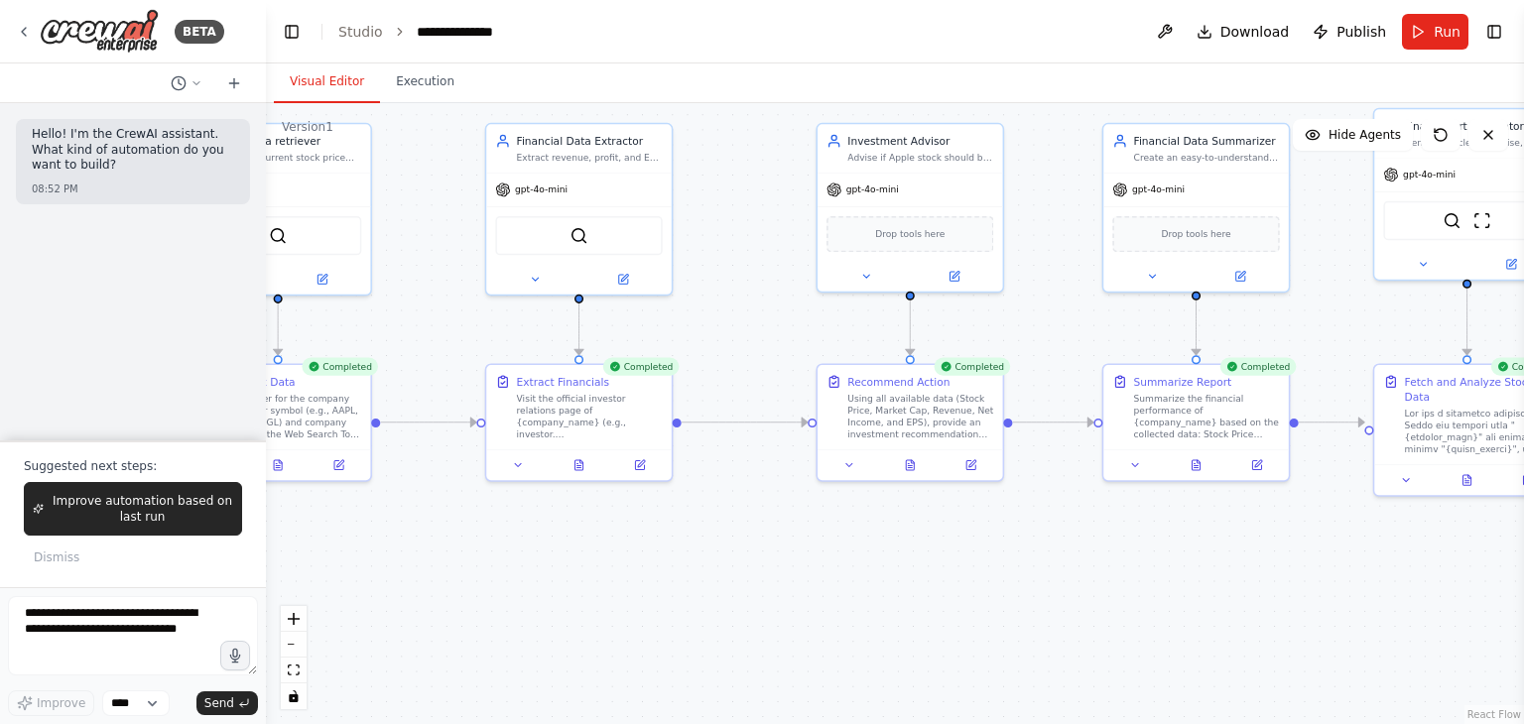
drag, startPoint x: 420, startPoint y: 499, endPoint x: 398, endPoint y: 563, distance: 68.1
click at [398, 563] on div ".deletable-edge-delete-btn { width: 20px; height: 20px; border: 0px solid #ffff…" at bounding box center [895, 413] width 1258 height 621
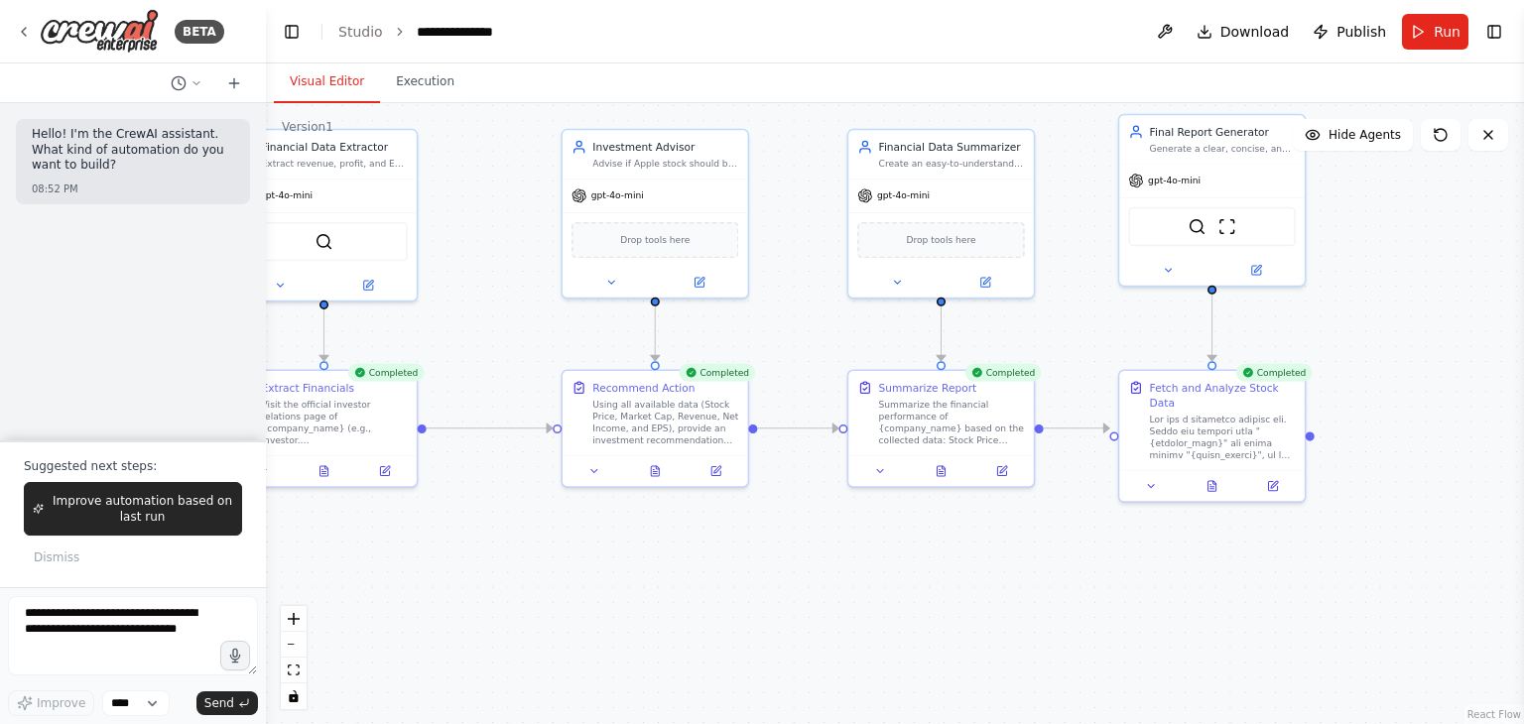
drag, startPoint x: 572, startPoint y: 572, endPoint x: 338, endPoint y: 580, distance: 234.3
click at [338, 580] on div ".deletable-edge-delete-btn { width: 20px; height: 20px; border: 0px solid #ffff…" at bounding box center [895, 413] width 1258 height 621
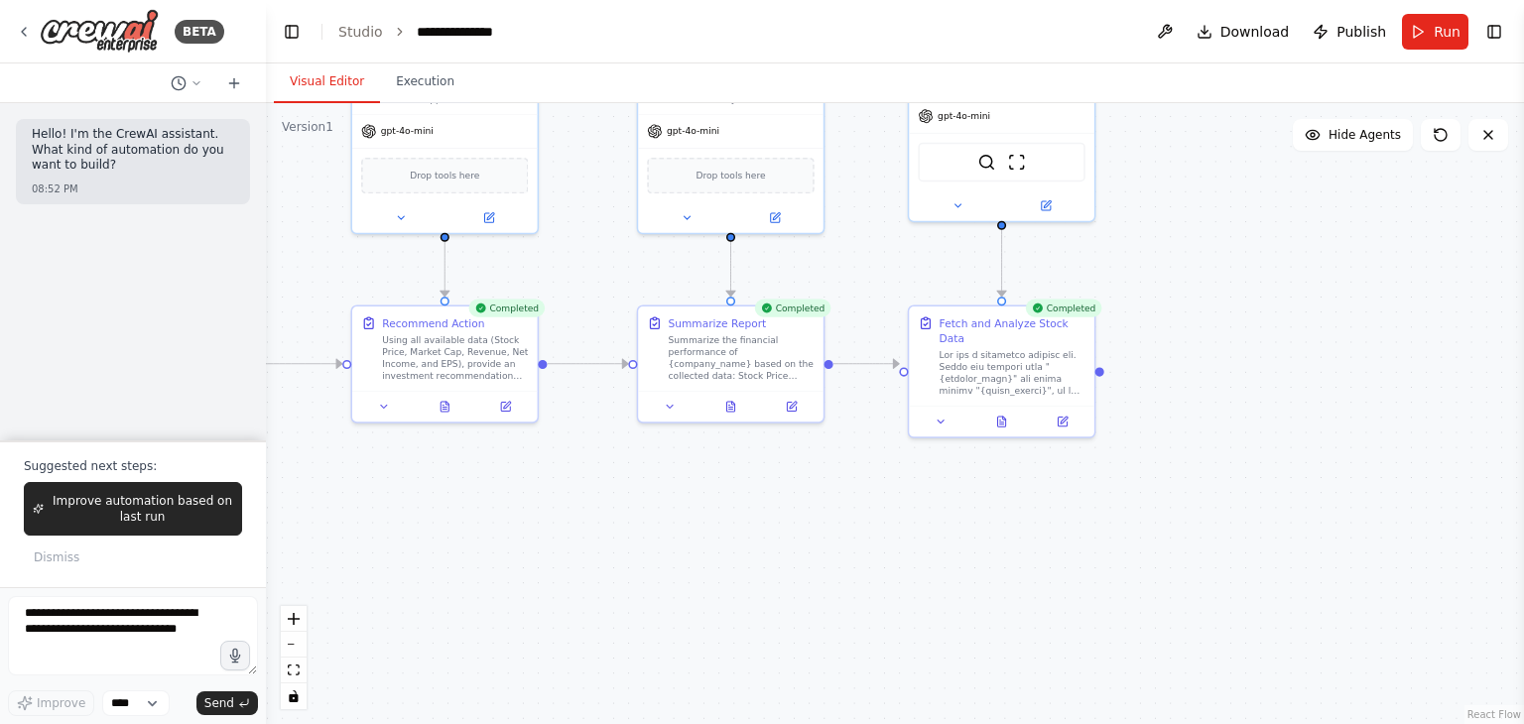
drag, startPoint x: 587, startPoint y: 596, endPoint x: 374, endPoint y: 530, distance: 223.4
click at [374, 530] on div ".deletable-edge-delete-btn { width: 20px; height: 20px; border: 0px solid #ffff…" at bounding box center [895, 413] width 1258 height 621
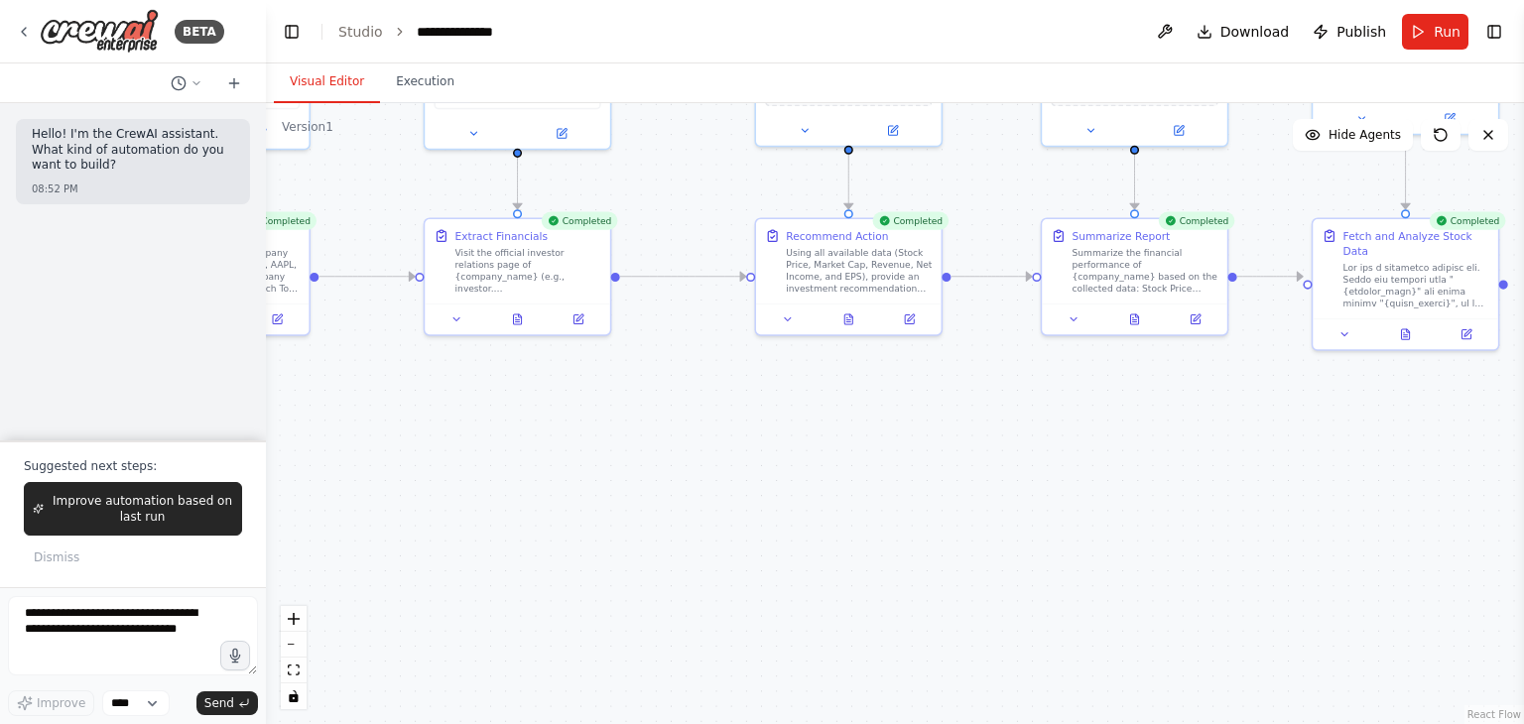
drag, startPoint x: 860, startPoint y: 484, endPoint x: 1297, endPoint y: 389, distance: 446.8
click at [1297, 389] on div ".deletable-edge-delete-btn { width: 20px; height: 20px; border: 0px solid #ffff…" at bounding box center [895, 413] width 1258 height 621
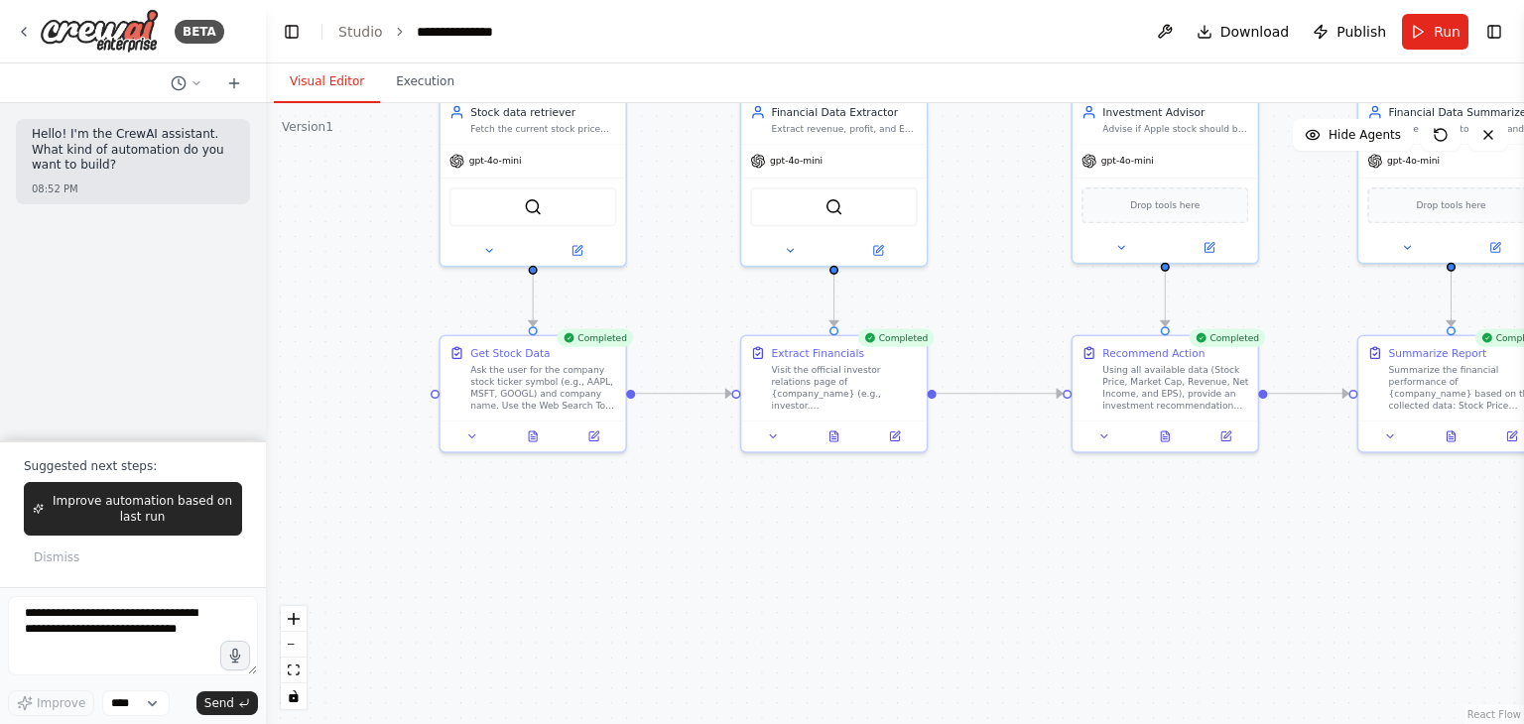
drag, startPoint x: 731, startPoint y: 431, endPoint x: 1016, endPoint y: 571, distance: 317.7
click at [1016, 571] on div ".deletable-edge-delete-btn { width: 20px; height: 20px; border: 0px solid #ffff…" at bounding box center [895, 413] width 1258 height 621
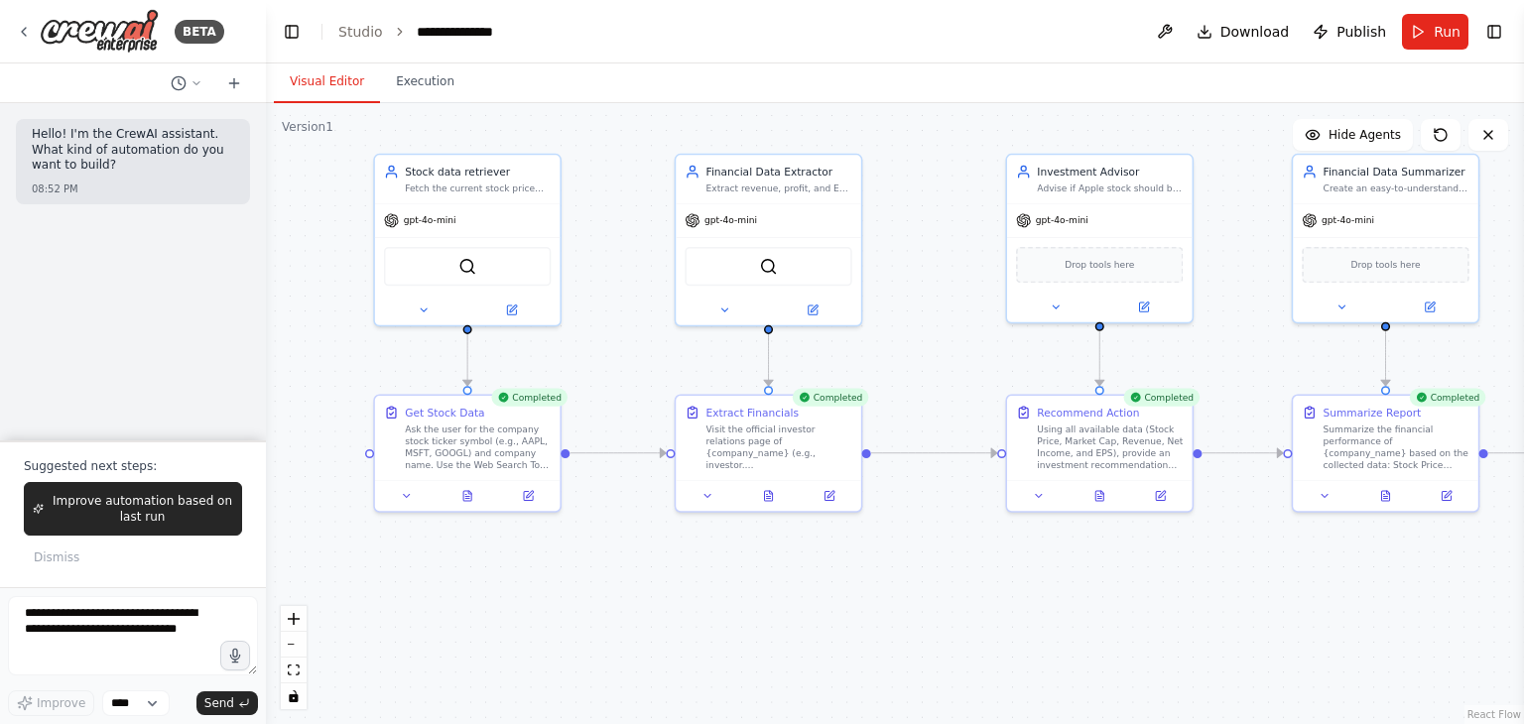
drag, startPoint x: 643, startPoint y: 354, endPoint x: 579, endPoint y: 401, distance: 78.8
click at [579, 401] on div ".deletable-edge-delete-btn { width: 20px; height: 20px; border: 0px solid #ffff…" at bounding box center [895, 413] width 1258 height 621
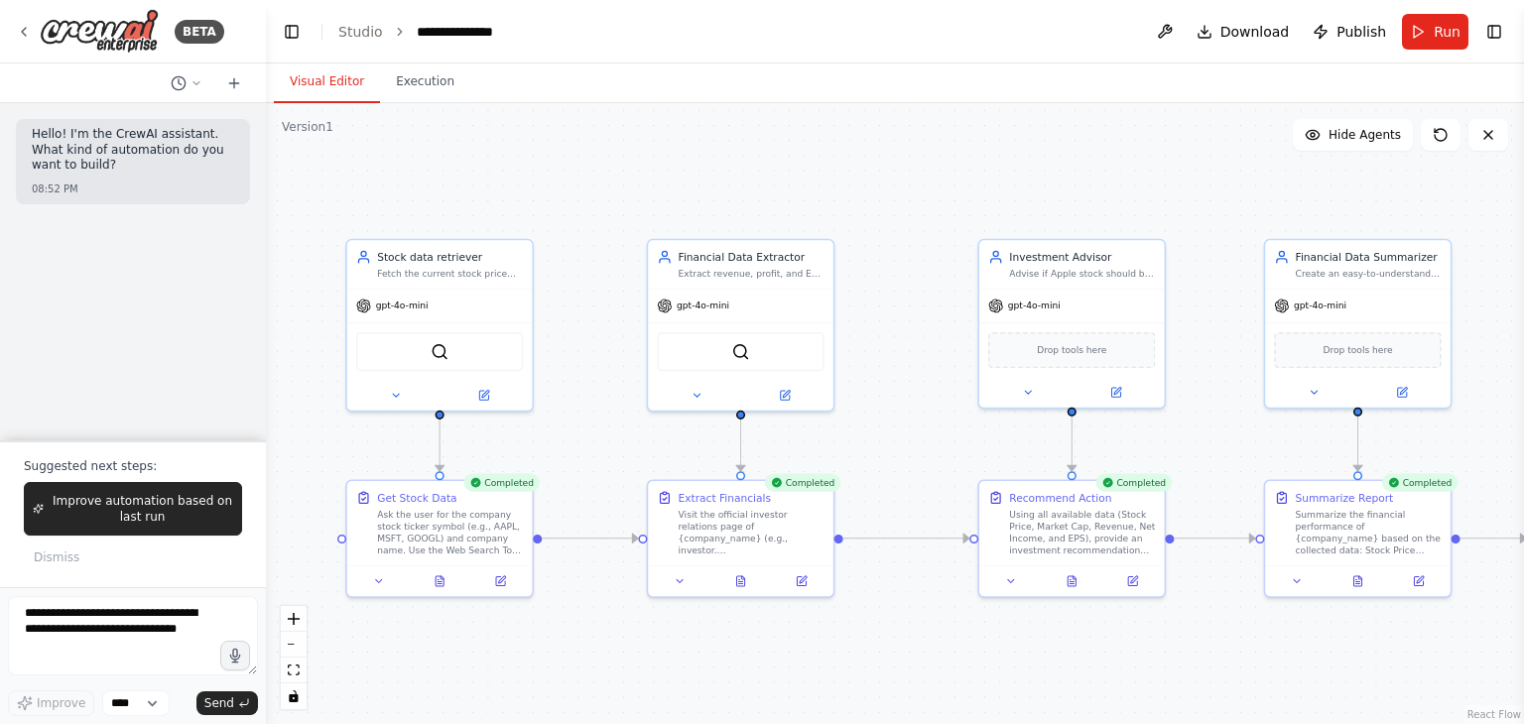
drag, startPoint x: 687, startPoint y: 569, endPoint x: 659, endPoint y: 654, distance: 88.8
click at [659, 654] on div ".deletable-edge-delete-btn { width: 20px; height: 20px; border: 0px solid #ffff…" at bounding box center [895, 413] width 1258 height 621
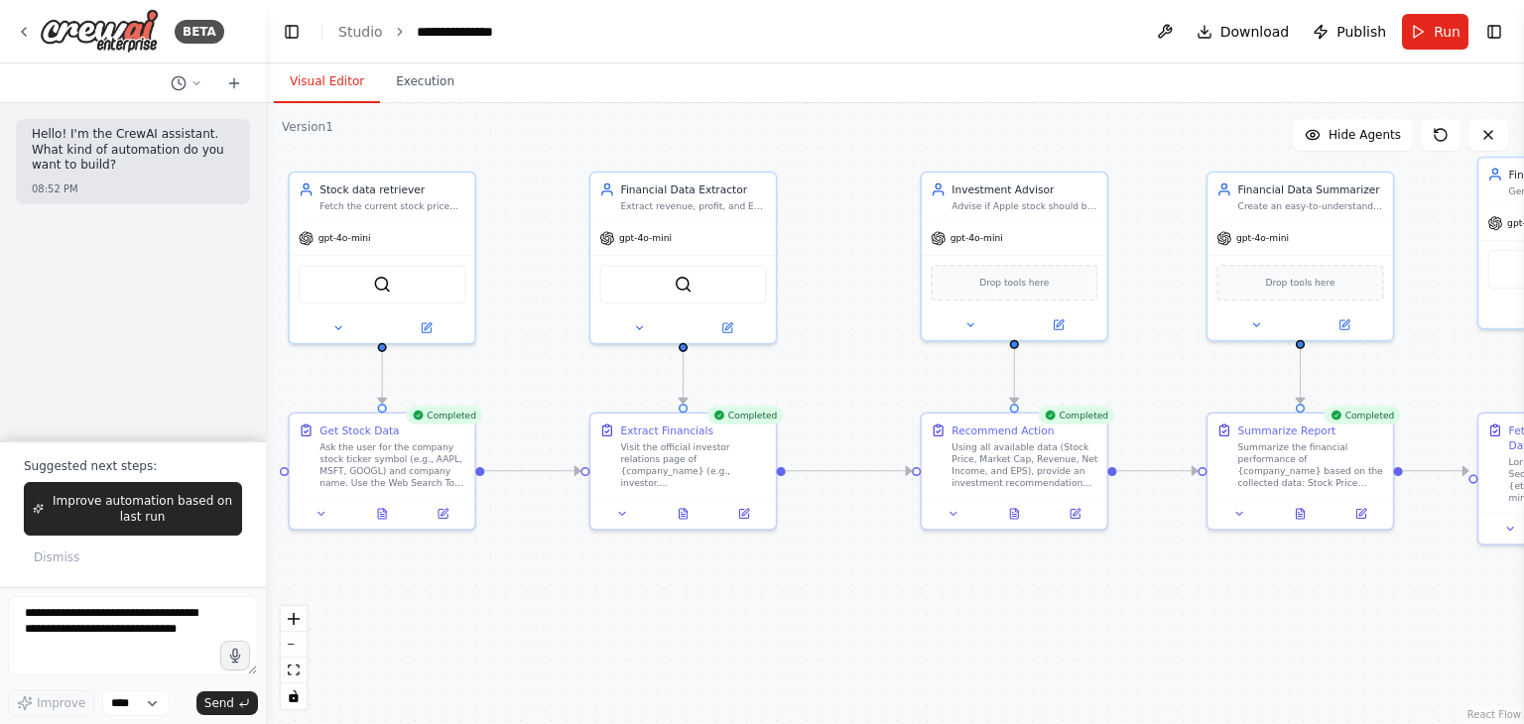
drag, startPoint x: 659, startPoint y: 654, endPoint x: 601, endPoint y: 586, distance: 88.7
click at [601, 586] on div ".deletable-edge-delete-btn { width: 20px; height: 20px; border: 0px solid #ffff…" at bounding box center [895, 413] width 1258 height 621
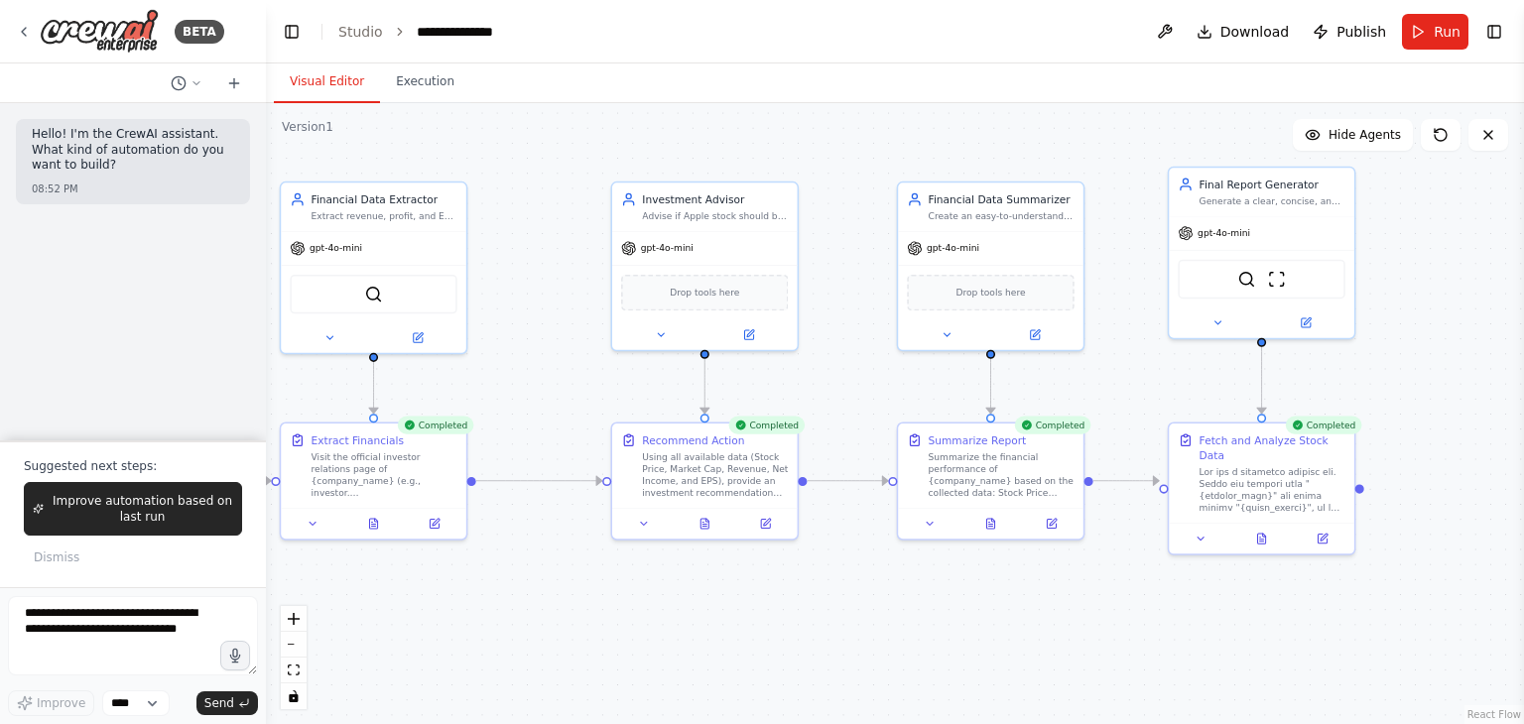
drag, startPoint x: 763, startPoint y: 614, endPoint x: 453, endPoint y: 624, distance: 309.7
click at [453, 624] on div ".deletable-edge-delete-btn { width: 20px; height: 20px; border: 0px solid #ffff…" at bounding box center [895, 413] width 1258 height 621
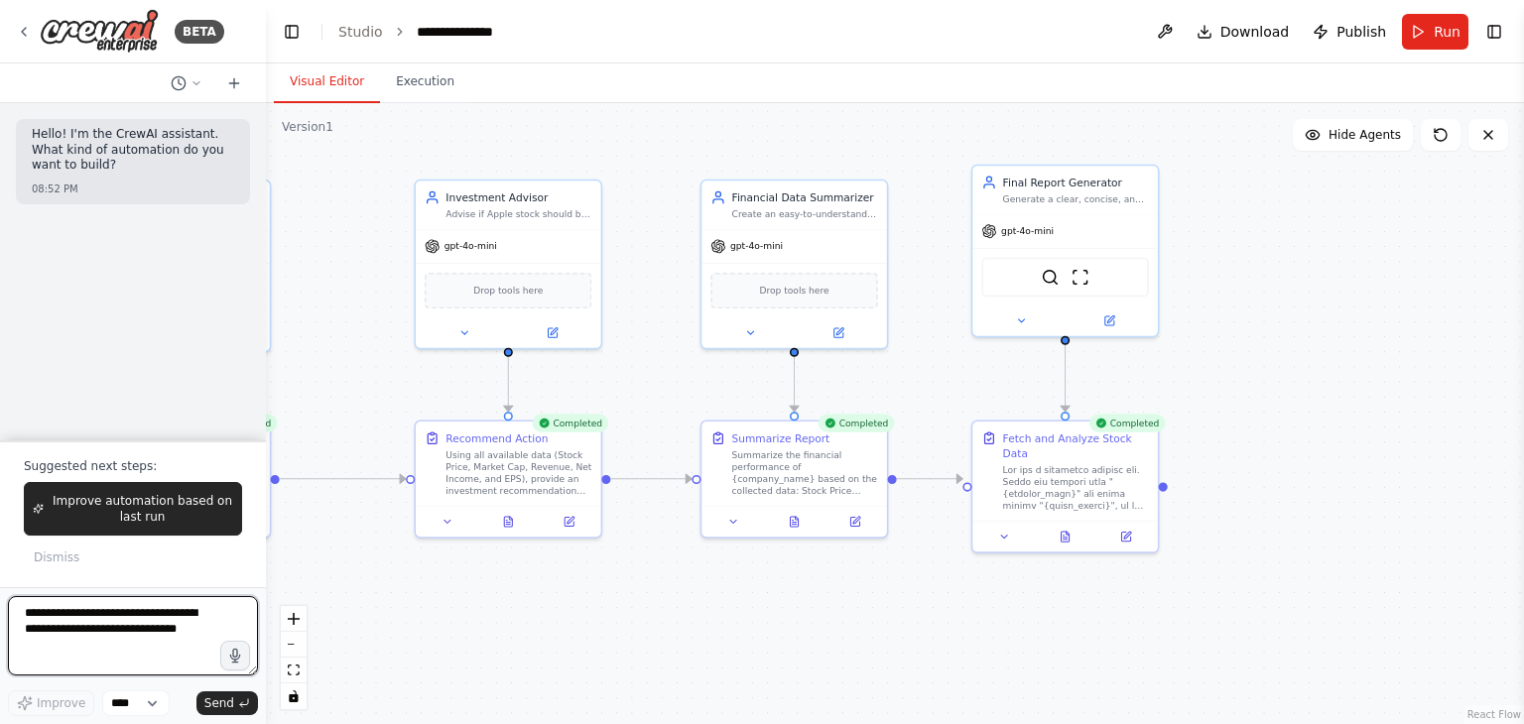
drag, startPoint x: 453, startPoint y: 624, endPoint x: 257, endPoint y: 622, distance: 196.4
click at [257, 622] on div "**********" at bounding box center [762, 362] width 1524 height 724
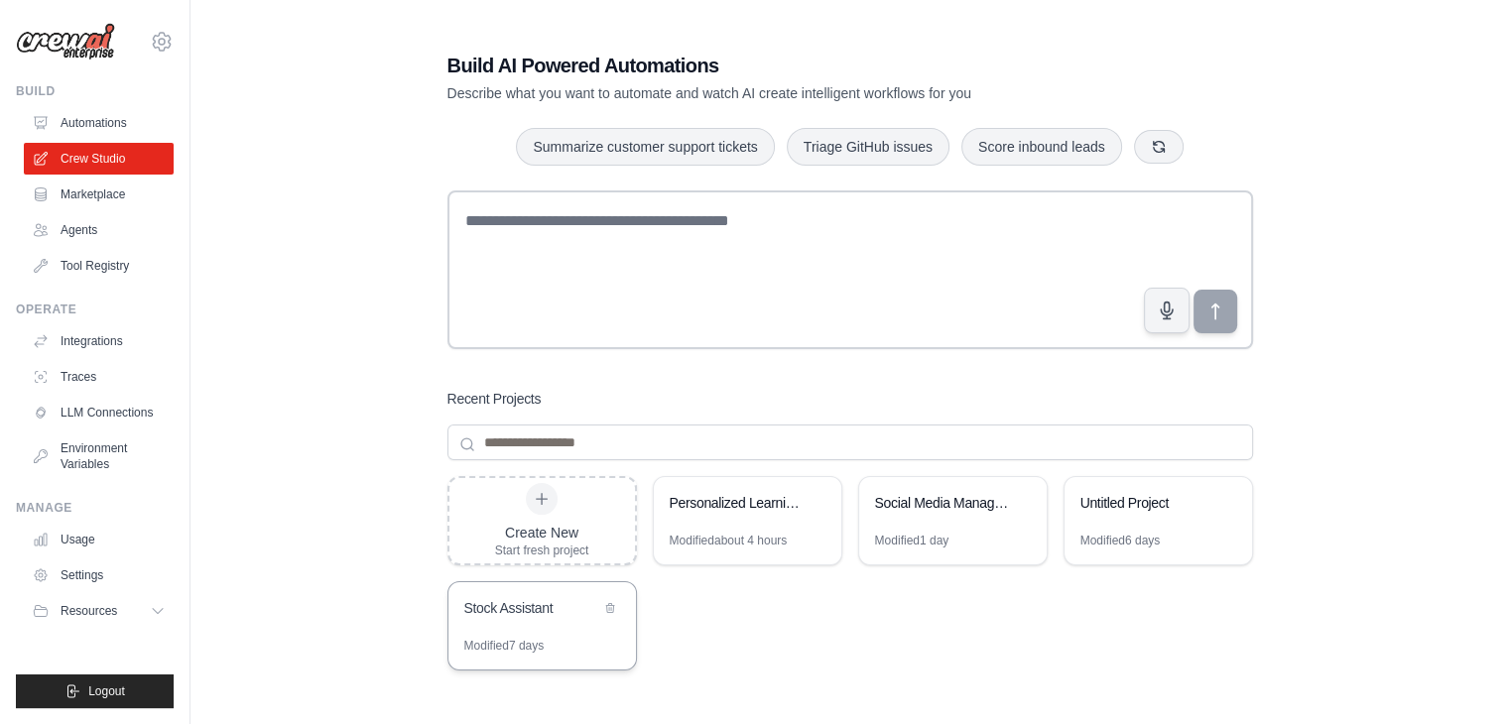
click at [566, 616] on div "Stock Assistant" at bounding box center [532, 608] width 136 height 20
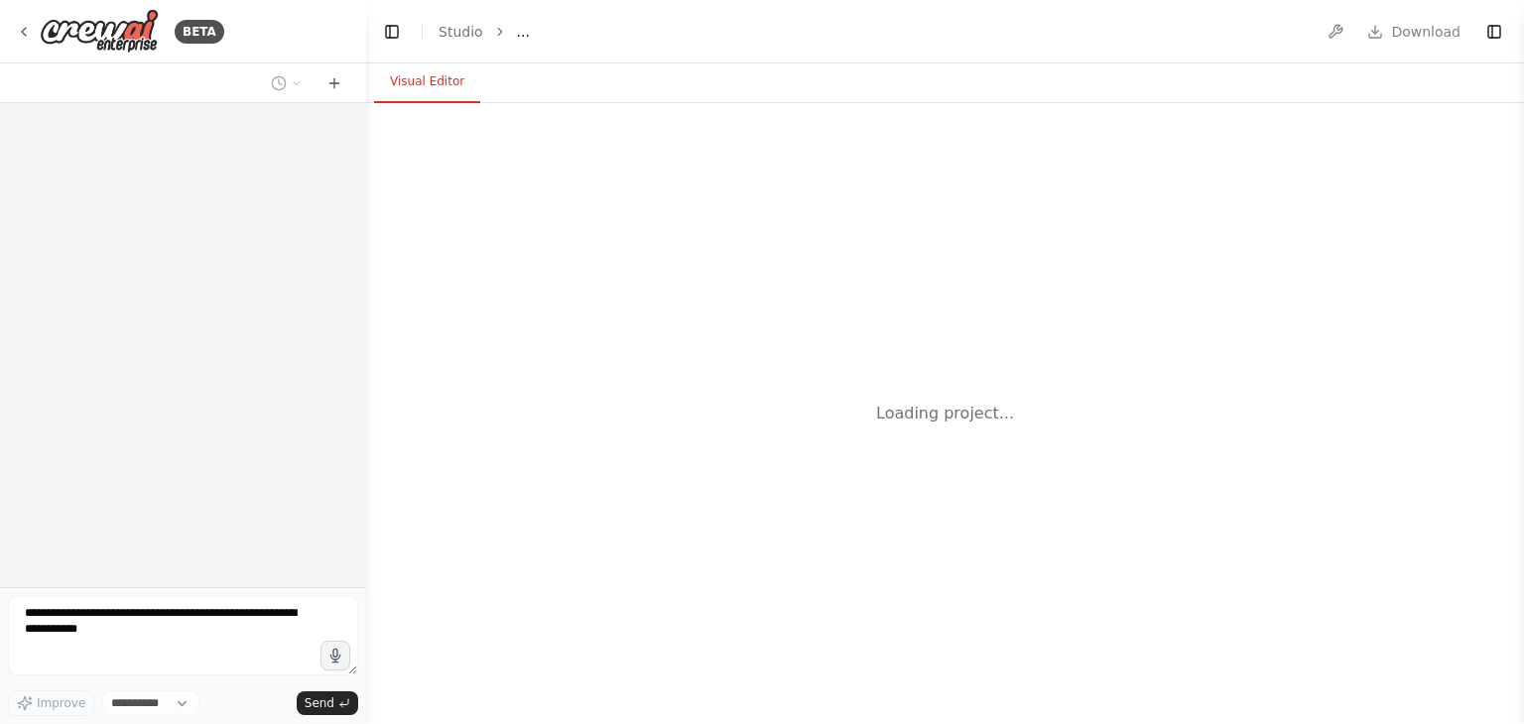
select select "****"
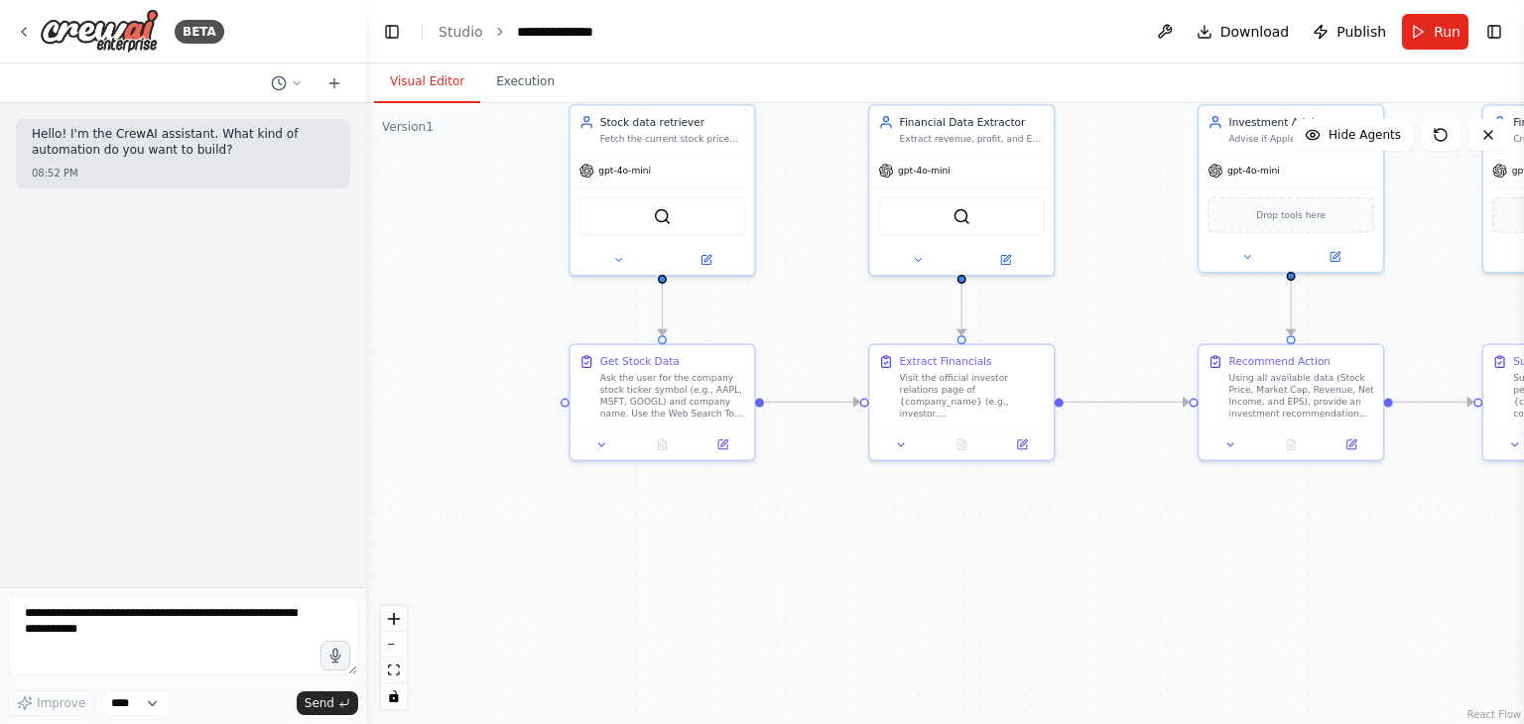
drag, startPoint x: 755, startPoint y: 422, endPoint x: 829, endPoint y: 570, distance: 166.4
click at [829, 570] on div ".deletable-edge-delete-btn { width: 20px; height: 20px; border: 0px solid #ffff…" at bounding box center [945, 413] width 1158 height 621
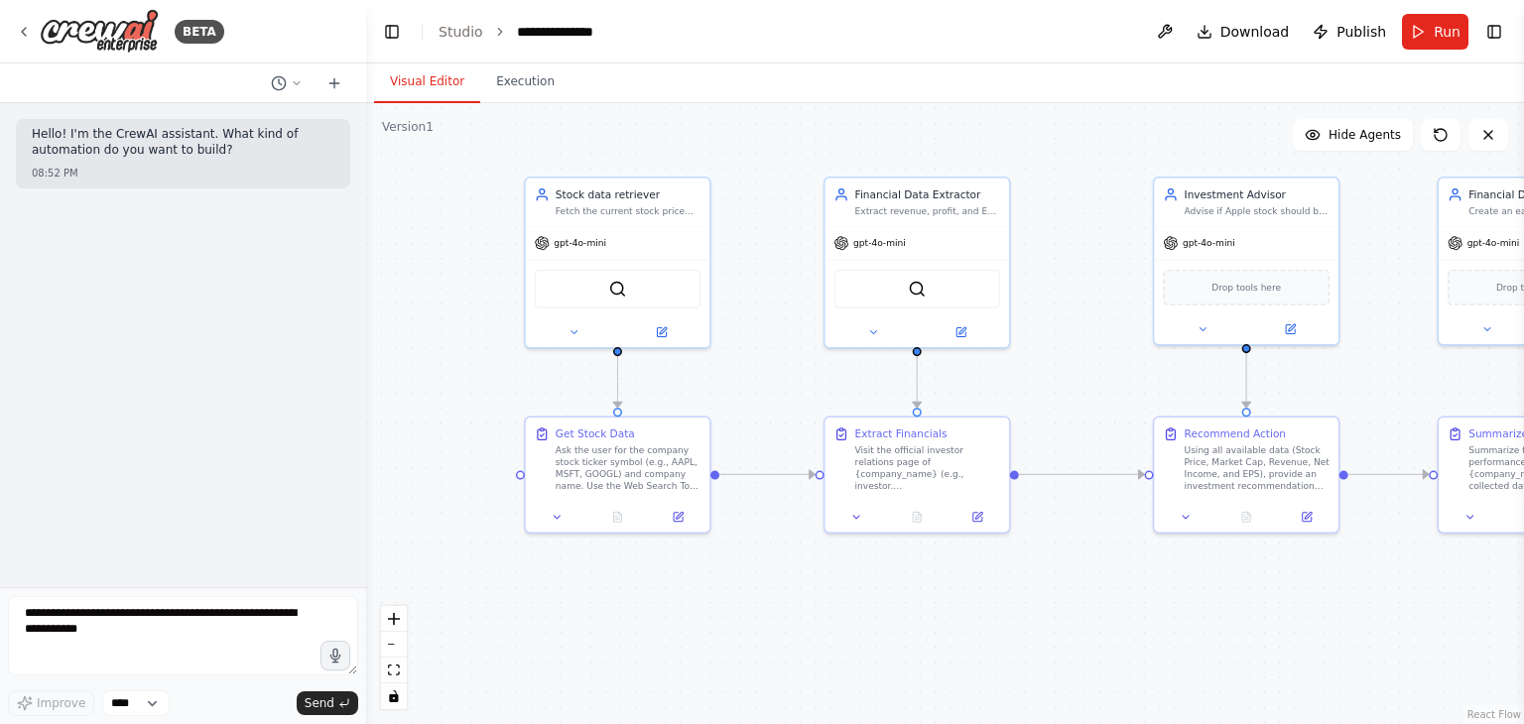
drag, startPoint x: 798, startPoint y: 255, endPoint x: 753, endPoint y: 325, distance: 83.4
click at [753, 325] on div ".deletable-edge-delete-btn { width: 20px; height: 20px; border: 0px solid #ffff…" at bounding box center [945, 413] width 1158 height 621
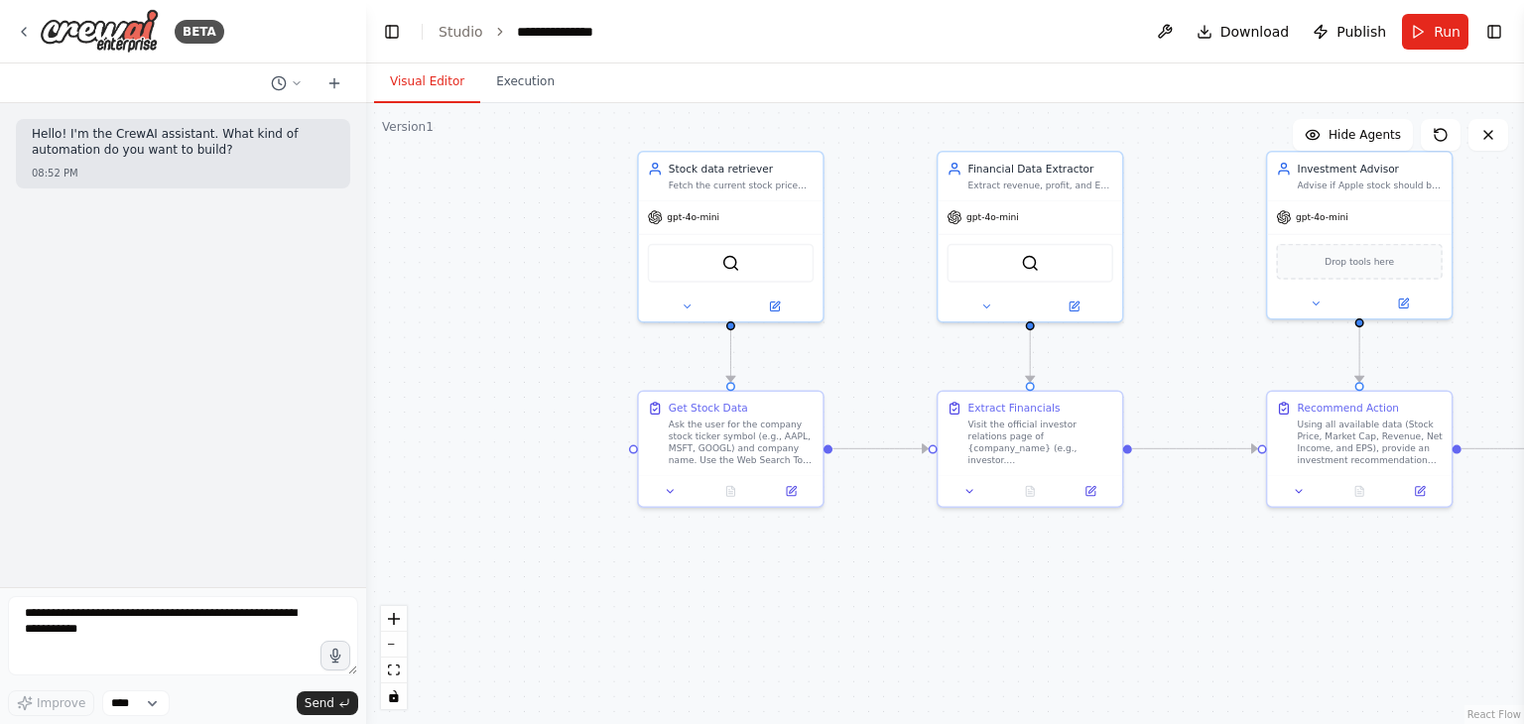
drag, startPoint x: 604, startPoint y: 606, endPoint x: 717, endPoint y: 581, distance: 115.8
click at [717, 581] on div ".deletable-edge-delete-btn { width: 20px; height: 20px; border: 0px solid #ffff…" at bounding box center [945, 413] width 1158 height 621
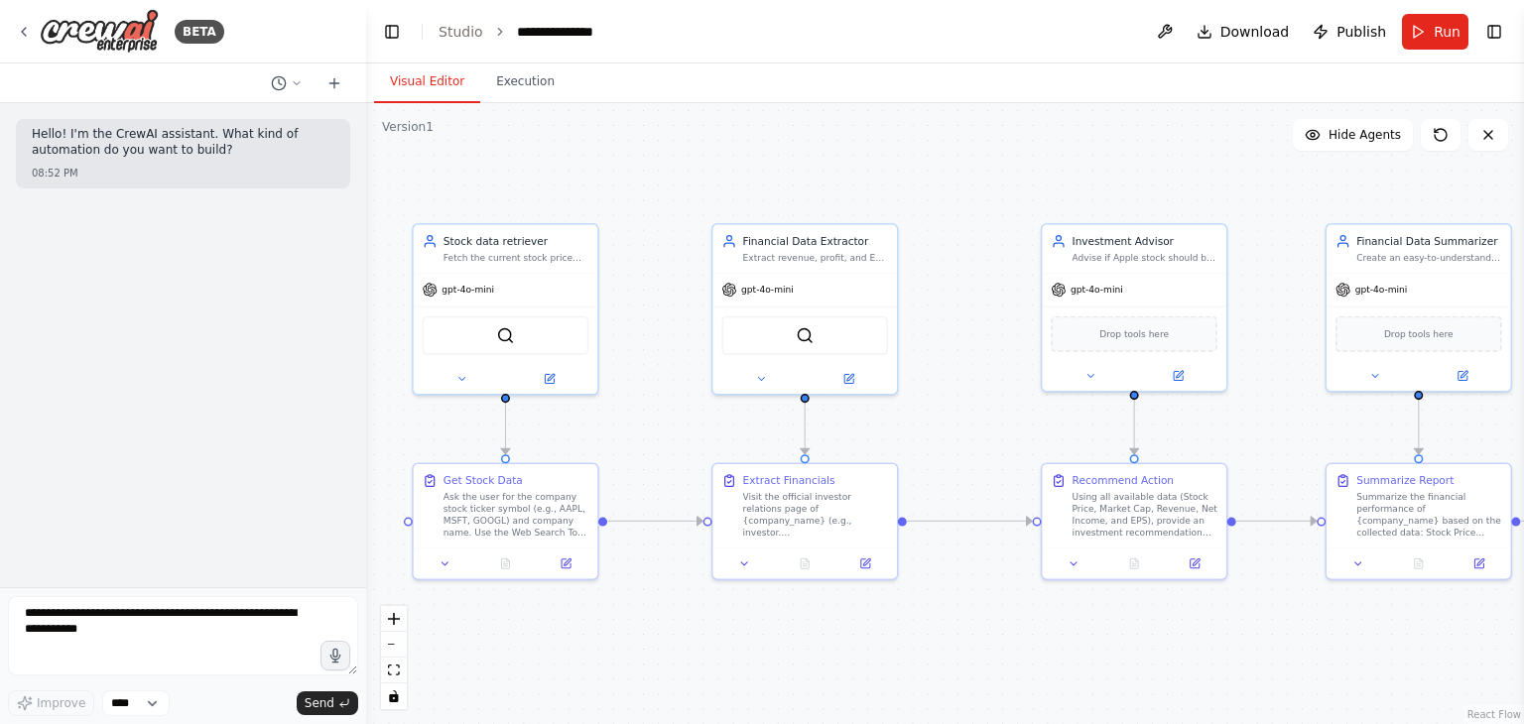
drag, startPoint x: 875, startPoint y: 235, endPoint x: 650, endPoint y: 307, distance: 236.3
click at [650, 307] on div ".deletable-edge-delete-btn { width: 20px; height: 20px; border: 0px solid #ffff…" at bounding box center [945, 413] width 1158 height 621
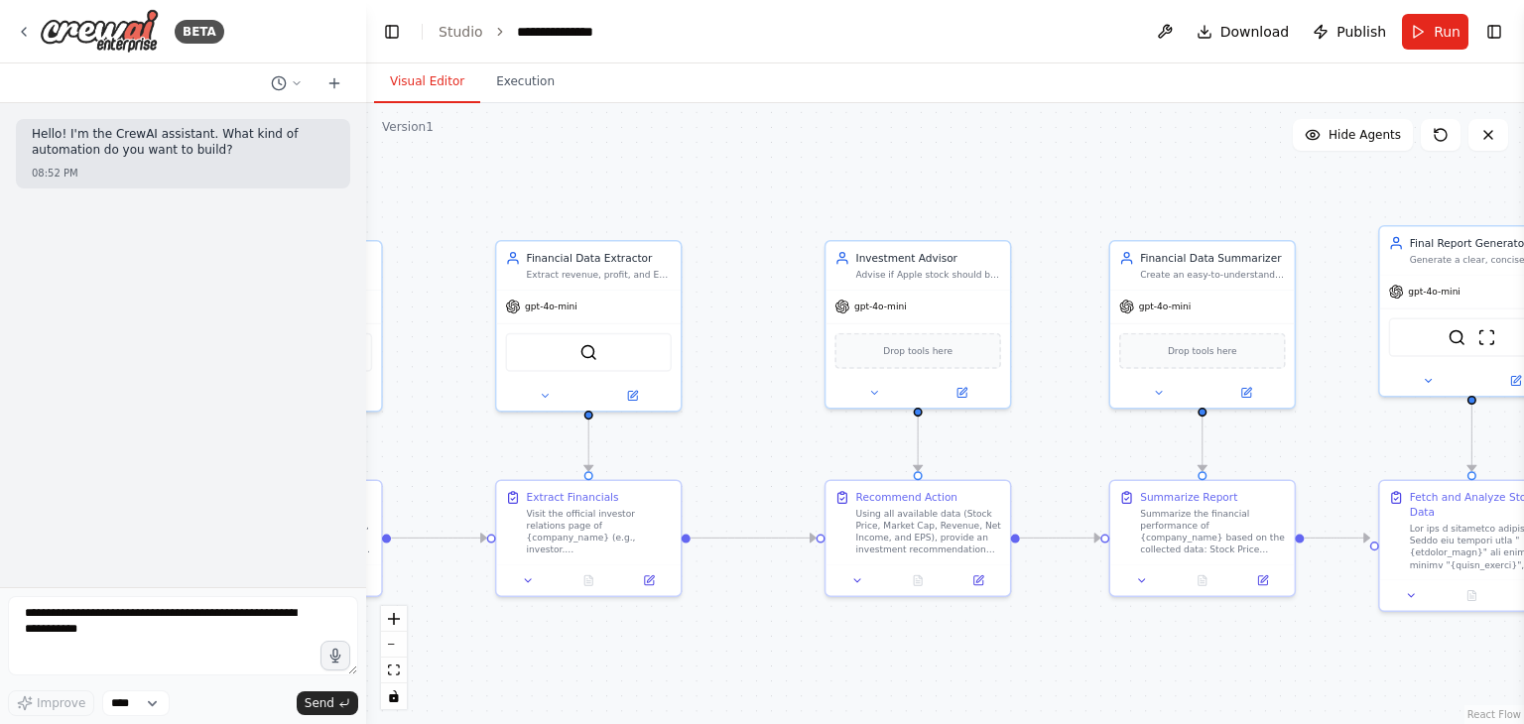
drag, startPoint x: 944, startPoint y: 341, endPoint x: 728, endPoint y: 358, distance: 216.9
click at [728, 358] on div ".deletable-edge-delete-btn { width: 20px; height: 20px; border: 0px solid #ffff…" at bounding box center [945, 413] width 1158 height 621
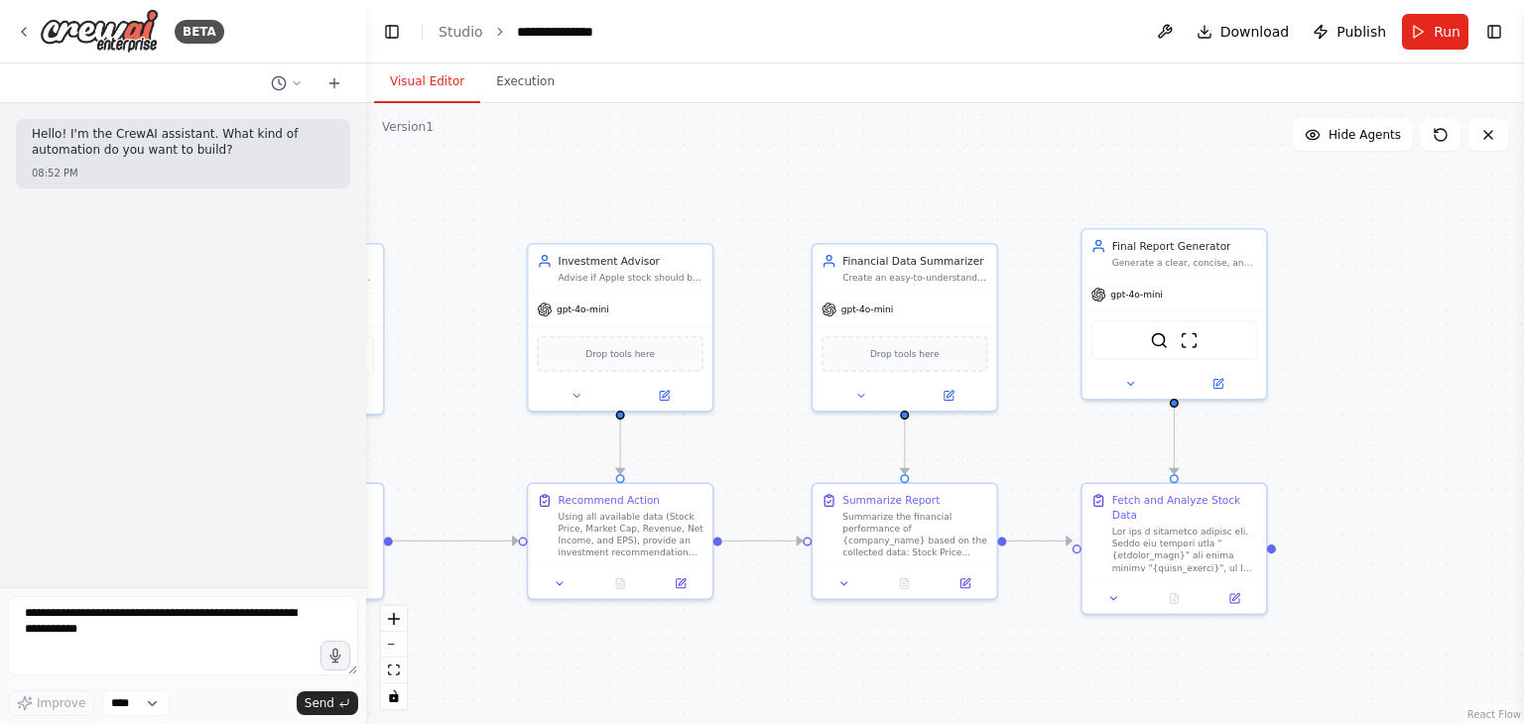
drag, startPoint x: 1044, startPoint y: 385, endPoint x: 724, endPoint y: 406, distance: 320.1
click at [724, 406] on div ".deletable-edge-delete-btn { width: 20px; height: 20px; border: 0px solid #ffff…" at bounding box center [945, 413] width 1158 height 621
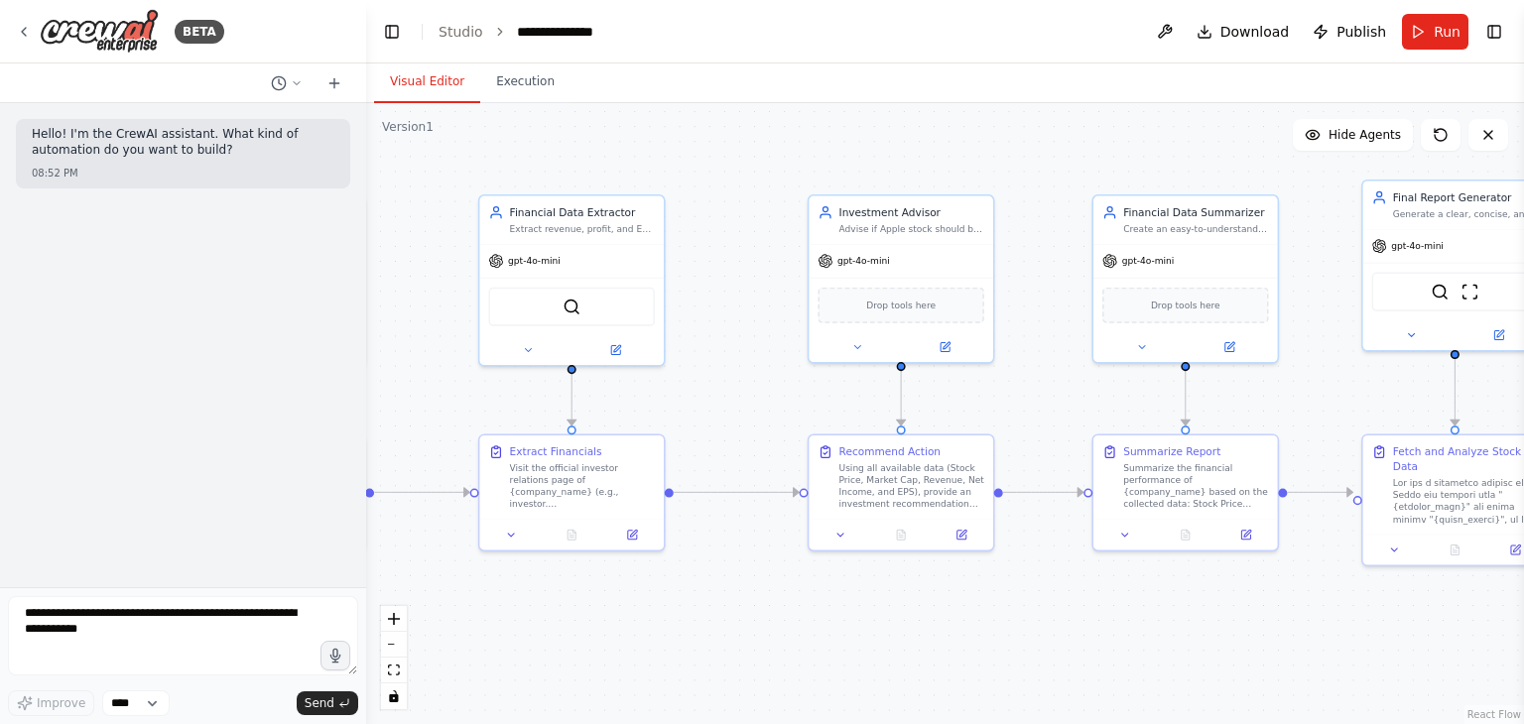
drag, startPoint x: 785, startPoint y: 267, endPoint x: 1087, endPoint y: 200, distance: 309.8
click at [1087, 200] on div ".deletable-edge-delete-btn { width: 20px; height: 20px; border: 0px solid #ffff…" at bounding box center [945, 413] width 1158 height 621
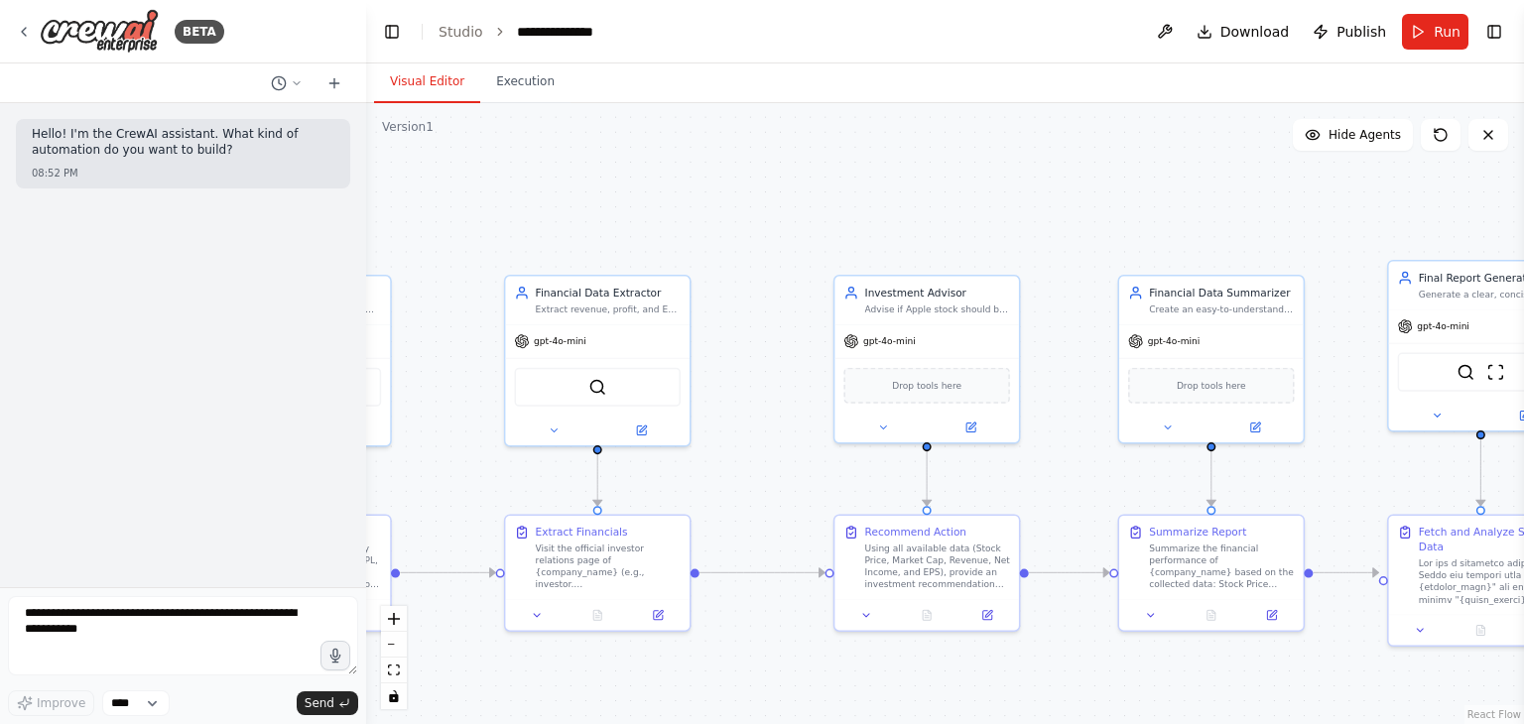
drag, startPoint x: 713, startPoint y: 192, endPoint x: 739, endPoint y: 273, distance: 84.4
click at [739, 273] on div ".deletable-edge-delete-btn { width: 20px; height: 20px; border: 0px solid #ffff…" at bounding box center [945, 413] width 1158 height 621
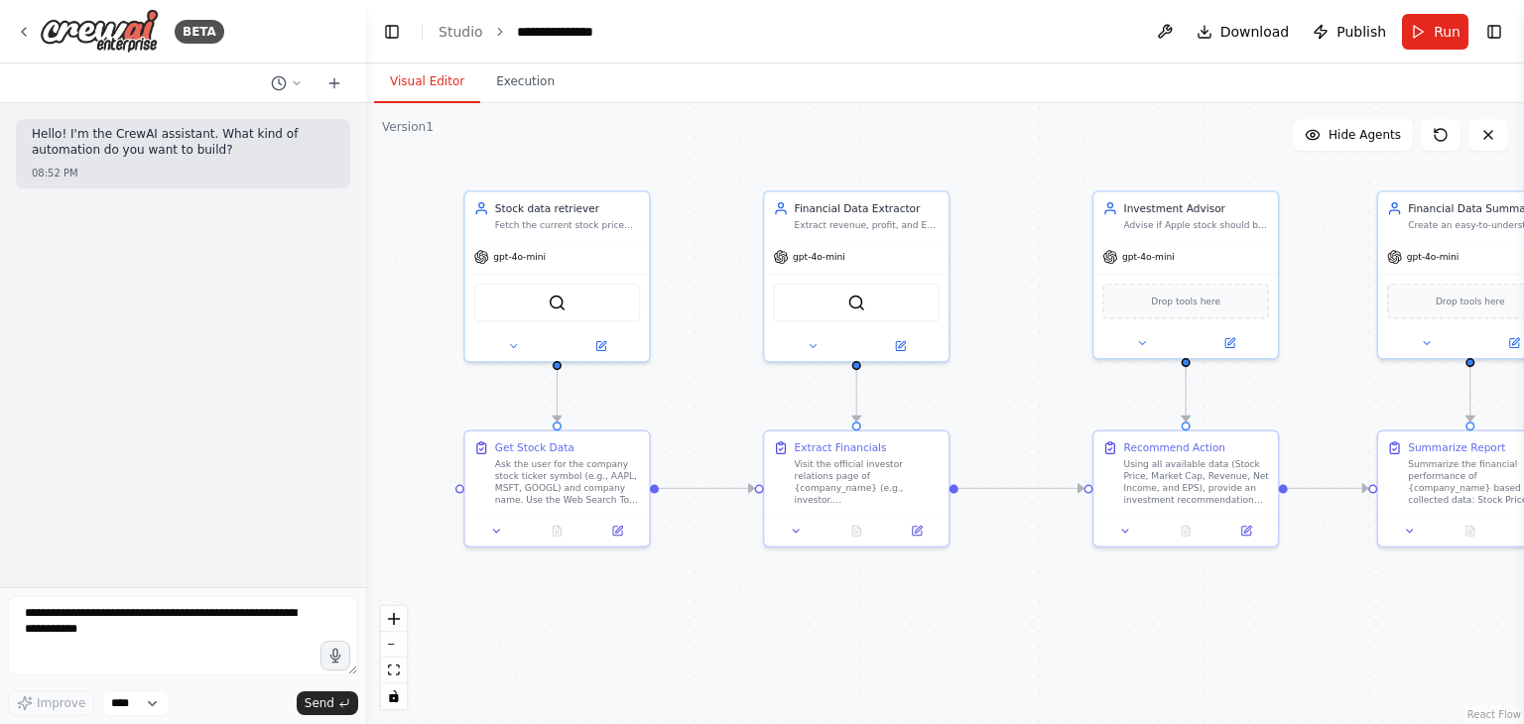
drag, startPoint x: 767, startPoint y: 369, endPoint x: 1038, endPoint y: 285, distance: 283.7
click at [1038, 285] on div ".deletable-edge-delete-btn { width: 20px; height: 20px; border: 0px solid #ffff…" at bounding box center [945, 413] width 1158 height 621
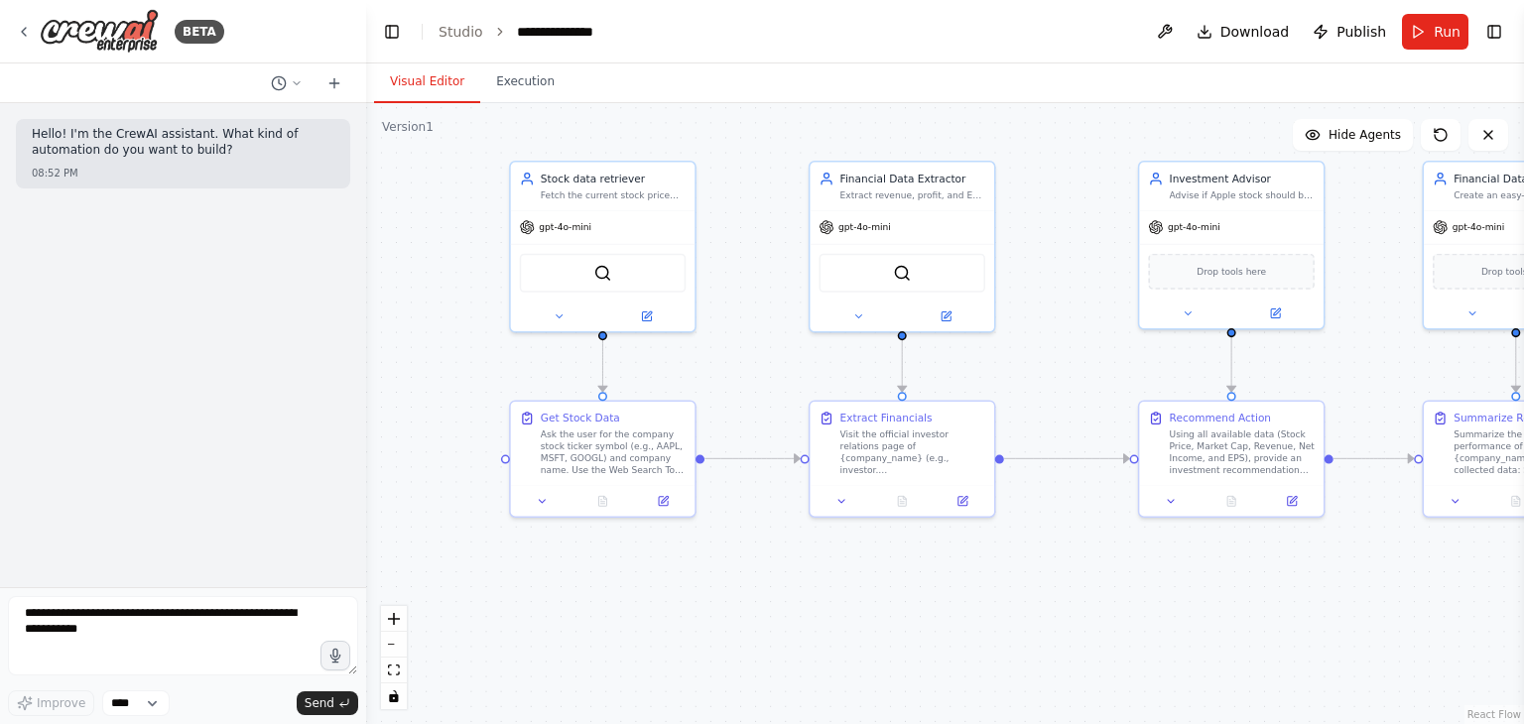
drag, startPoint x: 721, startPoint y: 342, endPoint x: 756, endPoint y: 313, distance: 45.7
click at [756, 313] on div ".deletable-edge-delete-btn { width: 20px; height: 20px; border: 0px solid #ffff…" at bounding box center [945, 413] width 1158 height 621
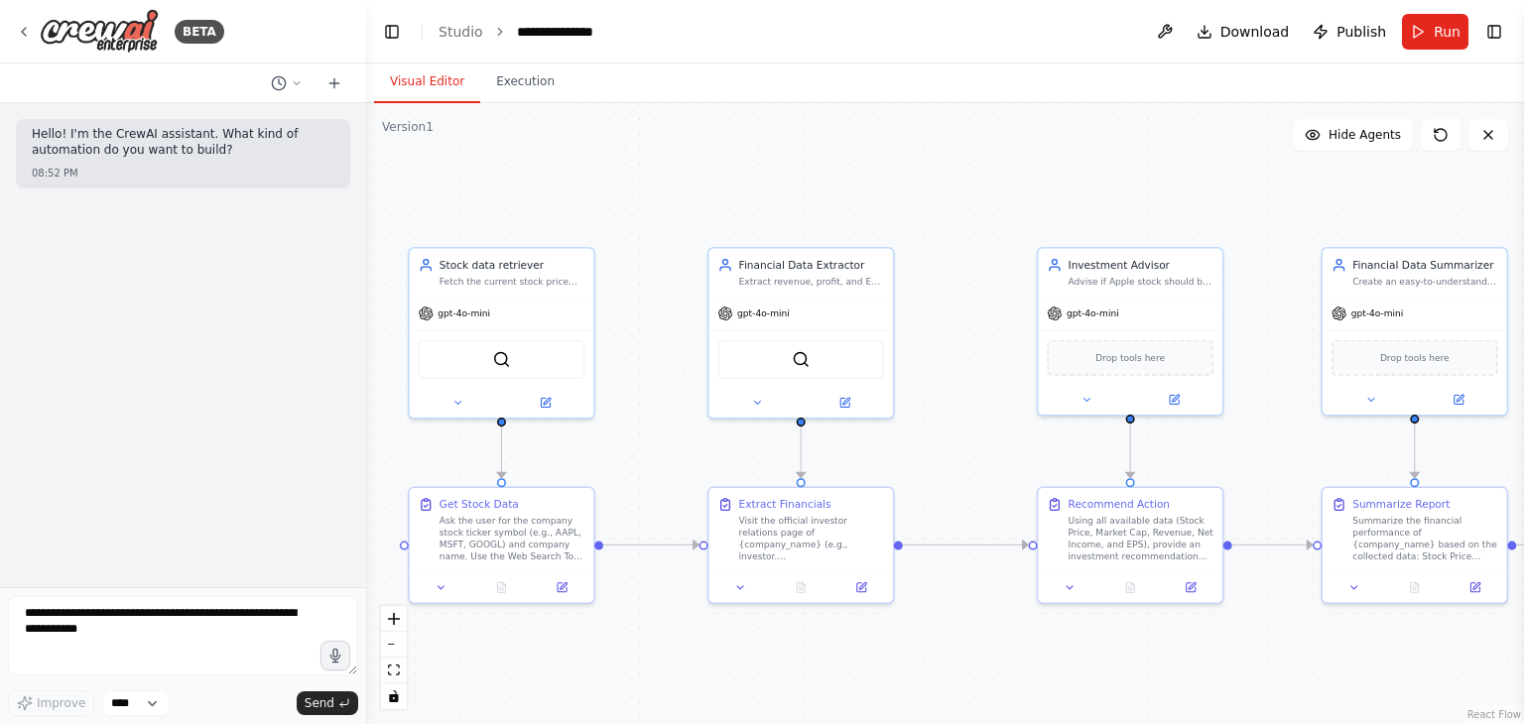
drag, startPoint x: 779, startPoint y: 305, endPoint x: 637, endPoint y: 413, distance: 178.4
click at [637, 413] on div ".deletable-edge-delete-btn { width: 20px; height: 20px; border: 0px solid #ffff…" at bounding box center [945, 413] width 1158 height 621
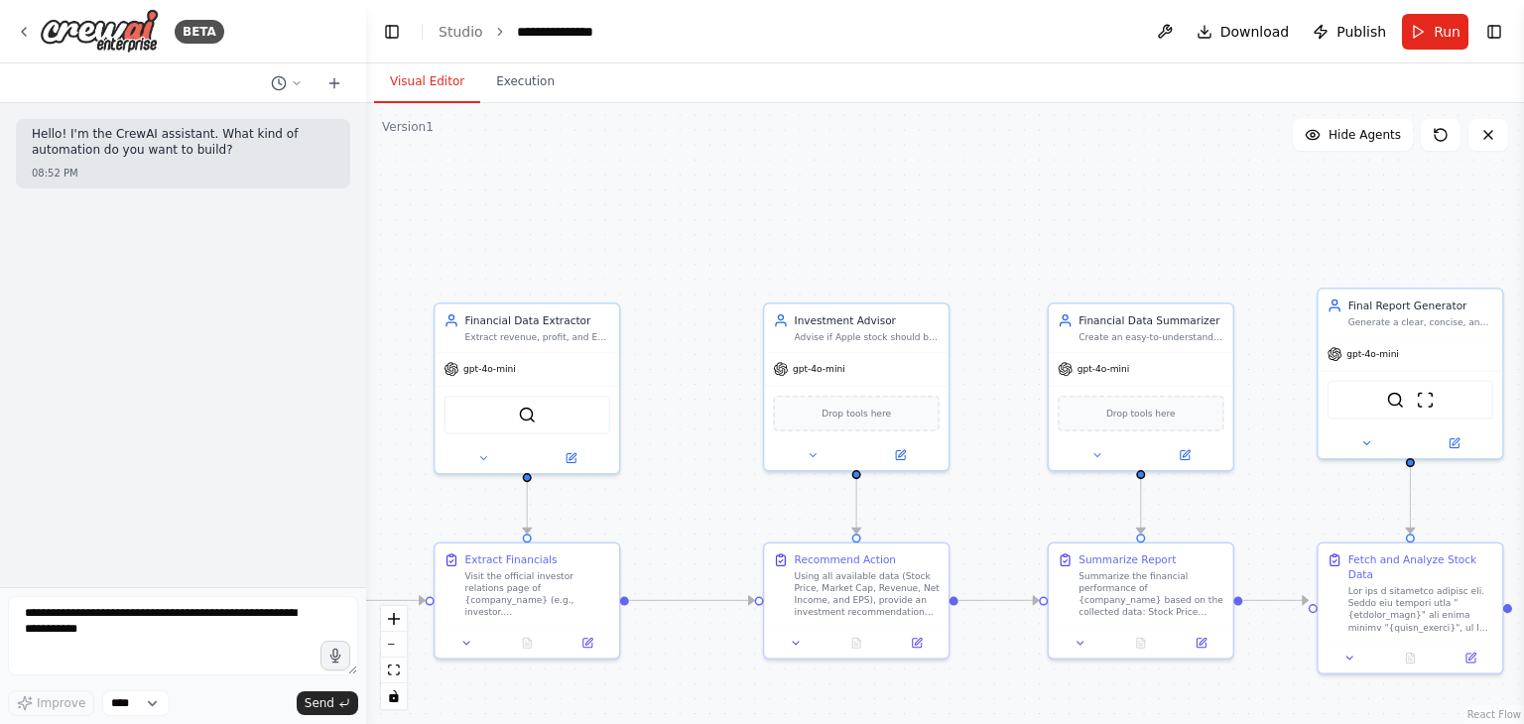
drag, startPoint x: 961, startPoint y: 344, endPoint x: 702, endPoint y: 333, distance: 259.2
click at [702, 333] on div ".deletable-edge-delete-btn { width: 20px; height: 20px; border: 0px solid #ffff…" at bounding box center [945, 413] width 1158 height 621
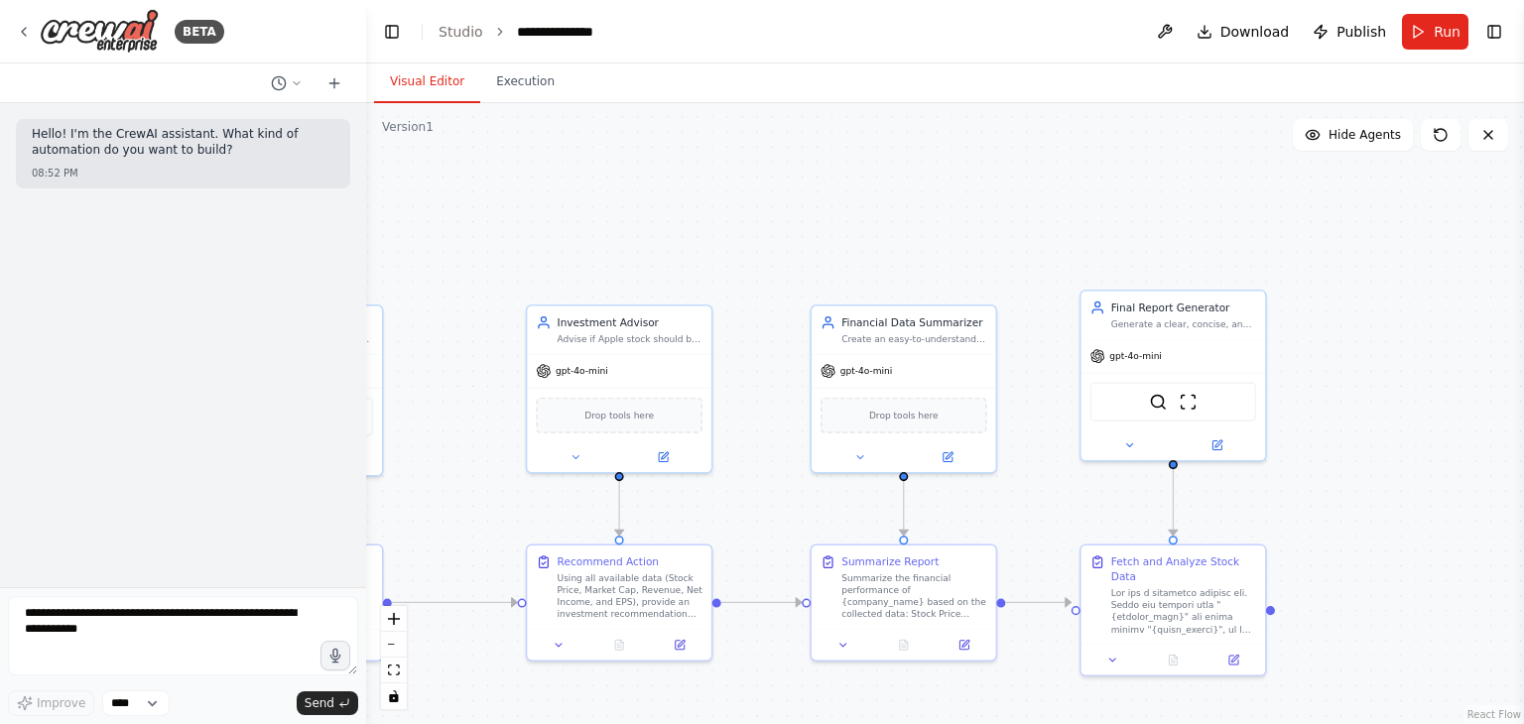
drag, startPoint x: 979, startPoint y: 329, endPoint x: 720, endPoint y: 390, distance: 265.9
click at [720, 390] on div ".deletable-edge-delete-btn { width: 20px; height: 20px; border: 0px solid #ffff…" at bounding box center [945, 413] width 1158 height 621
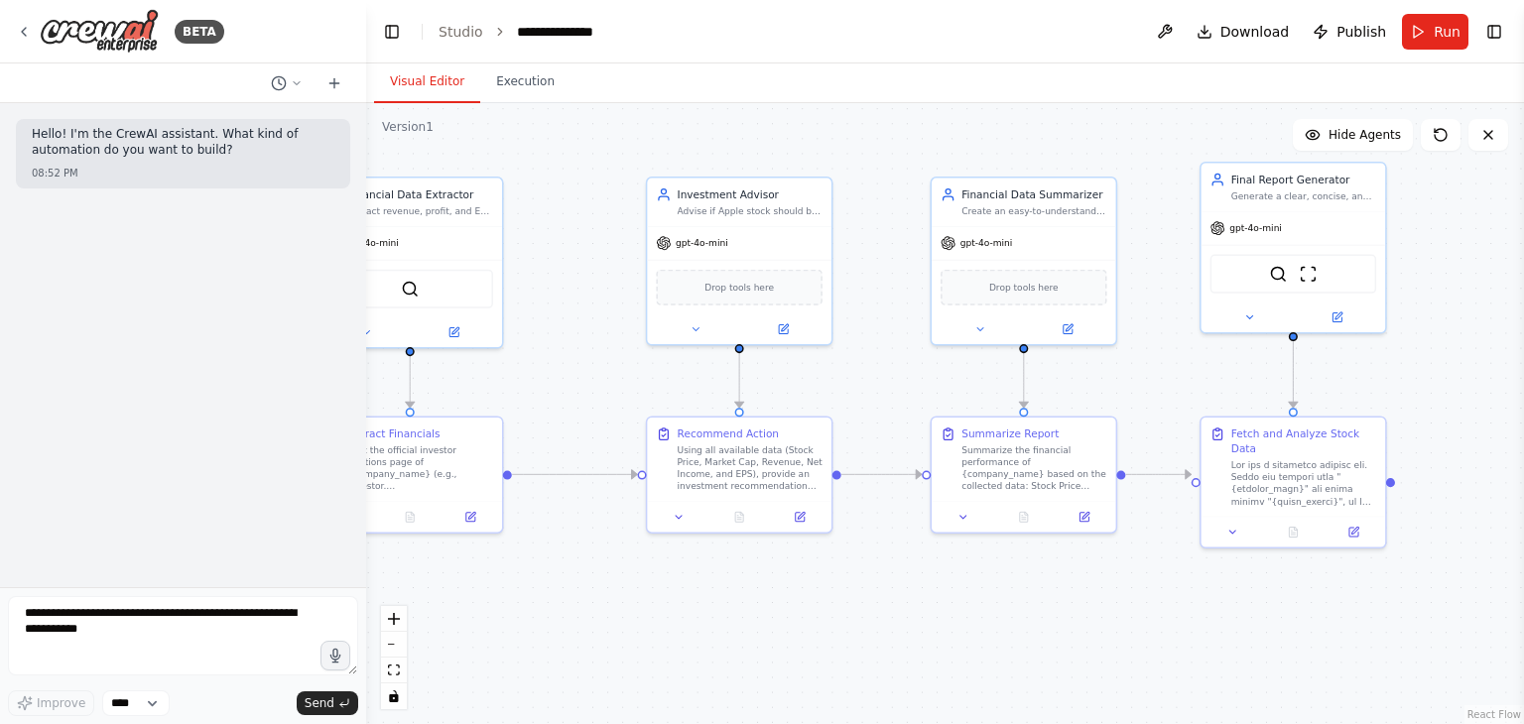
drag, startPoint x: 992, startPoint y: 370, endPoint x: 1253, endPoint y: 355, distance: 261.3
click at [1253, 355] on div ".deletable-edge-delete-btn { width: 20px; height: 20px; border: 0px solid #ffff…" at bounding box center [945, 413] width 1158 height 621
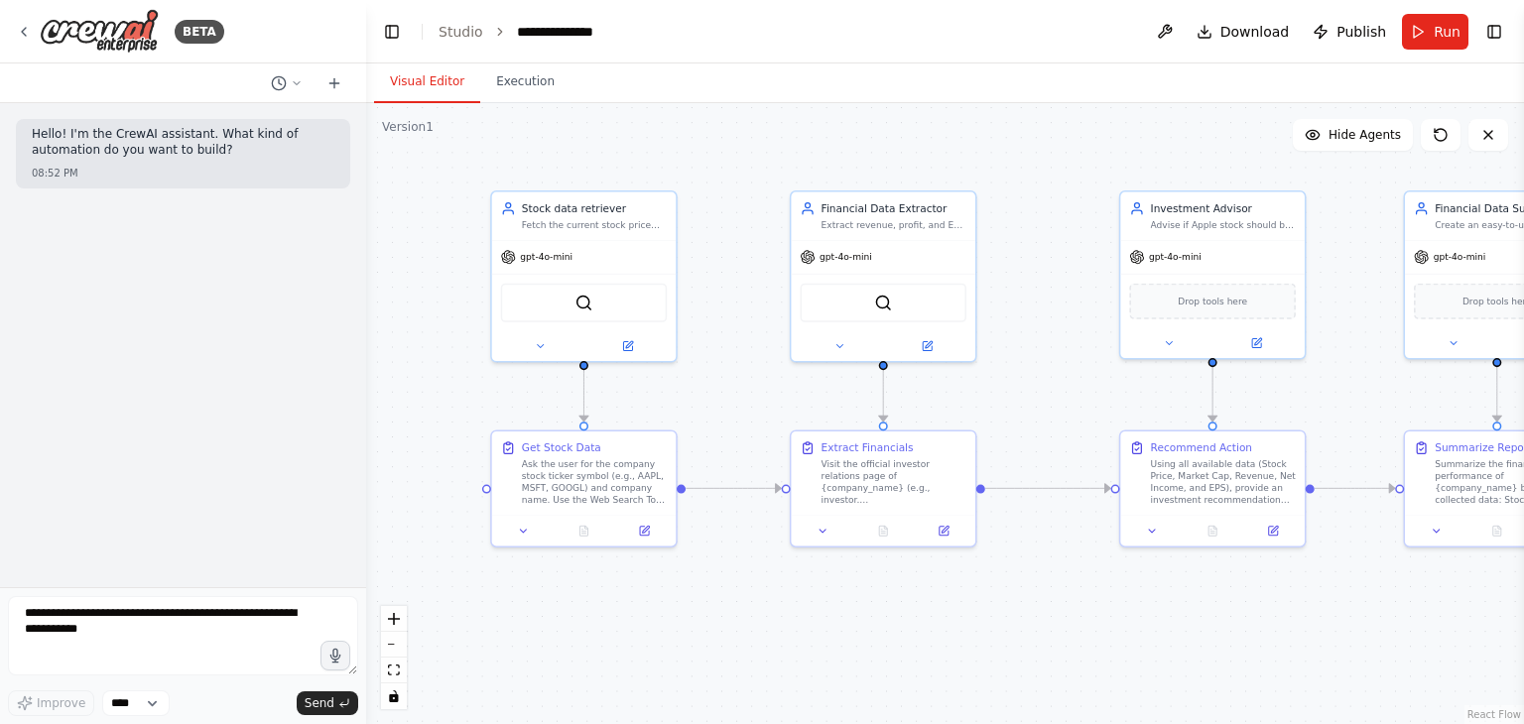
drag, startPoint x: 925, startPoint y: 191, endPoint x: 1304, endPoint y: 78, distance: 395.5
click at [1304, 78] on div "Visual Editor Execution Version 1 Show Tools Hide Agents .deletable-edge-delete…" at bounding box center [945, 393] width 1158 height 661
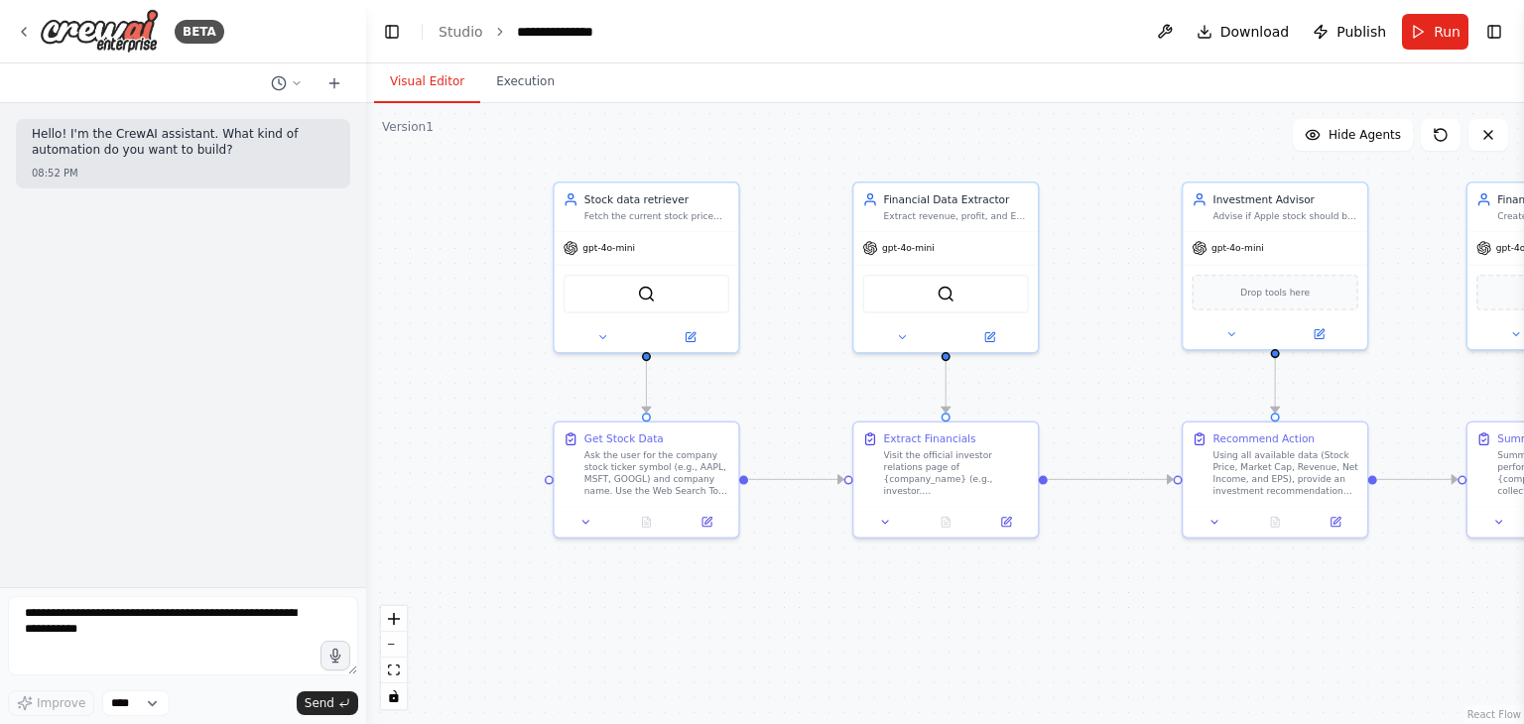
drag, startPoint x: 767, startPoint y: 260, endPoint x: 829, endPoint y: 251, distance: 63.1
click at [829, 251] on div ".deletable-edge-delete-btn { width: 20px; height: 20px; border: 0px solid #ffff…" at bounding box center [945, 413] width 1158 height 621
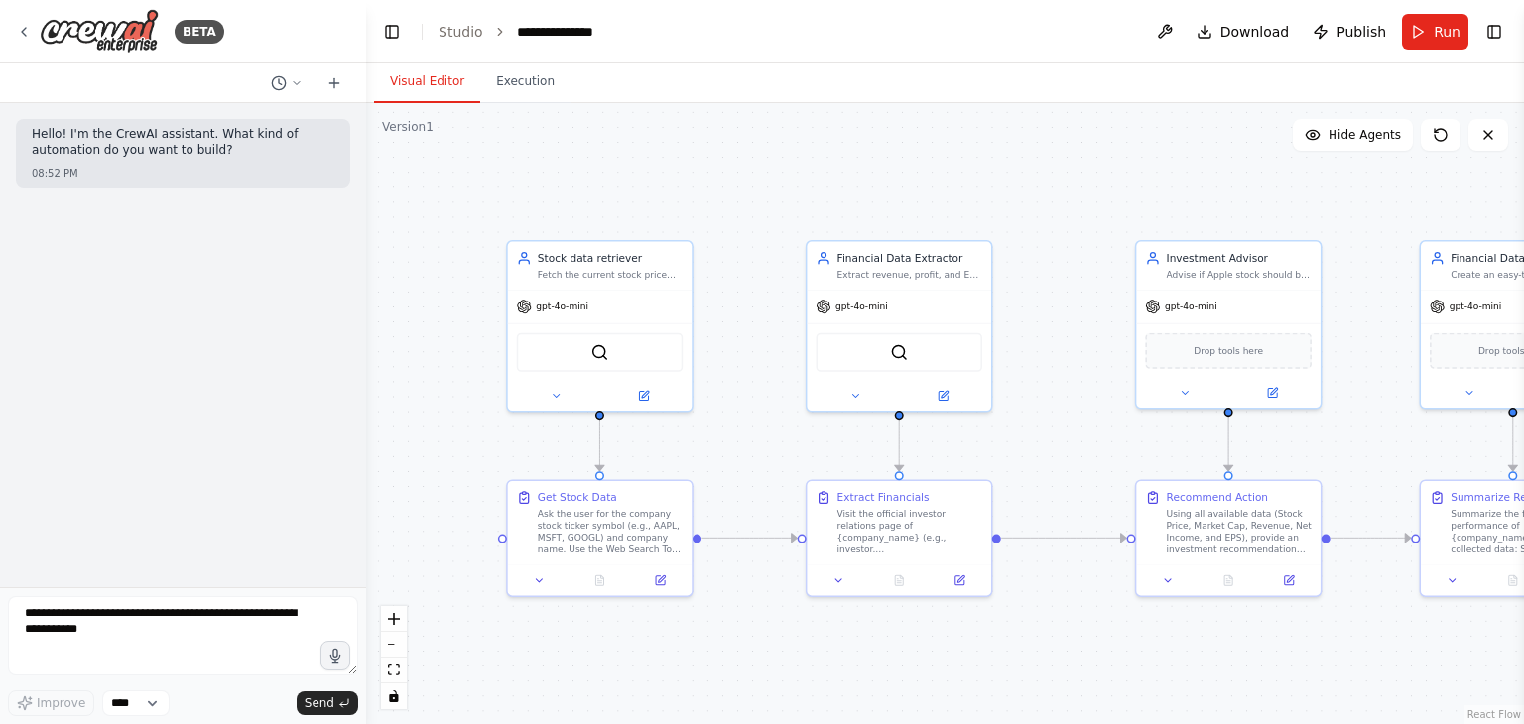
drag, startPoint x: 786, startPoint y: 171, endPoint x: 735, endPoint y: 234, distance: 81.2
click at [735, 234] on div ".deletable-edge-delete-btn { width: 20px; height: 20px; border: 0px solid #ffff…" at bounding box center [945, 413] width 1158 height 621
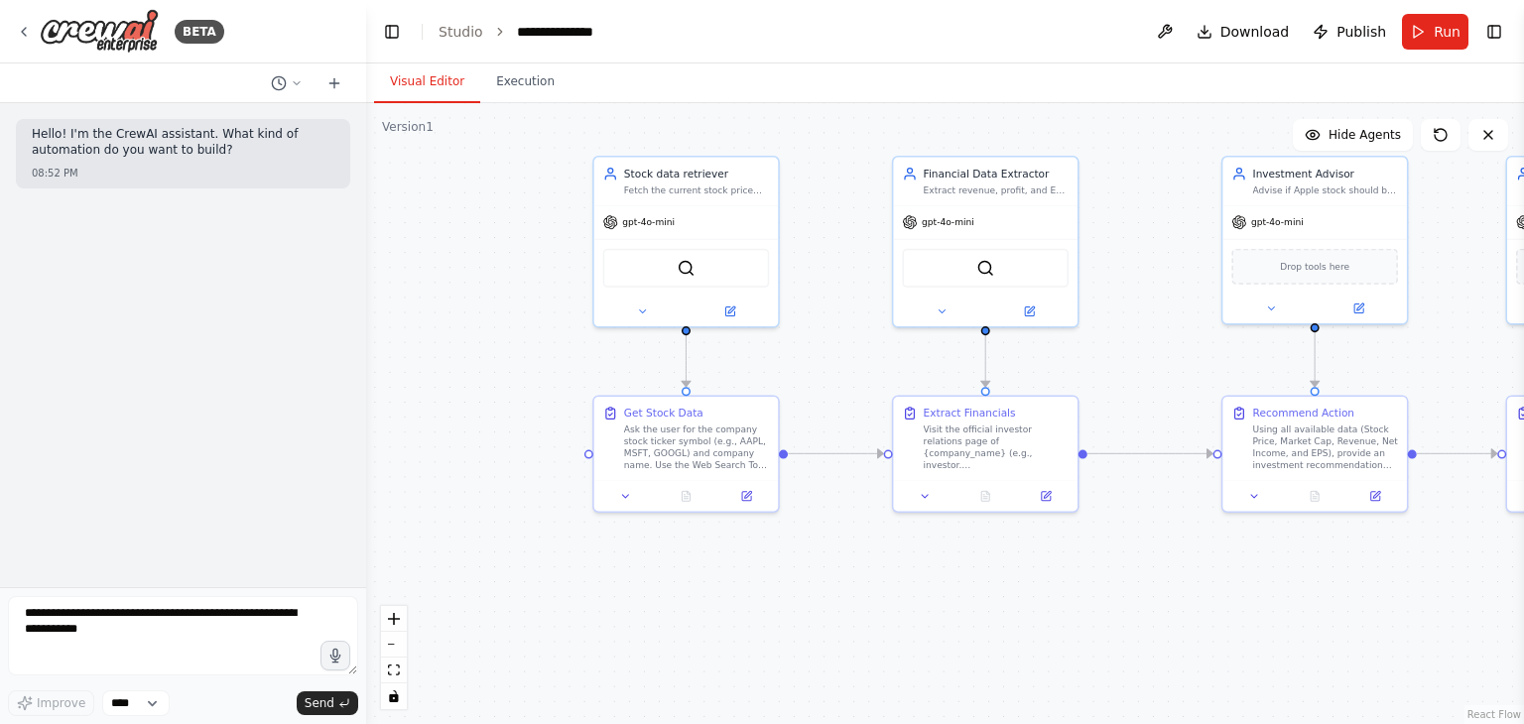
drag, startPoint x: 776, startPoint y: 201, endPoint x: 866, endPoint y: 112, distance: 127.0
click at [866, 112] on div ".deletable-edge-delete-btn { width: 20px; height: 20px; border: 0px solid #ffff…" at bounding box center [945, 413] width 1158 height 621
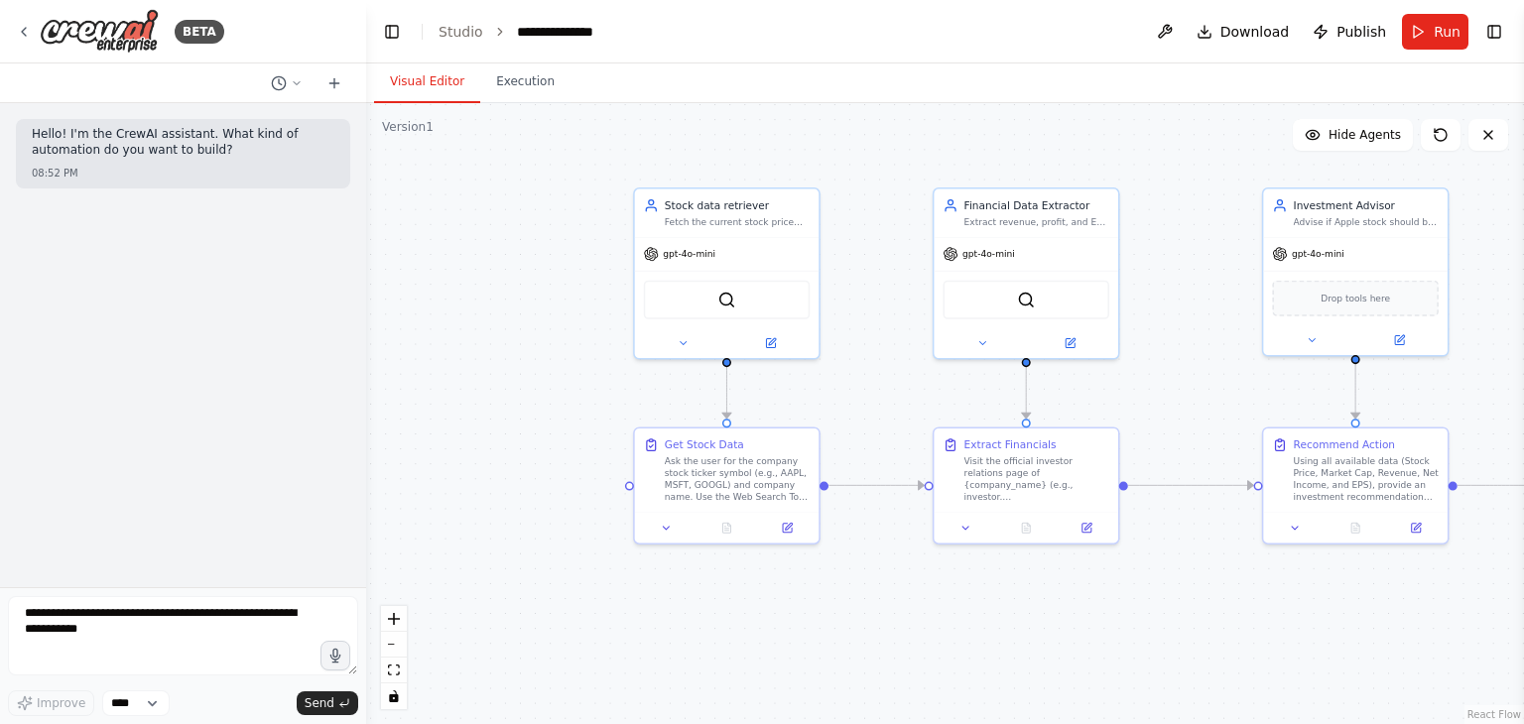
drag, startPoint x: 867, startPoint y: 219, endPoint x: 910, endPoint y: 251, distance: 53.2
click at [910, 251] on div ".deletable-edge-delete-btn { width: 20px; height: 20px; border: 0px solid #ffff…" at bounding box center [945, 413] width 1158 height 621
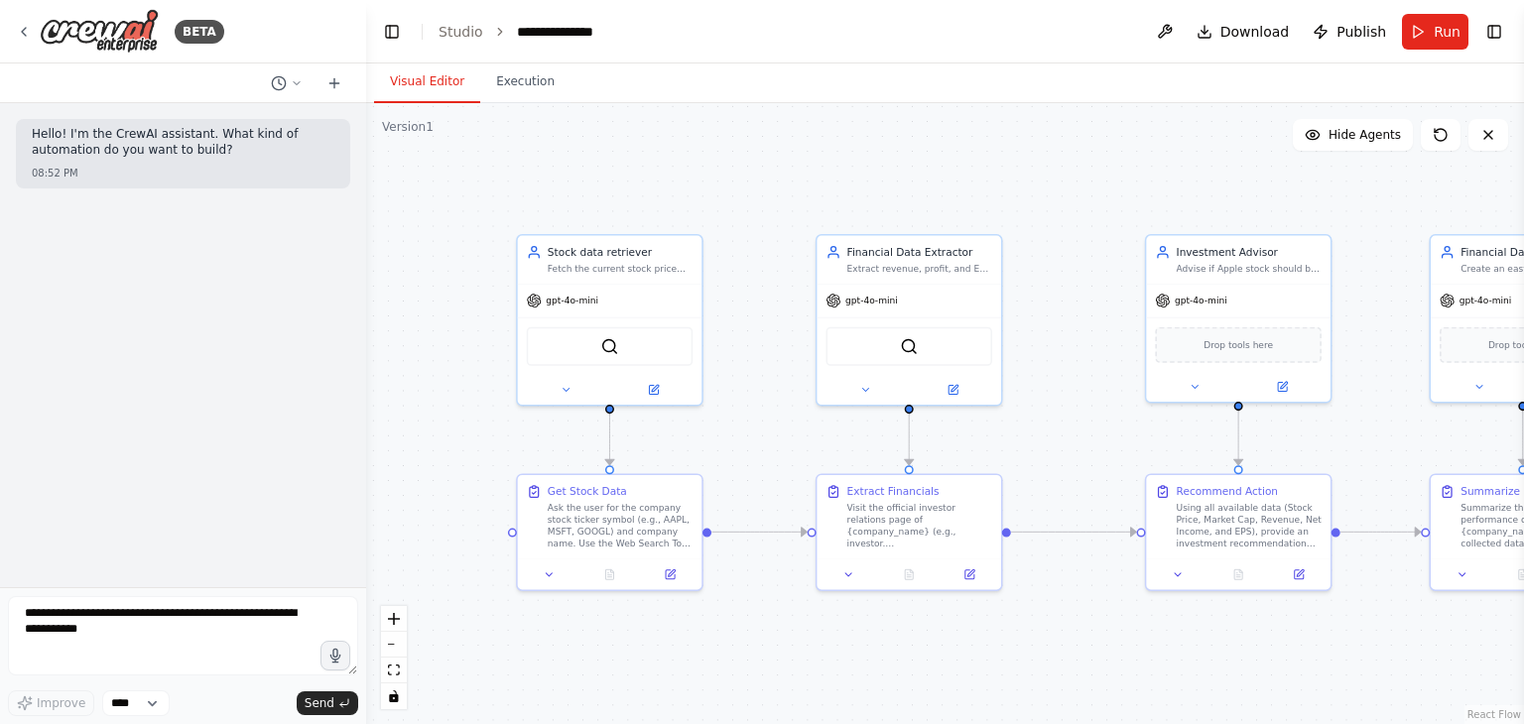
drag, startPoint x: 1155, startPoint y: 279, endPoint x: 1036, endPoint y: 325, distance: 127.9
click at [1036, 325] on div ".deletable-edge-delete-btn { width: 20px; height: 20px; border: 0px solid #ffff…" at bounding box center [945, 413] width 1158 height 621
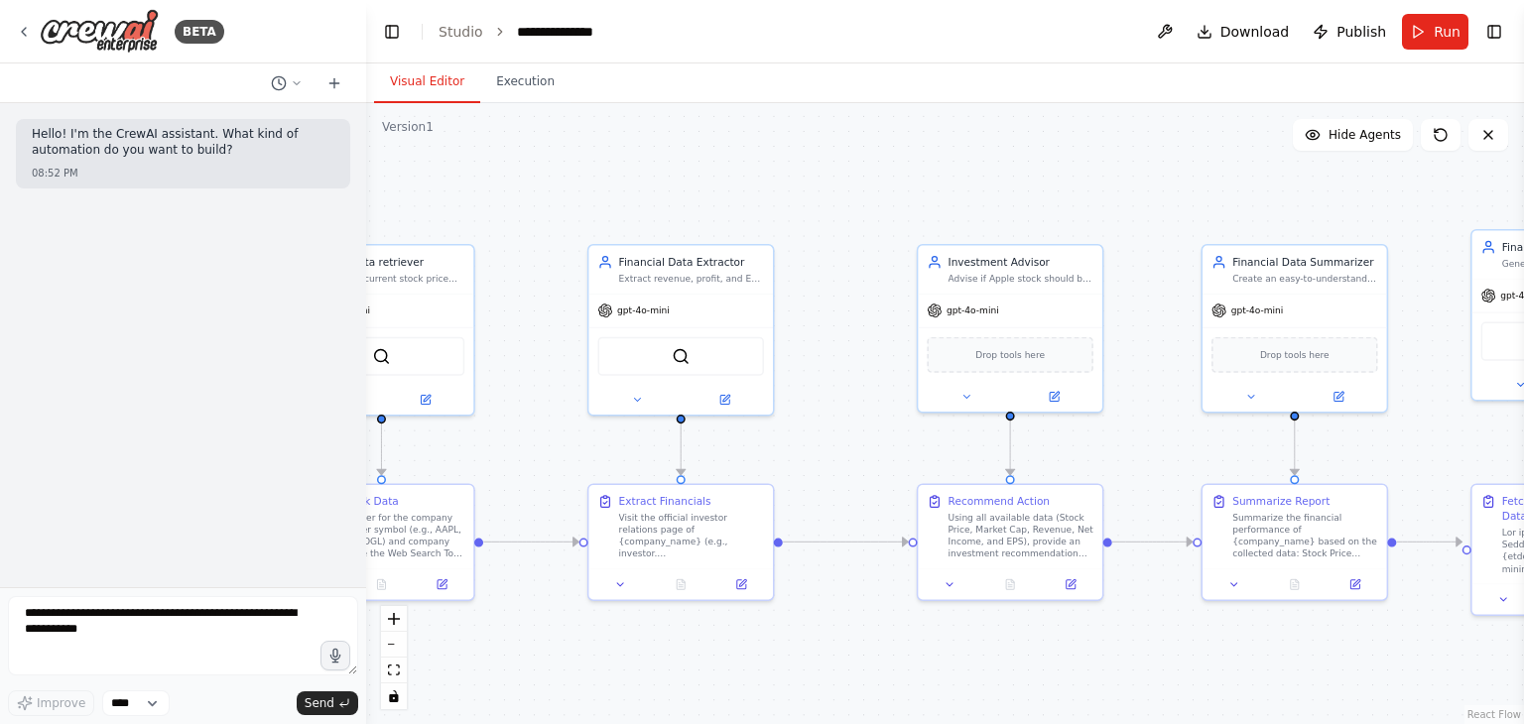
drag, startPoint x: 1036, startPoint y: 325, endPoint x: 794, endPoint y: 336, distance: 242.3
click at [794, 336] on div ".deletable-edge-delete-btn { width: 20px; height: 20px; border: 0px solid #ffff…" at bounding box center [945, 413] width 1158 height 621
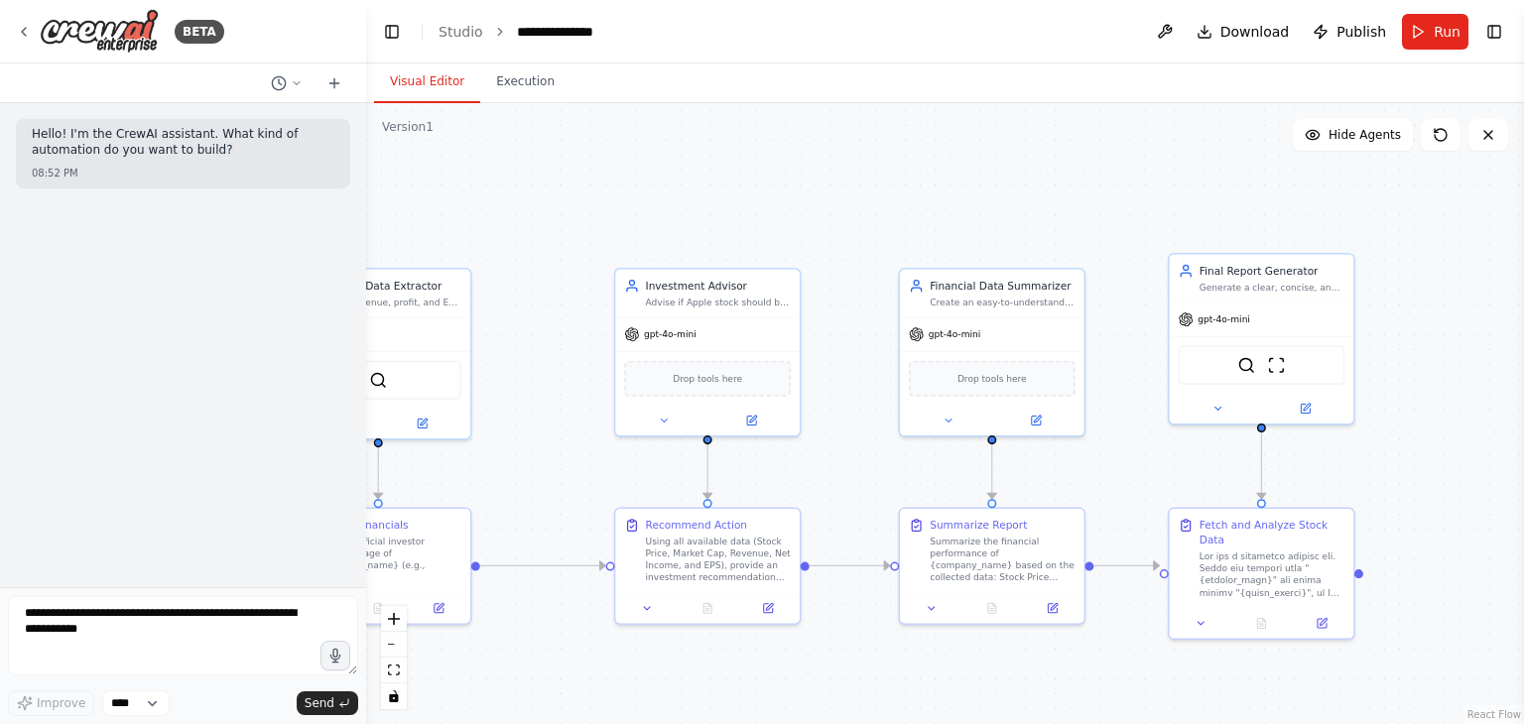
drag, startPoint x: 1162, startPoint y: 271, endPoint x: 860, endPoint y: 295, distance: 302.5
click at [860, 295] on div ".deletable-edge-delete-btn { width: 20px; height: 20px; border: 0px solid #ffff…" at bounding box center [945, 413] width 1158 height 621
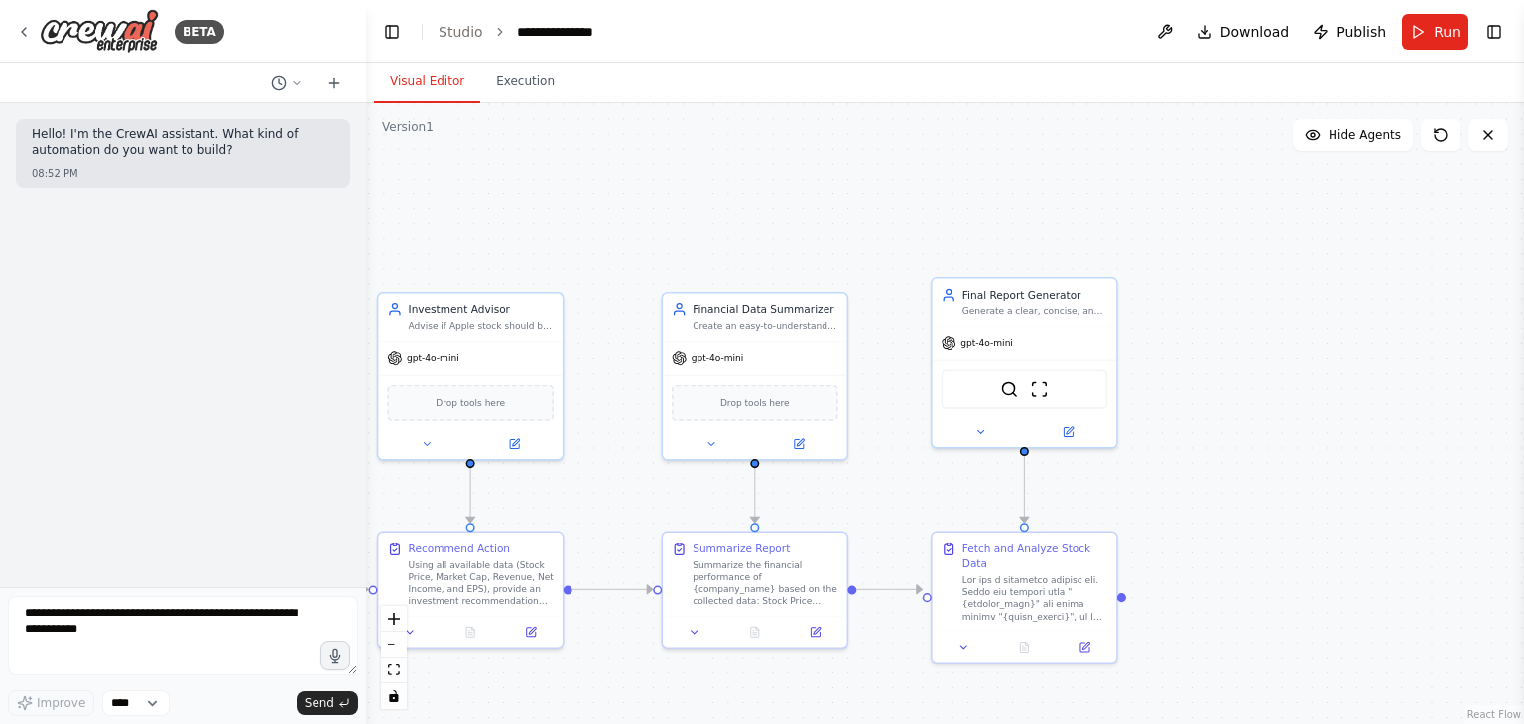
drag, startPoint x: 849, startPoint y: 219, endPoint x: 607, endPoint y: 243, distance: 243.2
click at [607, 243] on div ".deletable-edge-delete-btn { width: 20px; height: 20px; border: 0px solid #ffff…" at bounding box center [945, 413] width 1158 height 621
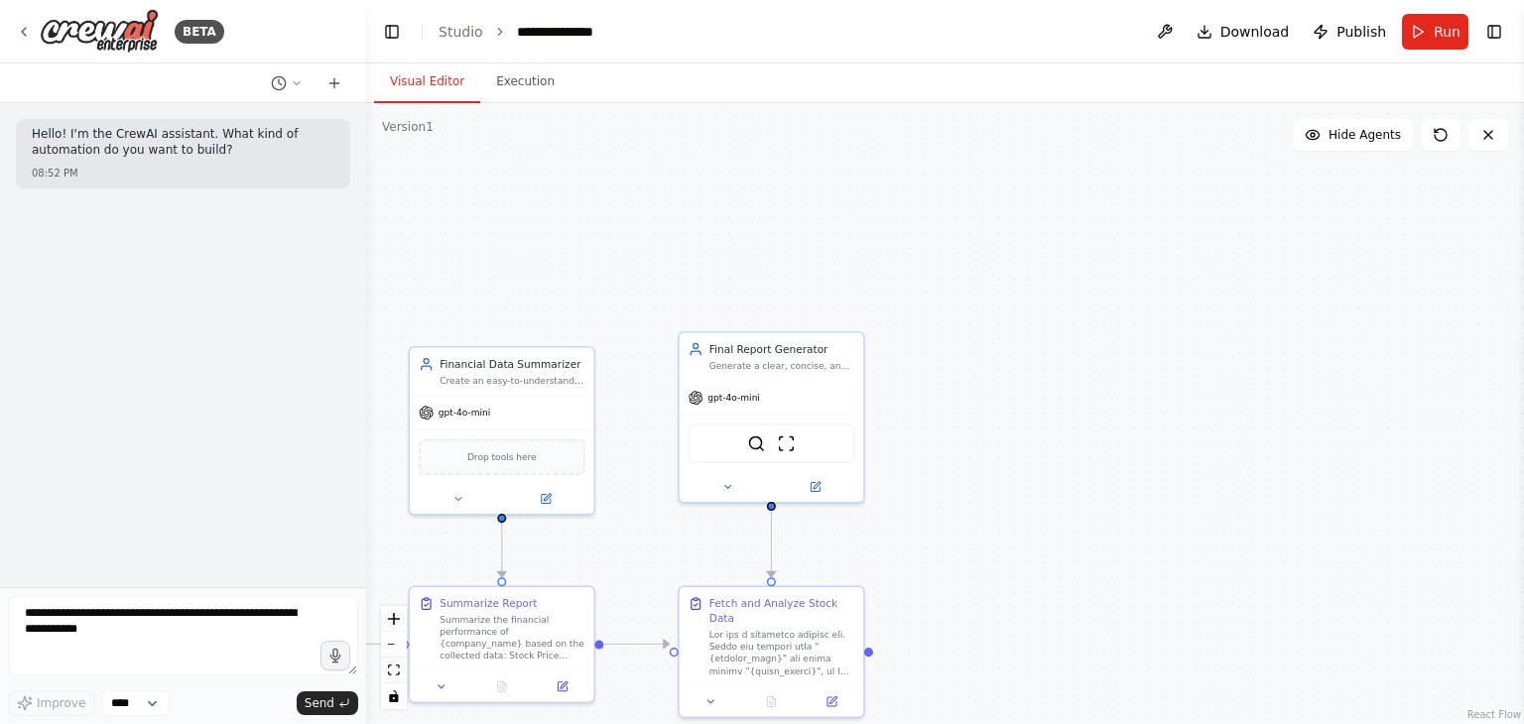
drag, startPoint x: 801, startPoint y: 211, endPoint x: 564, endPoint y: 265, distance: 242.1
click at [564, 265] on div ".deletable-edge-delete-btn { width: 20px; height: 20px; border: 0px solid #ffff…" at bounding box center [945, 413] width 1158 height 621
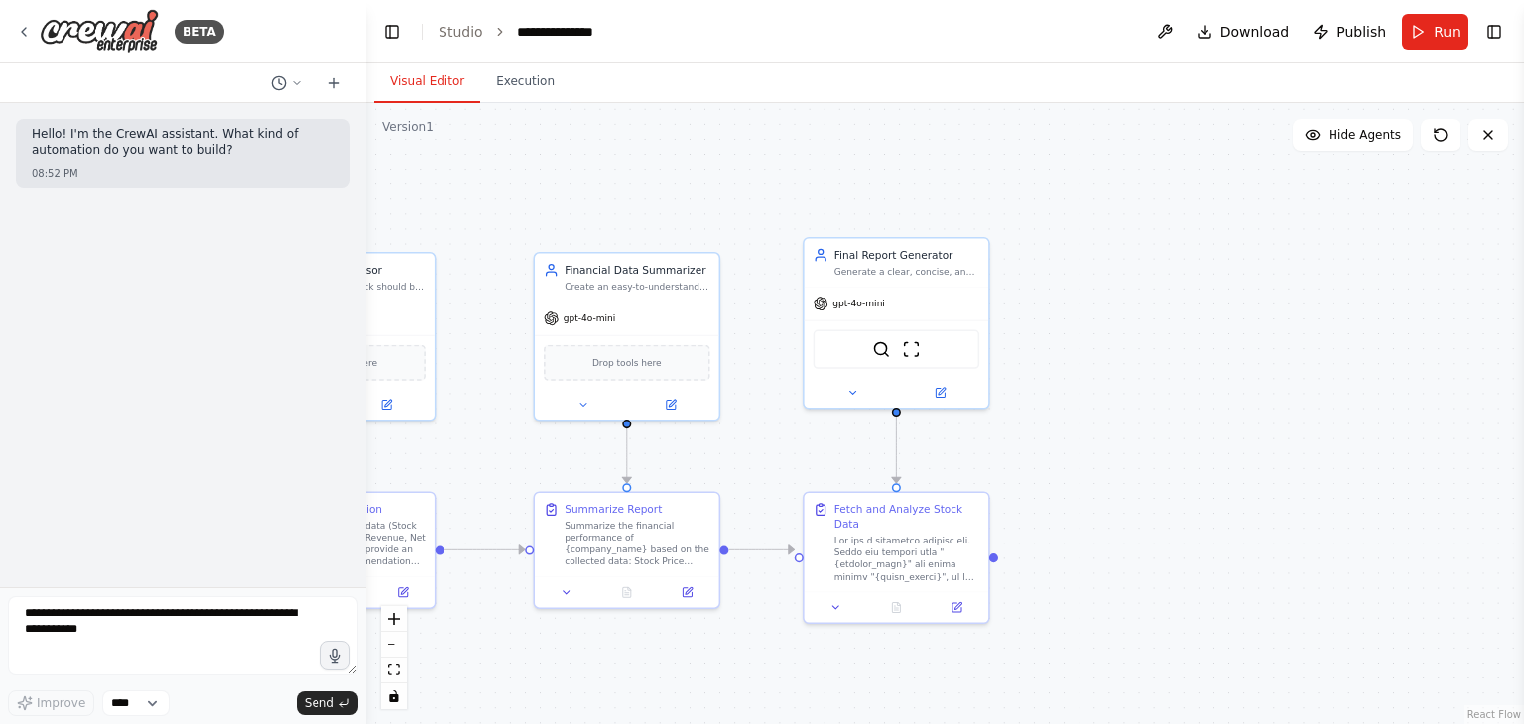
drag, startPoint x: 833, startPoint y: 265, endPoint x: 1139, endPoint y: 145, distance: 328.3
click at [1139, 145] on div ".deletable-edge-delete-btn { width: 20px; height: 20px; border: 0px solid #ffff…" at bounding box center [945, 413] width 1158 height 621
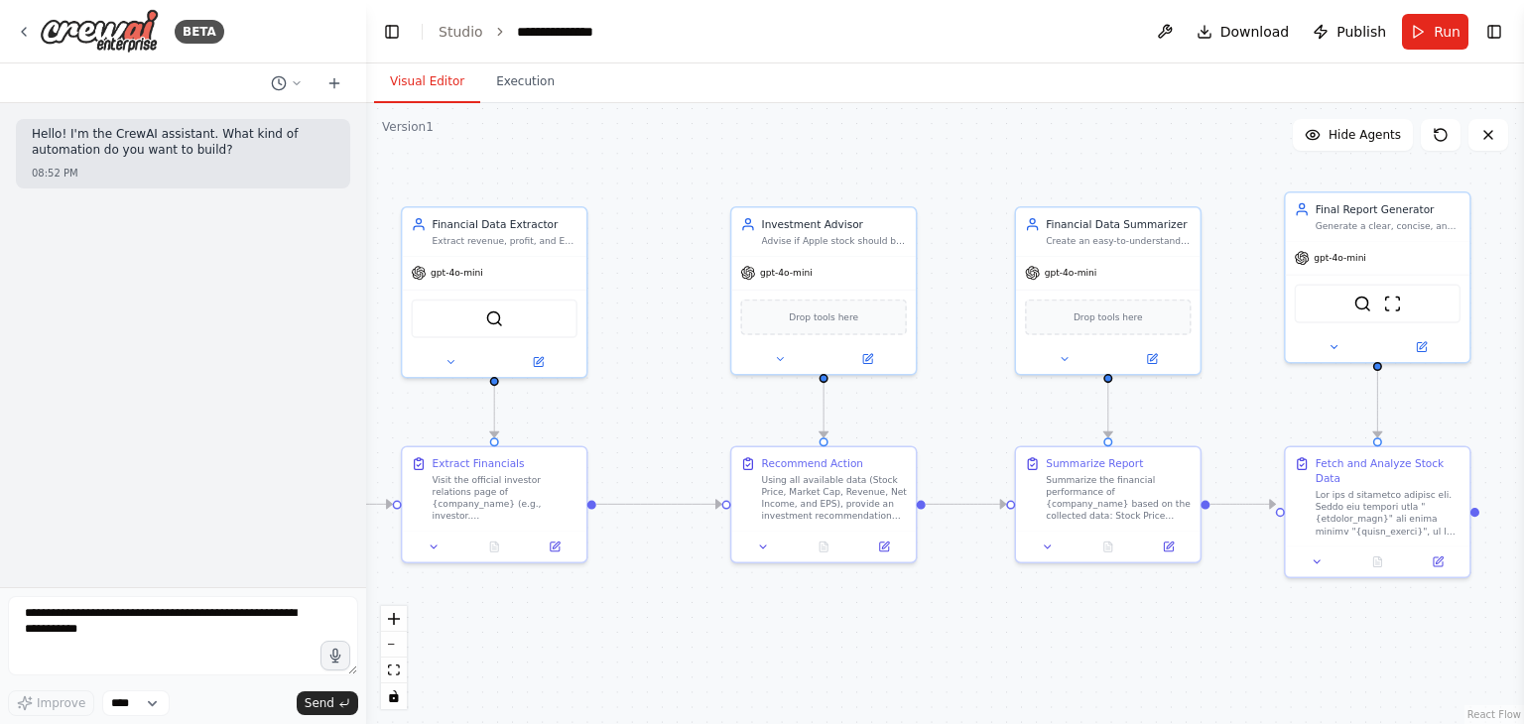
drag, startPoint x: 863, startPoint y: 188, endPoint x: 1165, endPoint y: 168, distance: 302.2
click at [1165, 168] on div ".deletable-edge-delete-btn { width: 20px; height: 20px; border: 0px solid #ffff…" at bounding box center [945, 413] width 1158 height 621
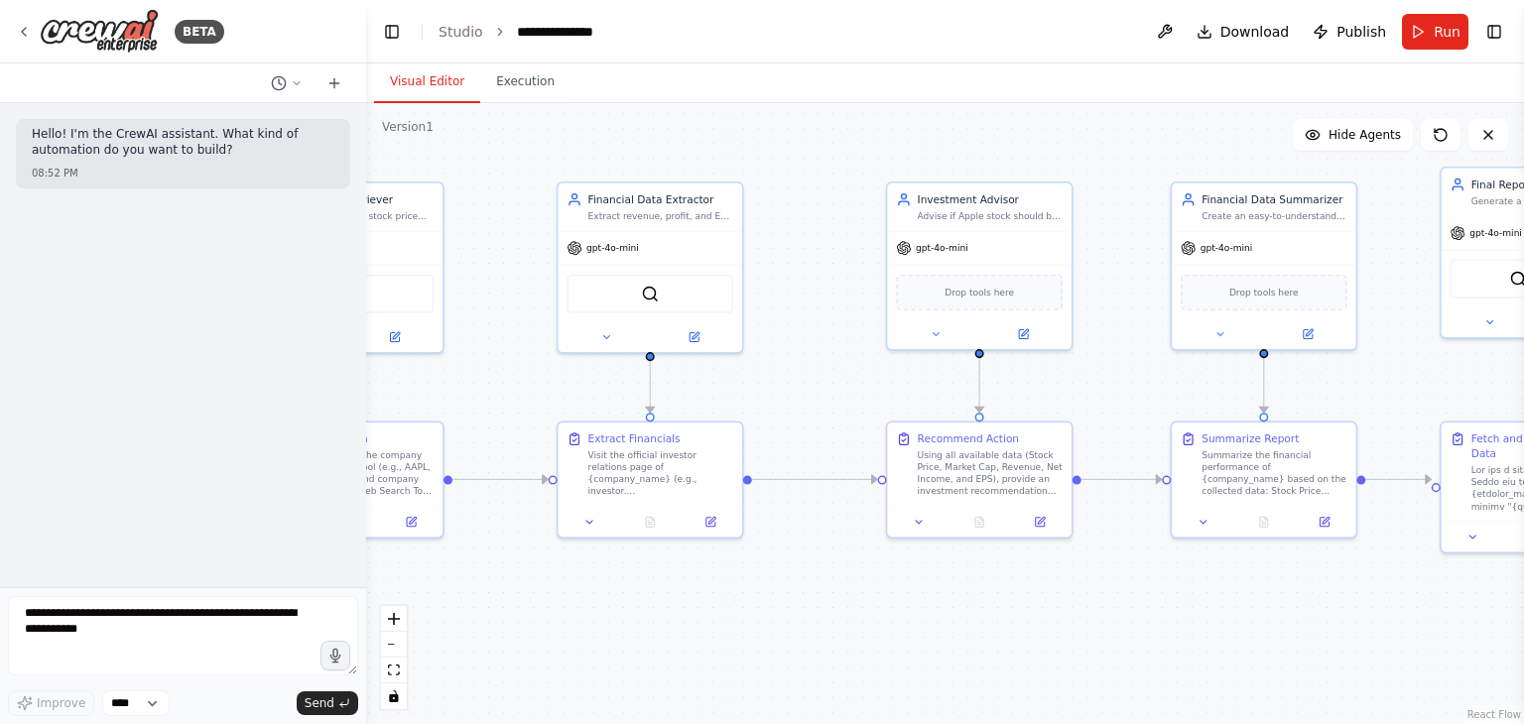
drag, startPoint x: 922, startPoint y: 157, endPoint x: 1195, endPoint y: 165, distance: 273.9
click at [1195, 165] on div ".deletable-edge-delete-btn { width: 20px; height: 20px; border: 0px solid #ffff…" at bounding box center [945, 413] width 1158 height 621
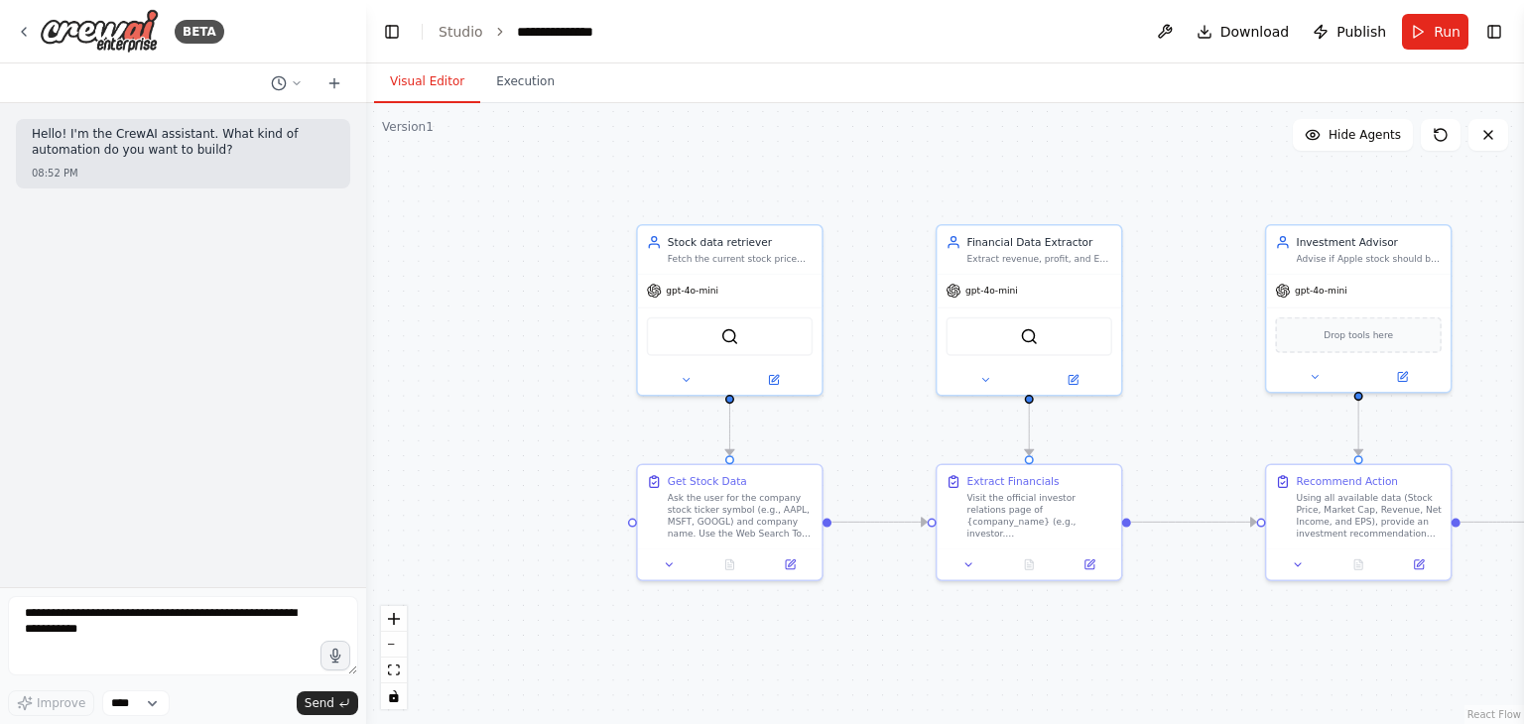
drag, startPoint x: 965, startPoint y: 174, endPoint x: 1226, endPoint y: 184, distance: 261.1
click at [1226, 184] on div ".deletable-edge-delete-btn { width: 20px; height: 20px; border: 0px solid #ffff…" at bounding box center [945, 413] width 1158 height 621
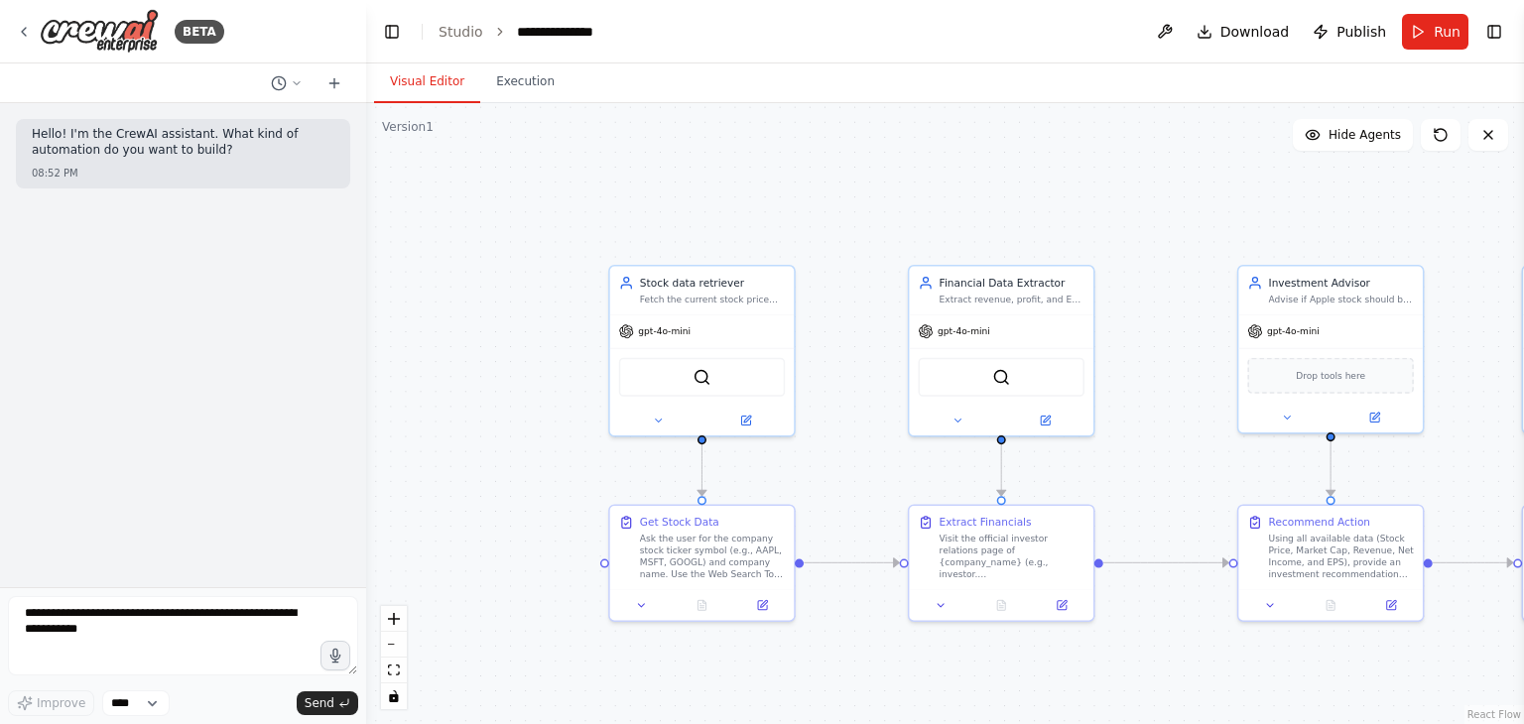
drag, startPoint x: 972, startPoint y: 187, endPoint x: 928, endPoint y: 231, distance: 63.1
click at [928, 231] on div ".deletable-edge-delete-btn { width: 20px; height: 20px; border: 0px solid #ffff…" at bounding box center [945, 413] width 1158 height 621
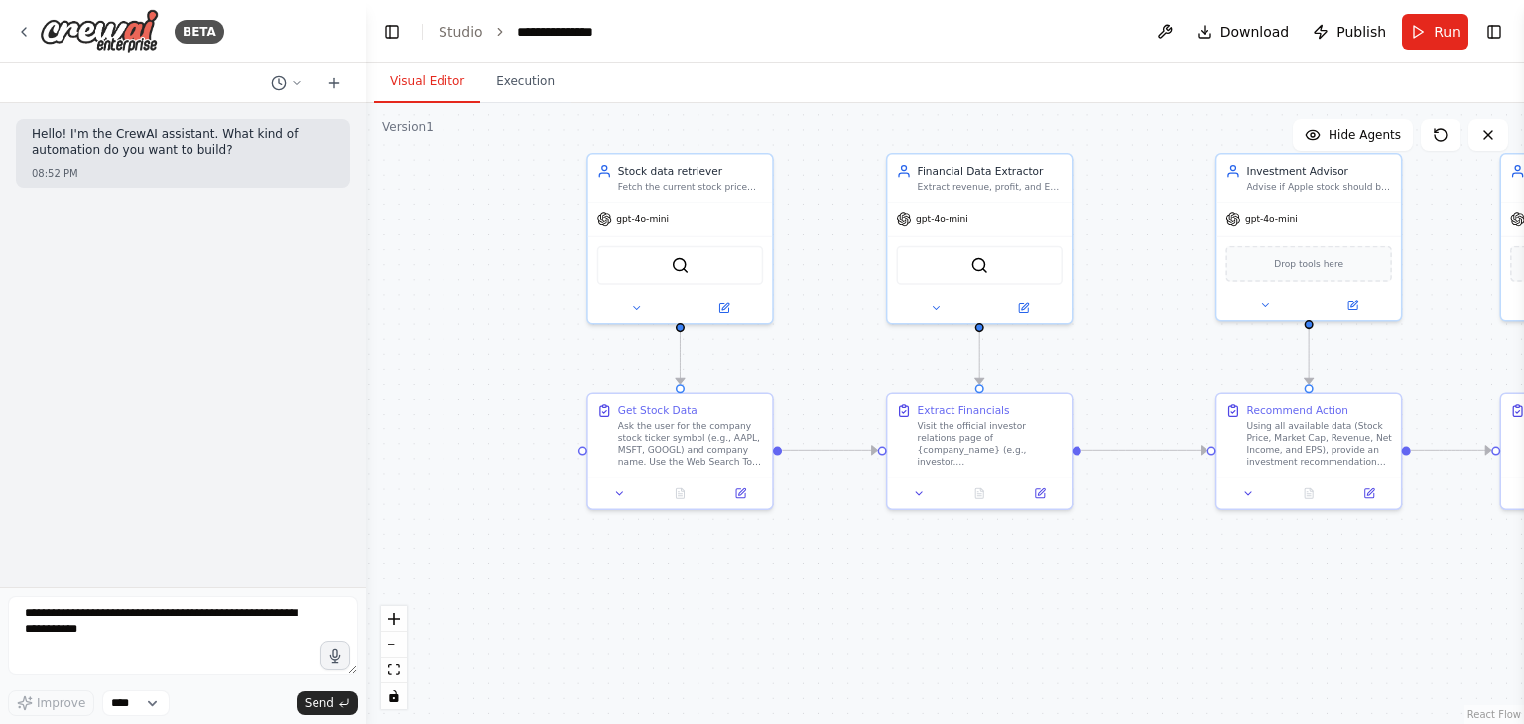
drag, startPoint x: 834, startPoint y: 427, endPoint x: 844, endPoint y: 398, distance: 30.4
click at [844, 398] on div ".deletable-edge-delete-btn { width: 20px; height: 20px; border: 0px solid #ffff…" at bounding box center [945, 413] width 1158 height 621
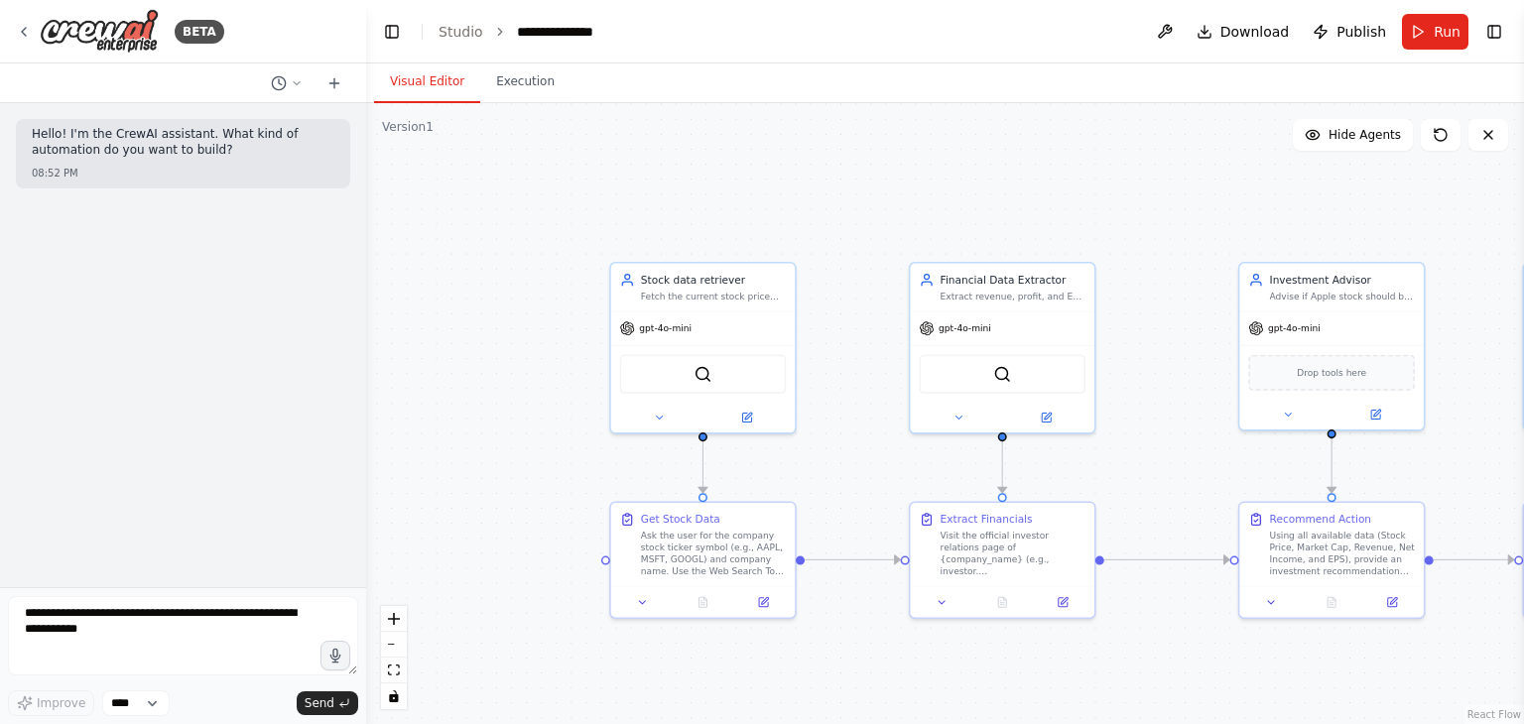
drag, startPoint x: 845, startPoint y: 390, endPoint x: 853, endPoint y: 411, distance: 22.3
click at [853, 411] on div ".deletable-edge-delete-btn { width: 20px; height: 20px; border: 0px solid #ffff…" at bounding box center [945, 413] width 1158 height 621
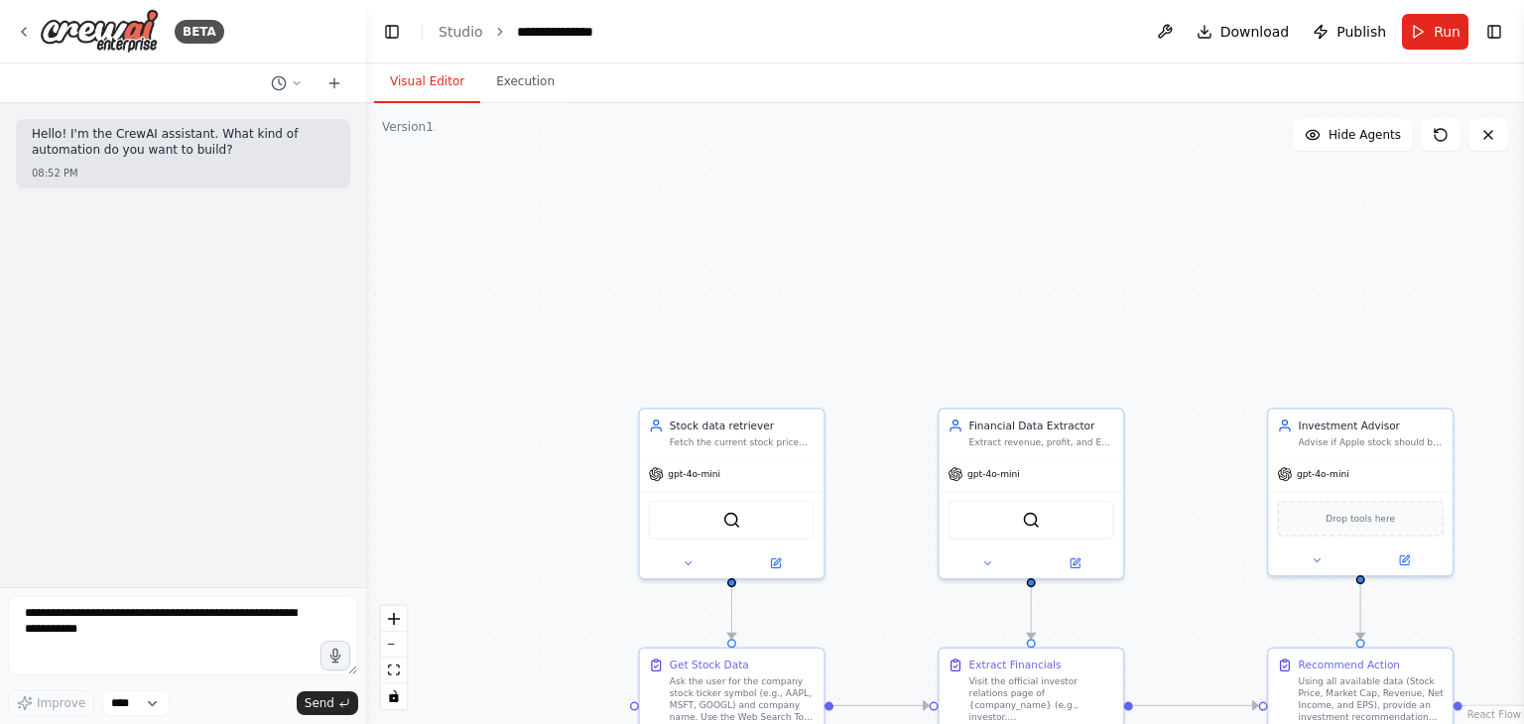
drag, startPoint x: 853, startPoint y: 411, endPoint x: 882, endPoint y: 558, distance: 149.6
click at [882, 558] on div ".deletable-edge-delete-btn { width: 20px; height: 20px; border: 0px solid #ffff…" at bounding box center [945, 413] width 1158 height 621
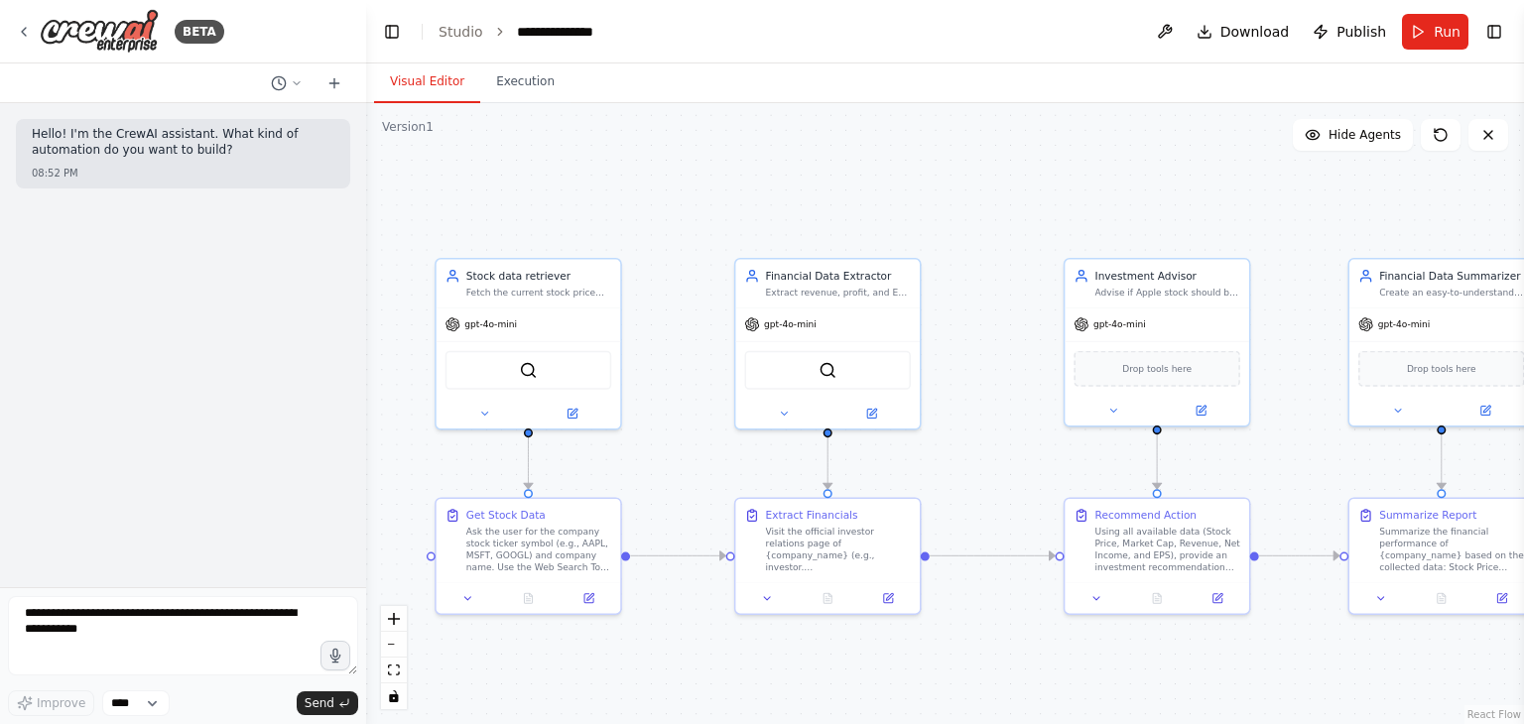
drag, startPoint x: 896, startPoint y: 290, endPoint x: 686, endPoint y: 137, distance: 260.0
click at [686, 137] on div ".deletable-edge-delete-btn { width: 20px; height: 20px; border: 0px solid #ffff…" at bounding box center [945, 413] width 1158 height 621
click at [798, 434] on div ".deletable-edge-delete-btn { width: 20px; height: 20px; border: 0px solid #ffff…" at bounding box center [945, 413] width 1158 height 621
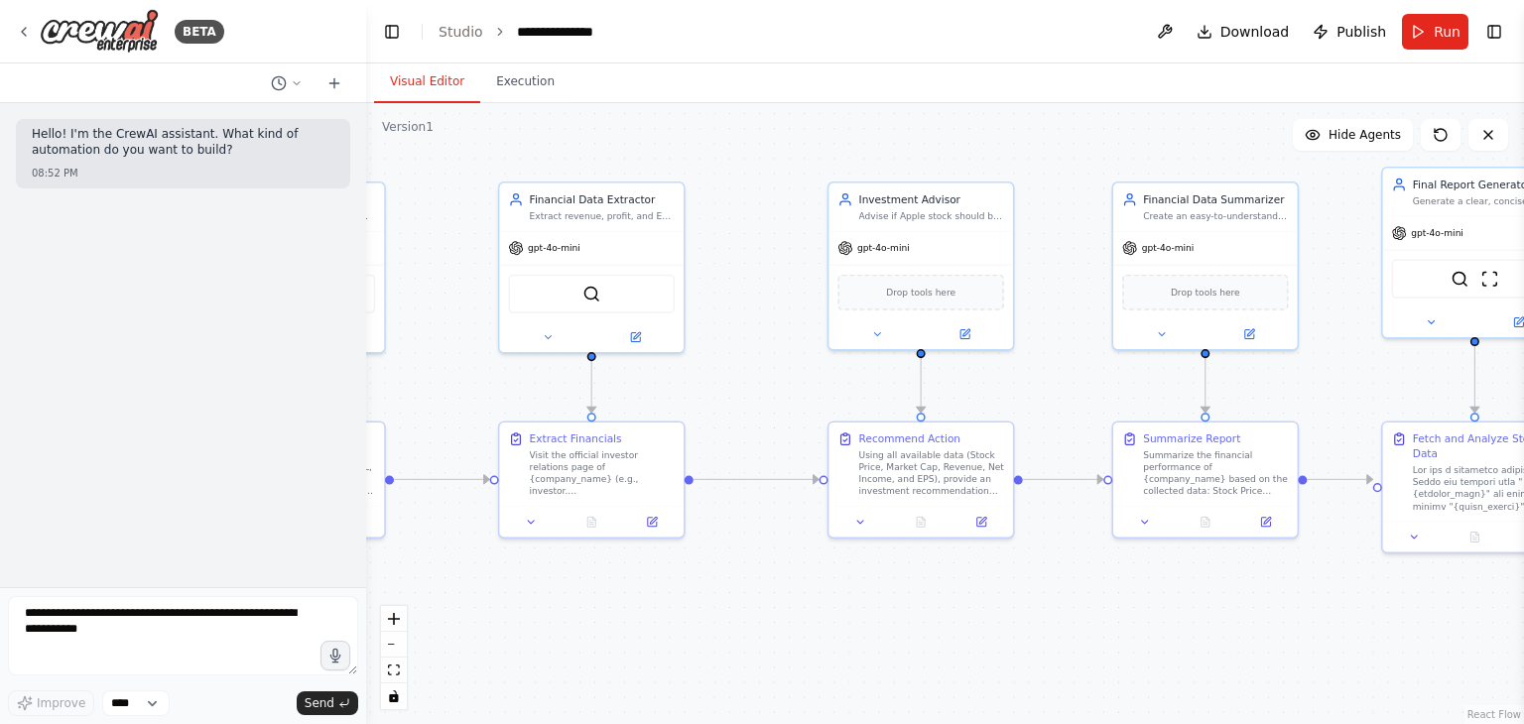
drag, startPoint x: 1414, startPoint y: 675, endPoint x: 1187, endPoint y: 600, distance: 239.1
click at [1187, 600] on div ".deletable-edge-delete-btn { width: 20px; height: 20px; border: 0px solid #ffff…" at bounding box center [945, 413] width 1158 height 621
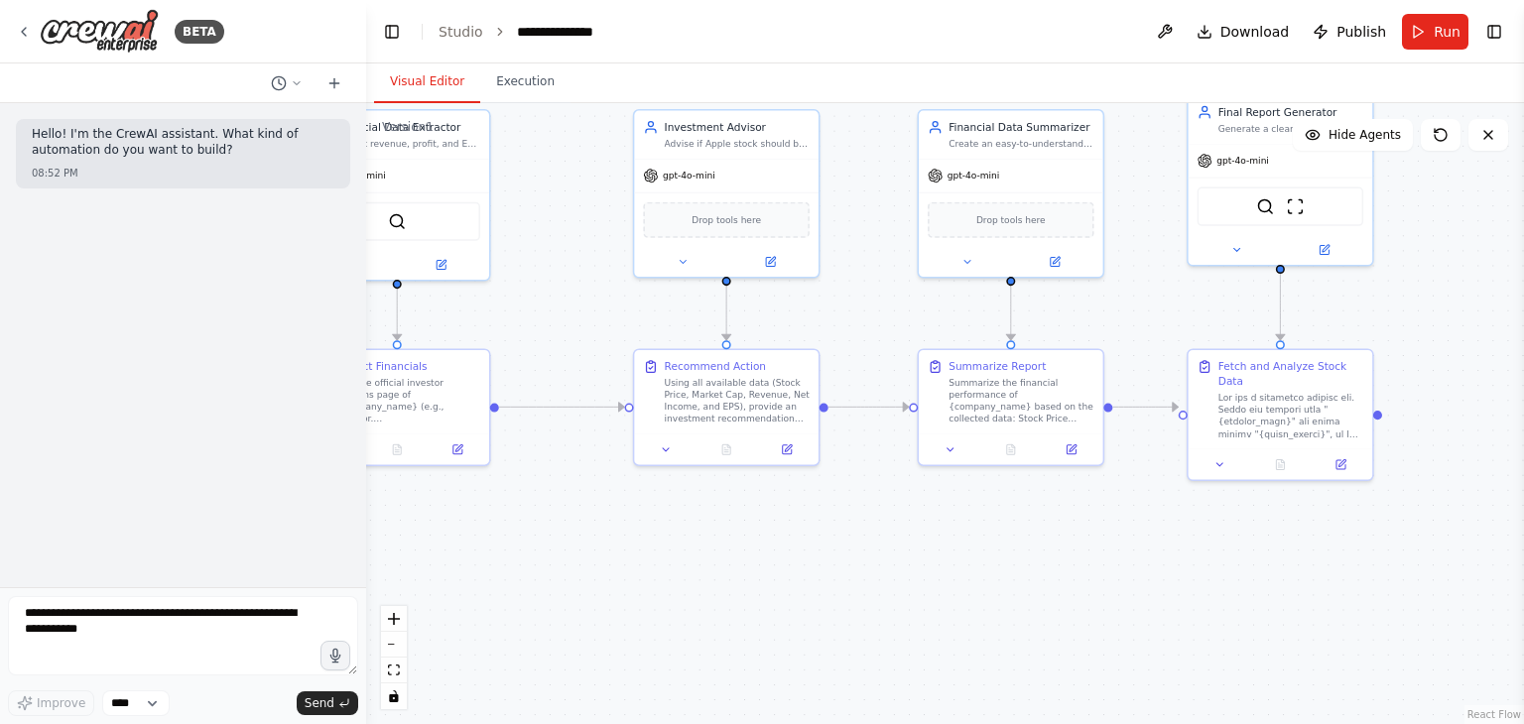
drag, startPoint x: 1172, startPoint y: 605, endPoint x: 961, endPoint y: 533, distance: 222.4
click at [961, 533] on div ".deletable-edge-delete-btn { width: 20px; height: 20px; border: 0px solid #ffff…" at bounding box center [945, 413] width 1158 height 621
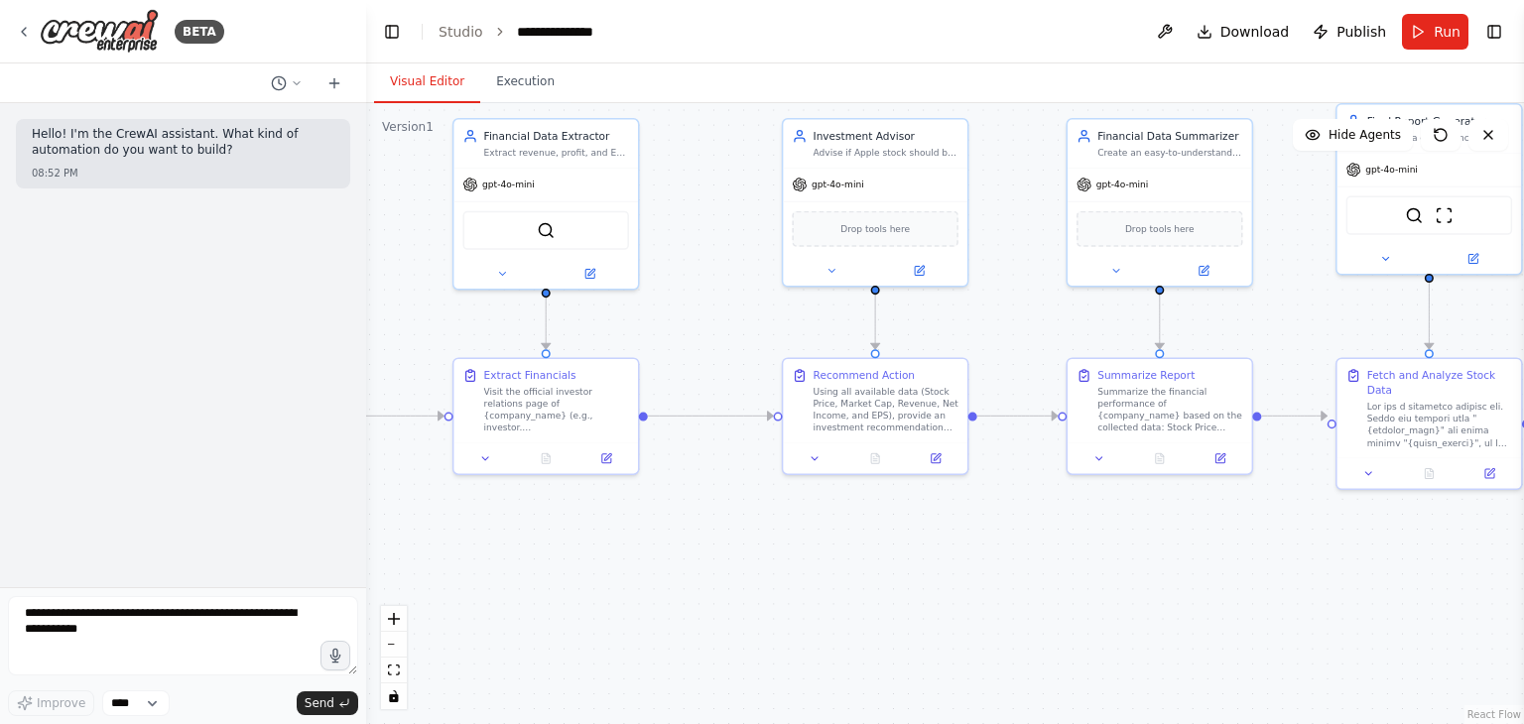
drag, startPoint x: 1119, startPoint y: 584, endPoint x: 1283, endPoint y: 592, distance: 163.9
click at [1283, 592] on div ".deletable-edge-delete-btn { width: 20px; height: 20px; border: 0px solid #ffff…" at bounding box center [945, 413] width 1158 height 621
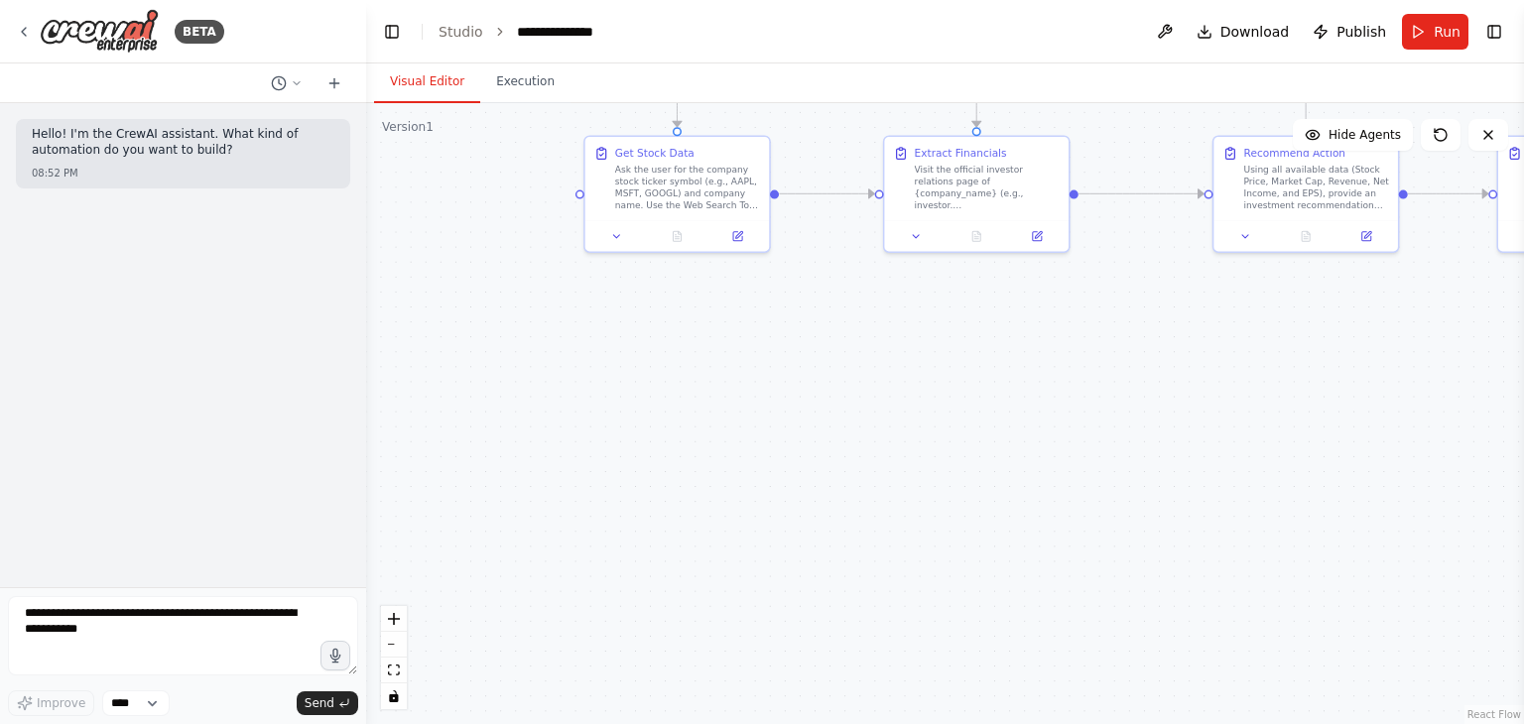
drag, startPoint x: 692, startPoint y: 545, endPoint x: 1115, endPoint y: 327, distance: 475.2
click at [1115, 327] on div ".deletable-edge-delete-btn { width: 20px; height: 20px; border: 0px solid #ffff…" at bounding box center [945, 413] width 1158 height 621
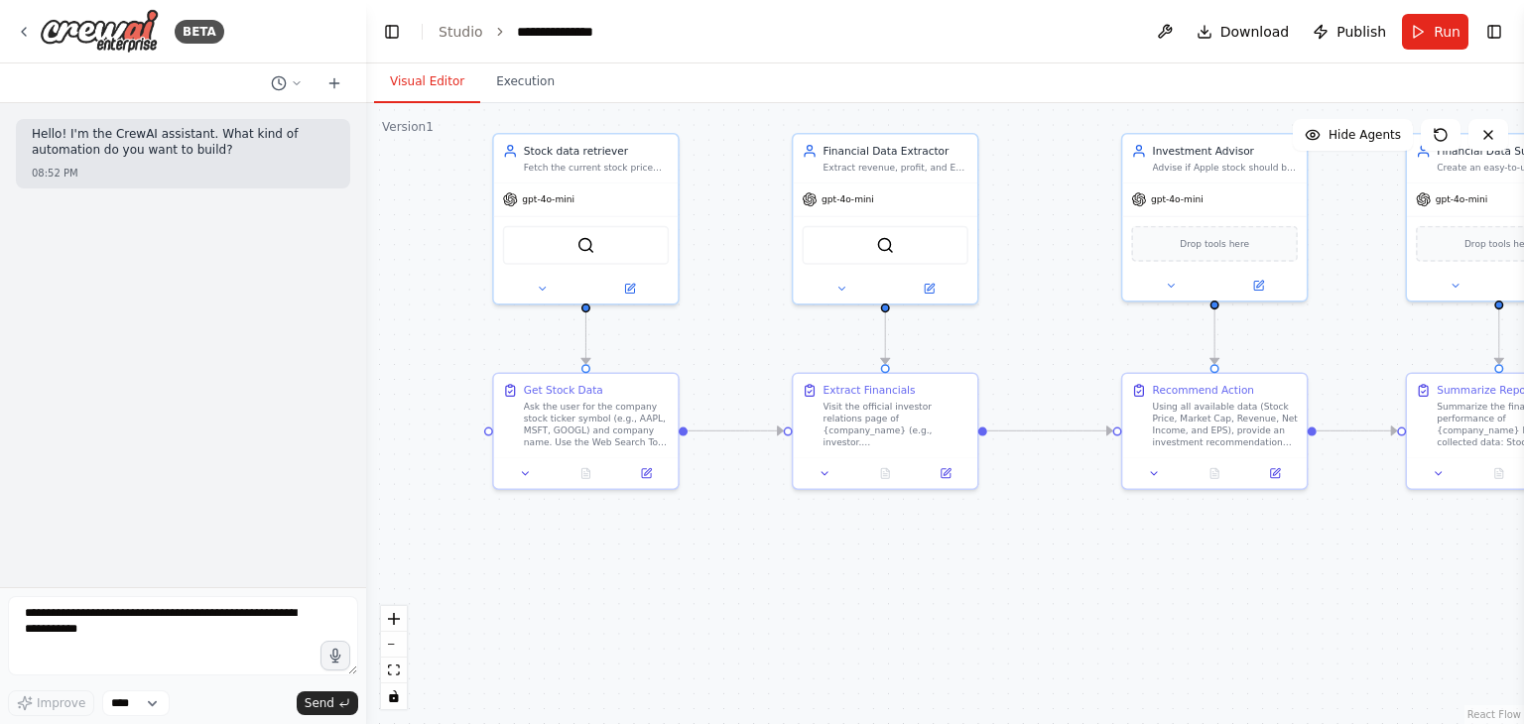
drag, startPoint x: 807, startPoint y: 358, endPoint x: 722, endPoint y: 592, distance: 248.9
click at [722, 592] on div ".deletable-edge-delete-btn { width: 20px; height: 20px; border: 0px solid #ffff…" at bounding box center [945, 413] width 1158 height 621
click at [925, 313] on div ".deletable-edge-delete-btn { width: 20px; height: 20px; border: 0px solid #ffff…" at bounding box center [945, 413] width 1158 height 621
